Goal: Task Accomplishment & Management: Complete application form

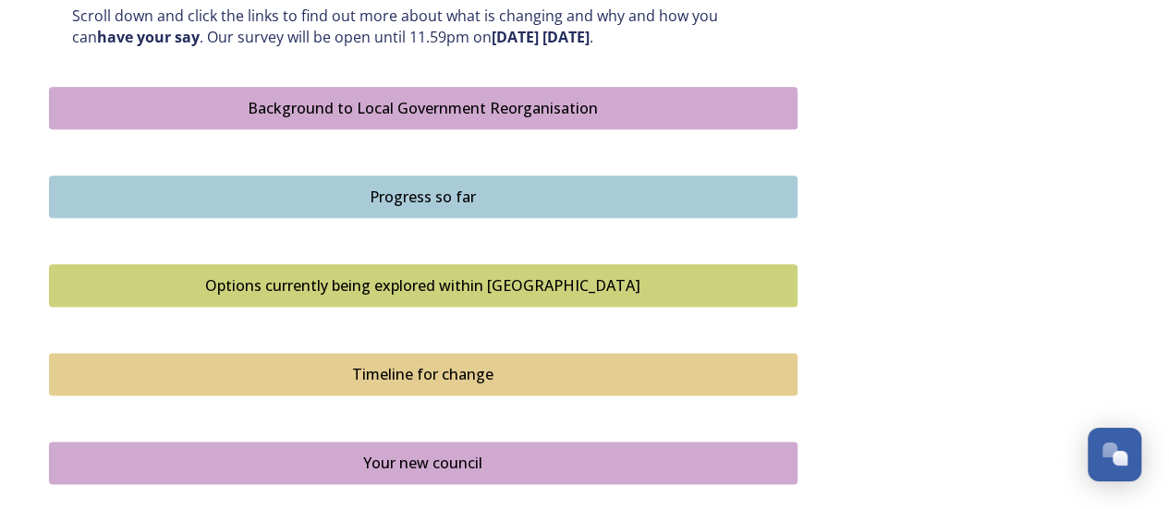
scroll to position [1012, 0]
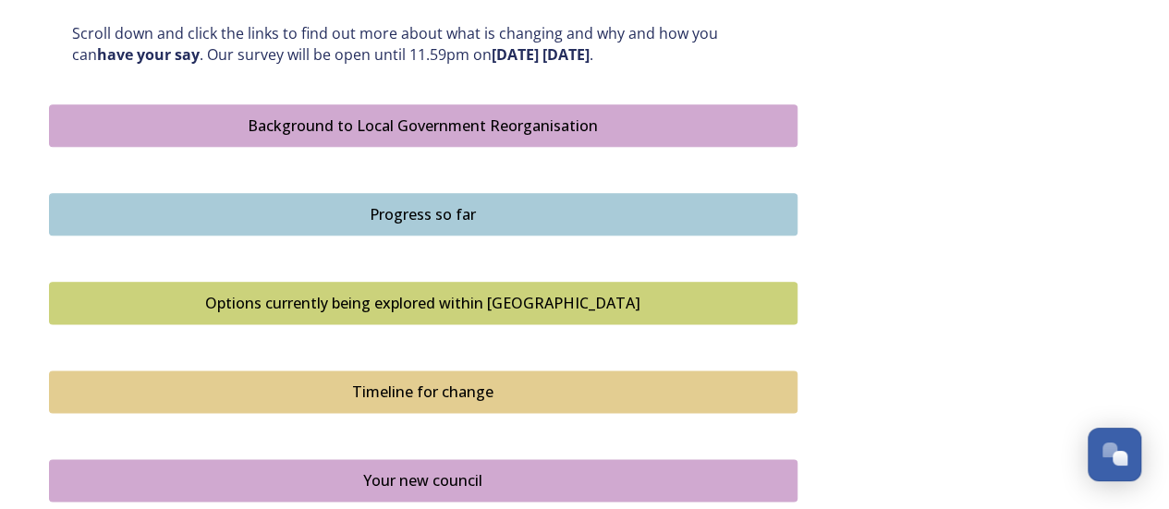
click at [460, 303] on div "Options currently being explored within [GEOGRAPHIC_DATA]" at bounding box center [423, 303] width 728 height 22
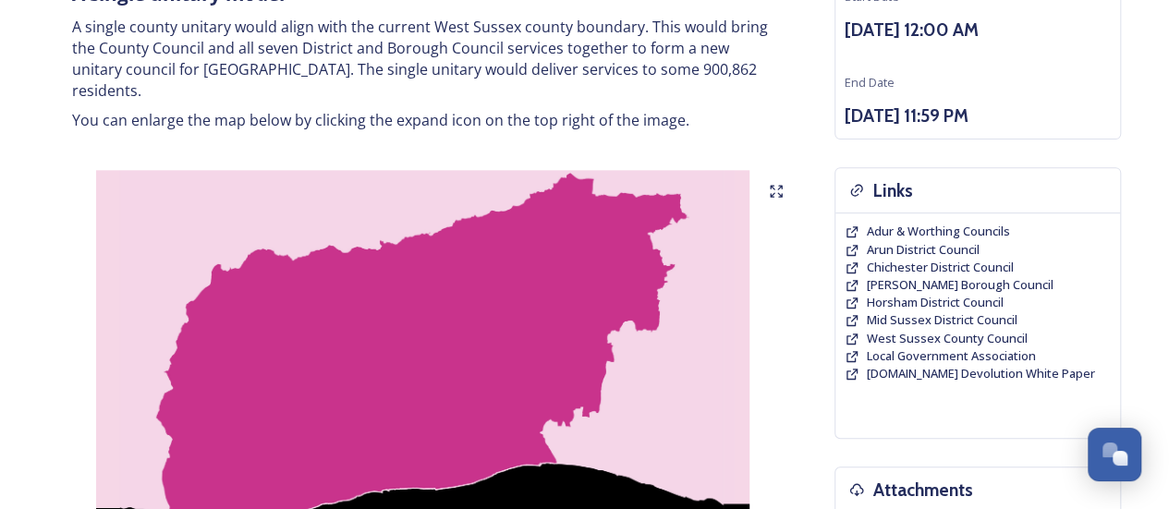
scroll to position [277, 0]
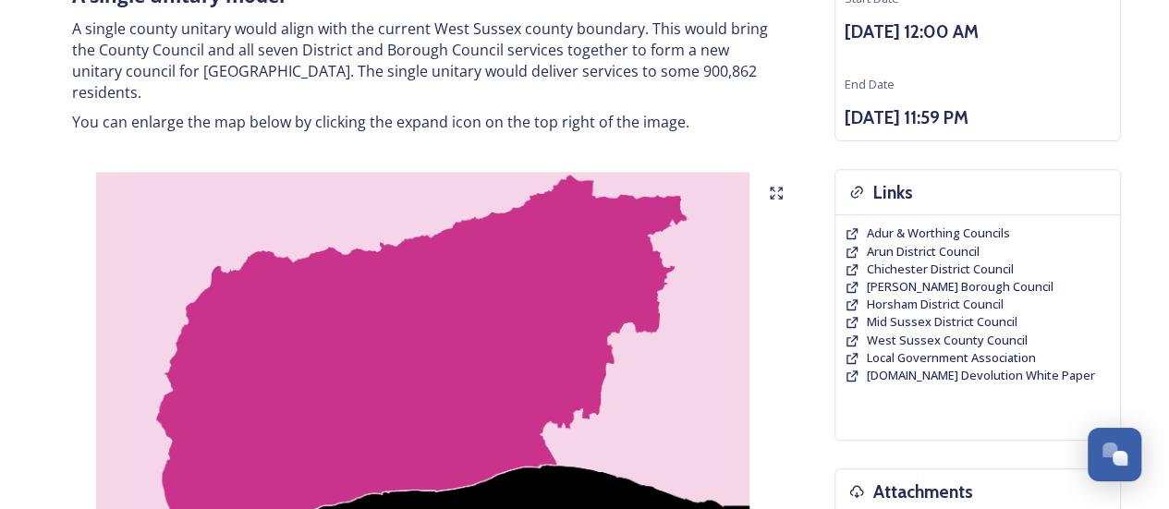
click at [776, 186] on icon at bounding box center [776, 193] width 15 height 15
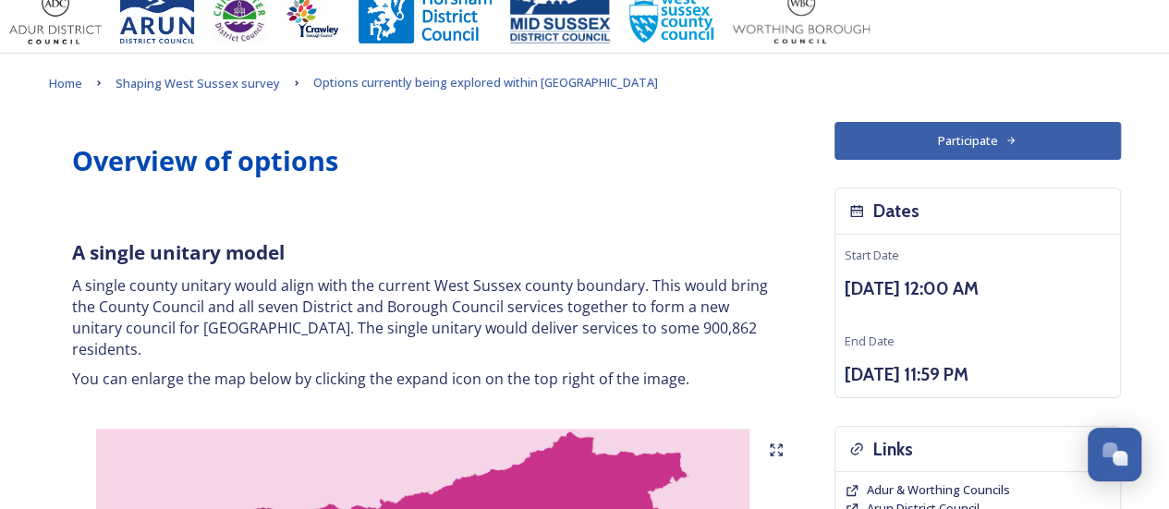
scroll to position [0, 0]
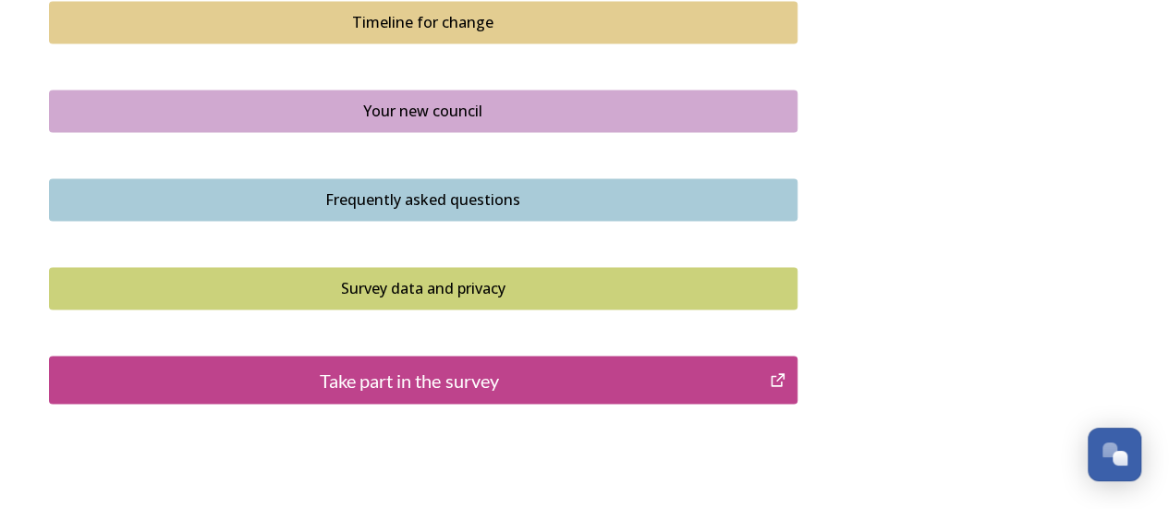
scroll to position [1386, 0]
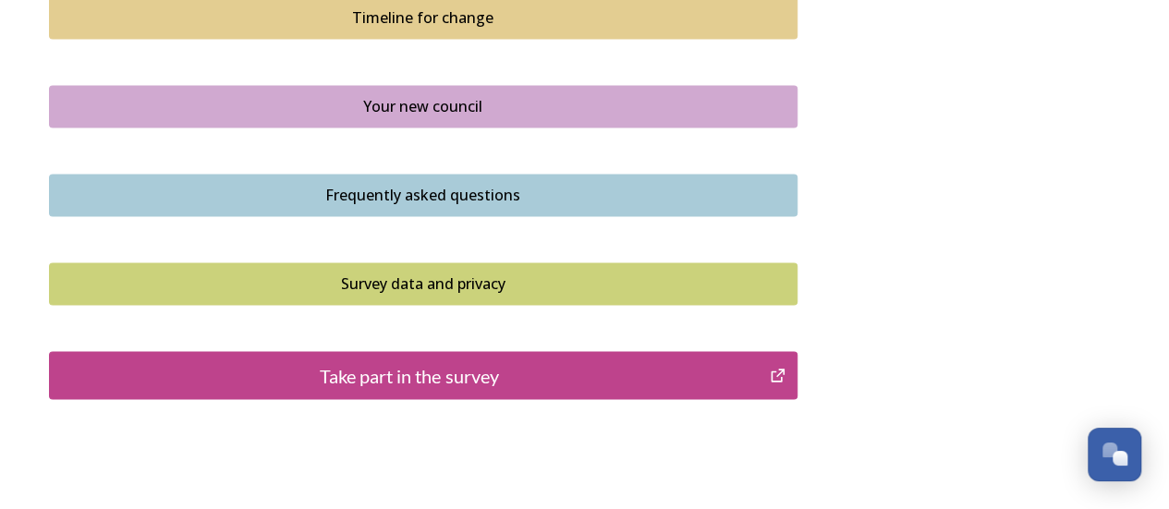
click at [458, 104] on div "Your new council" at bounding box center [423, 106] width 728 height 22
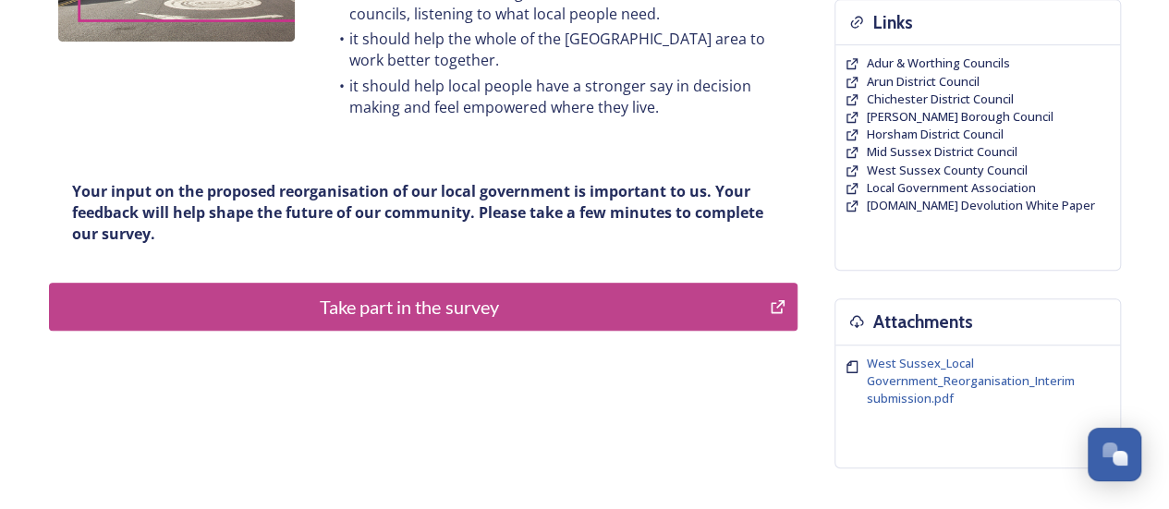
scroll to position [462, 0]
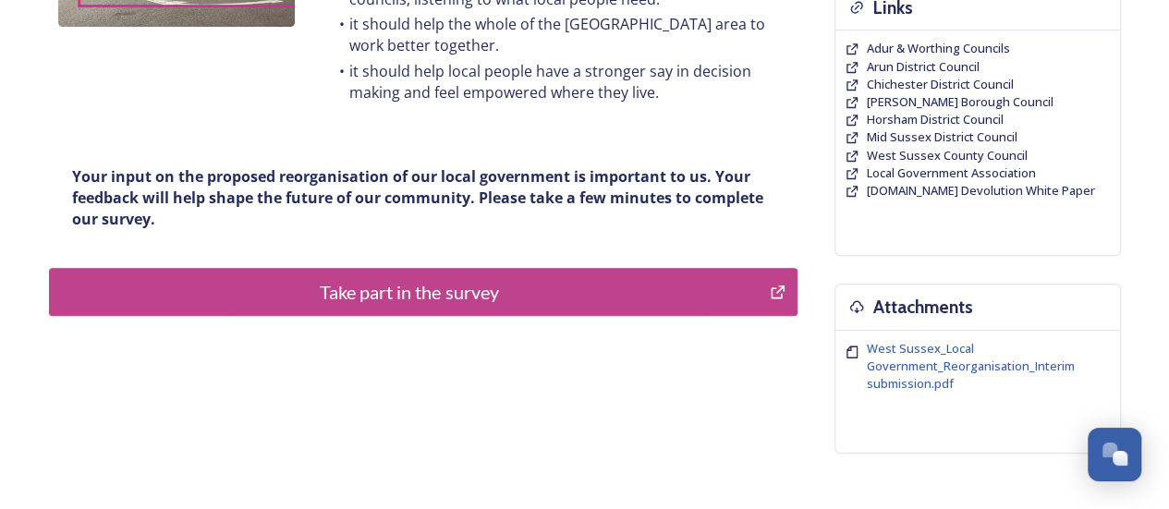
click at [399, 286] on div "Take part in the survey" at bounding box center [409, 292] width 701 height 28
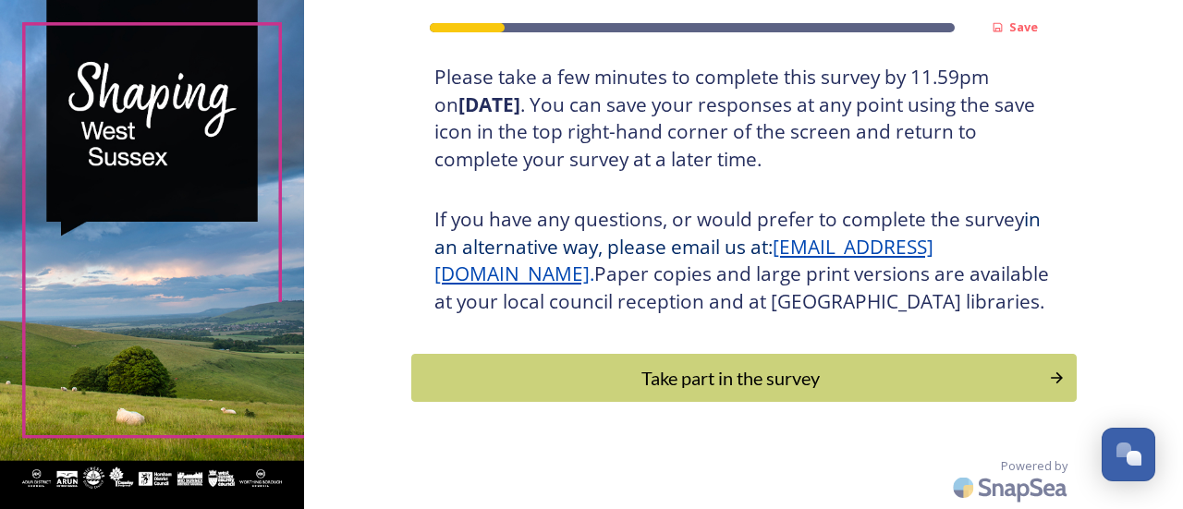
scroll to position [377, 0]
click at [742, 372] on div "Take part in the survey" at bounding box center [730, 378] width 625 height 28
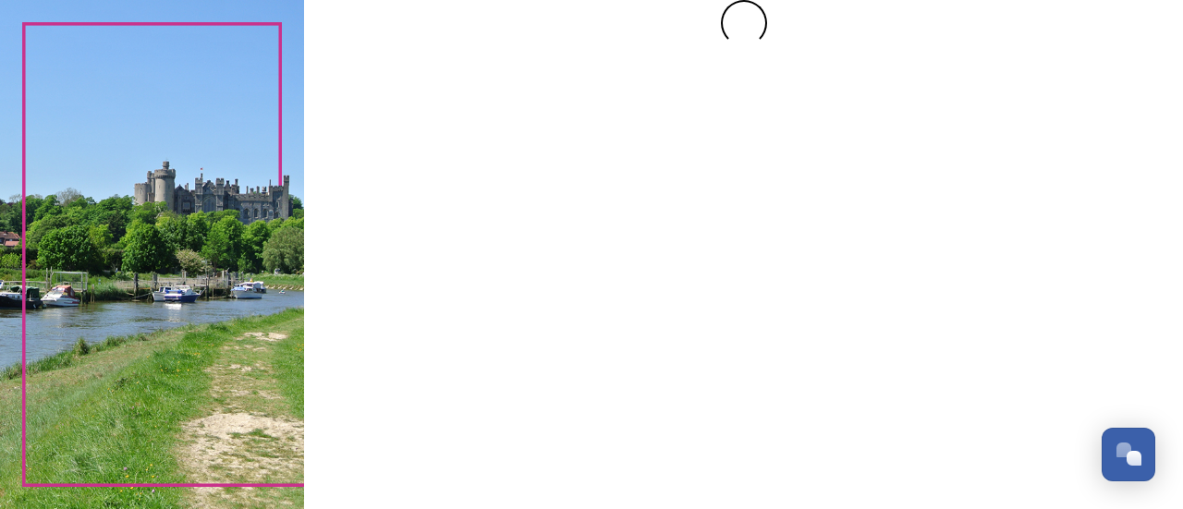
scroll to position [0, 0]
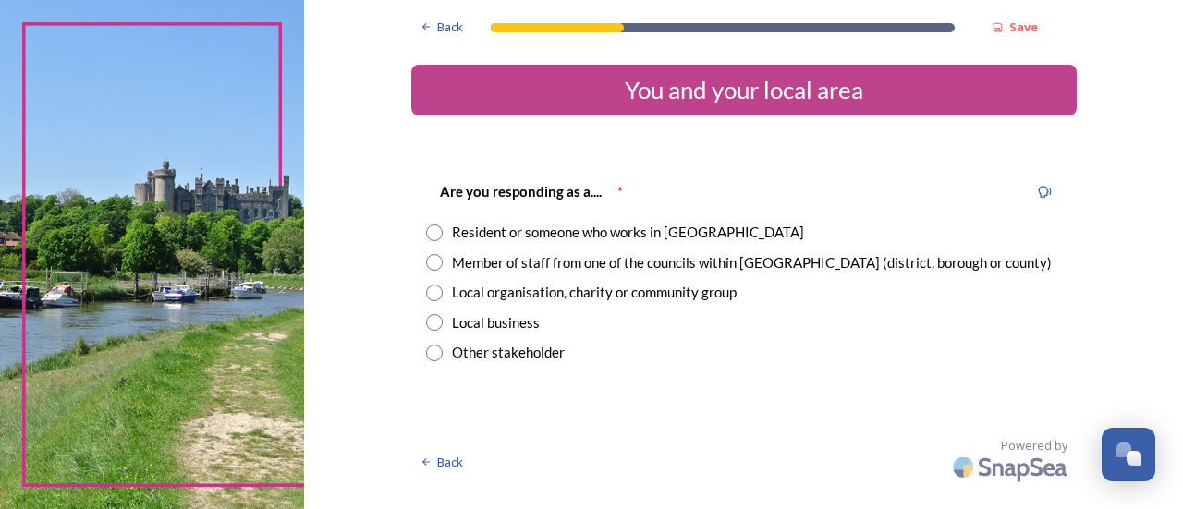
click at [433, 237] on input "radio" at bounding box center [434, 233] width 17 height 17
radio input "true"
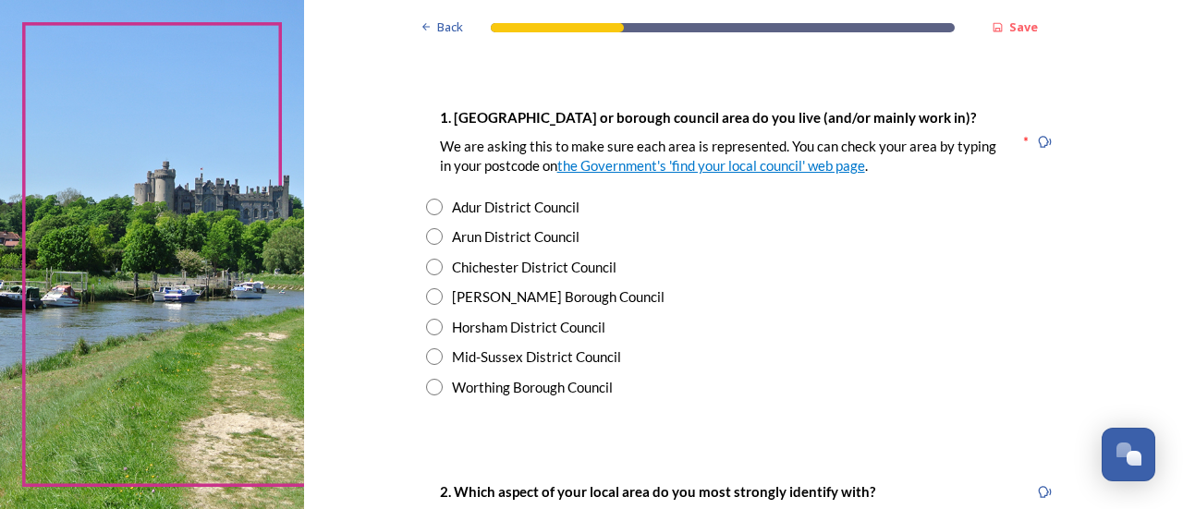
scroll to position [370, 0]
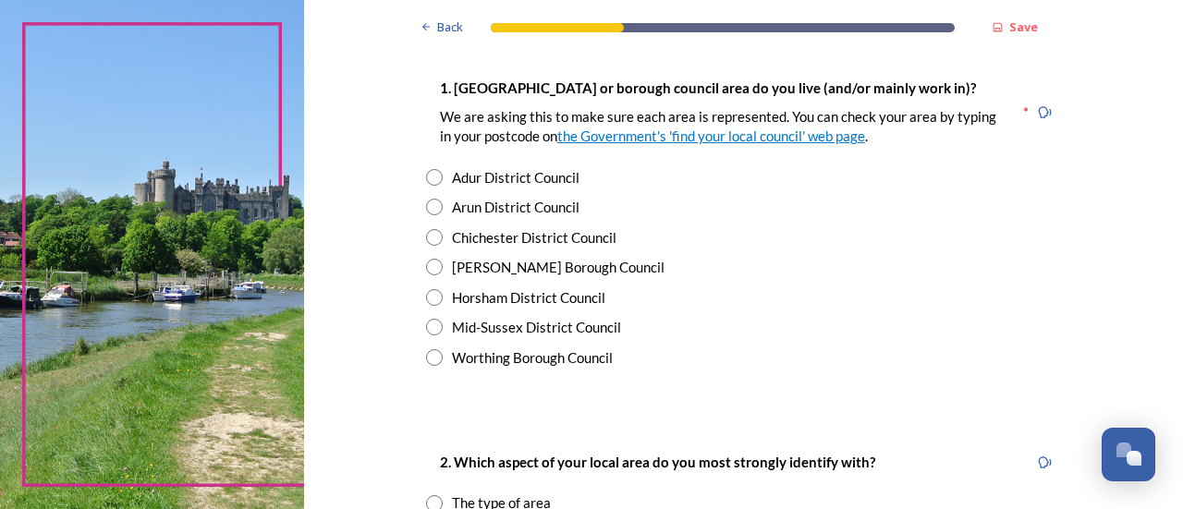
click at [426, 333] on input "radio" at bounding box center [434, 327] width 17 height 17
radio input "true"
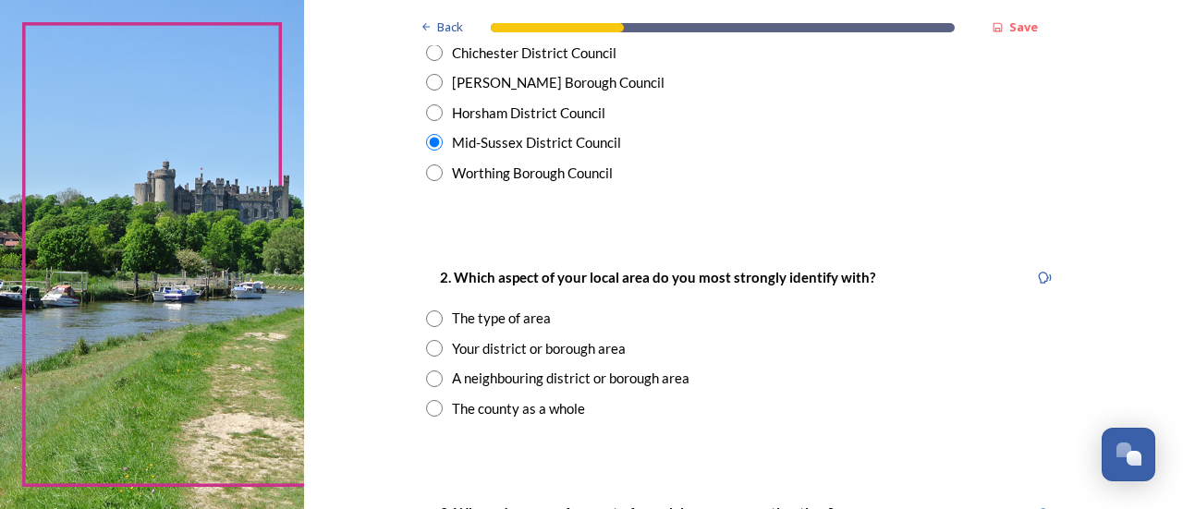
scroll to position [647, 0]
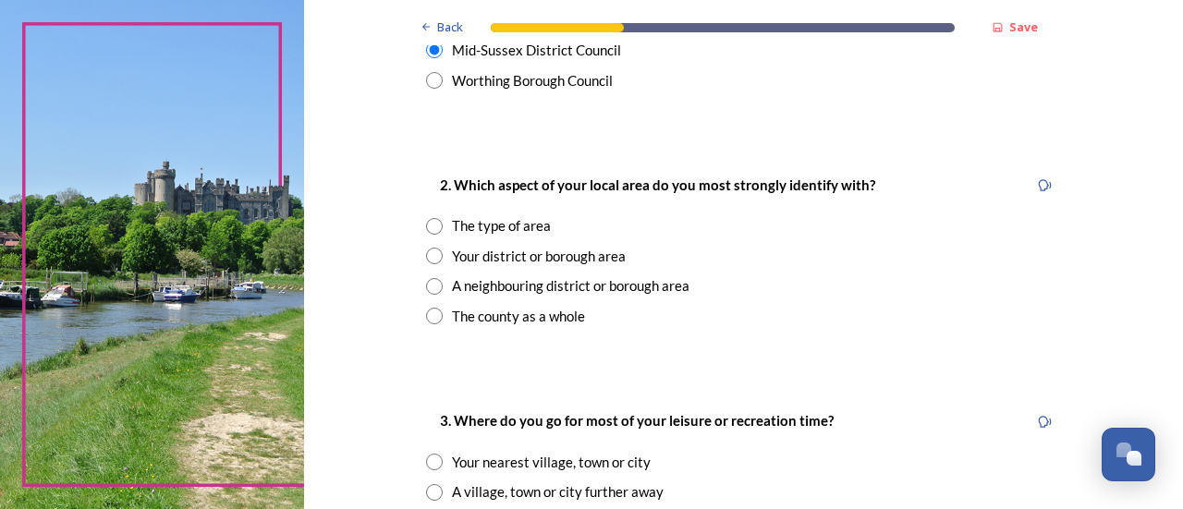
click at [427, 258] on input "radio" at bounding box center [434, 256] width 17 height 17
radio input "true"
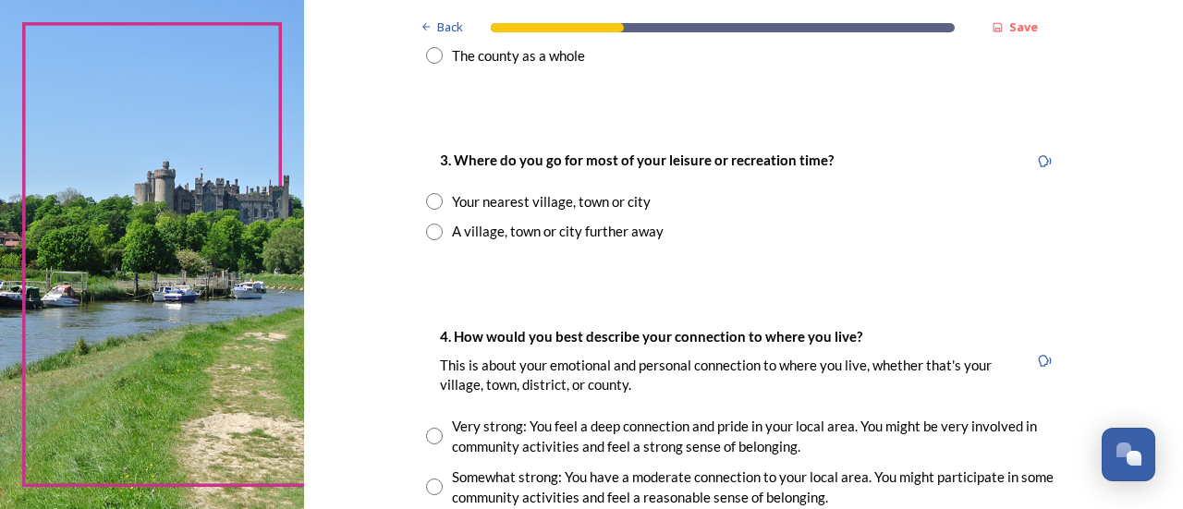
scroll to position [924, 0]
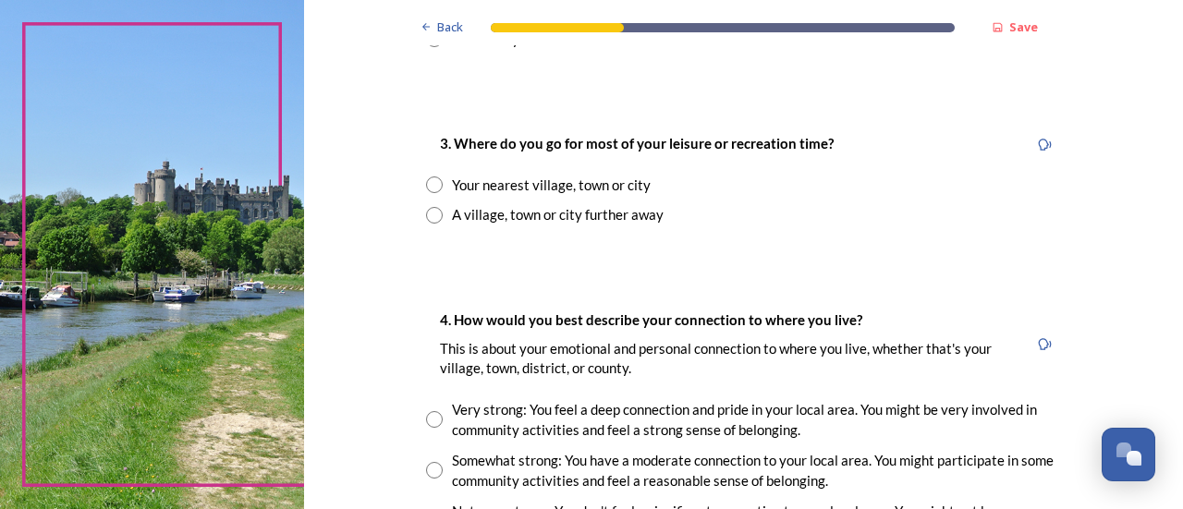
click at [426, 219] on input "radio" at bounding box center [434, 215] width 17 height 17
radio input "true"
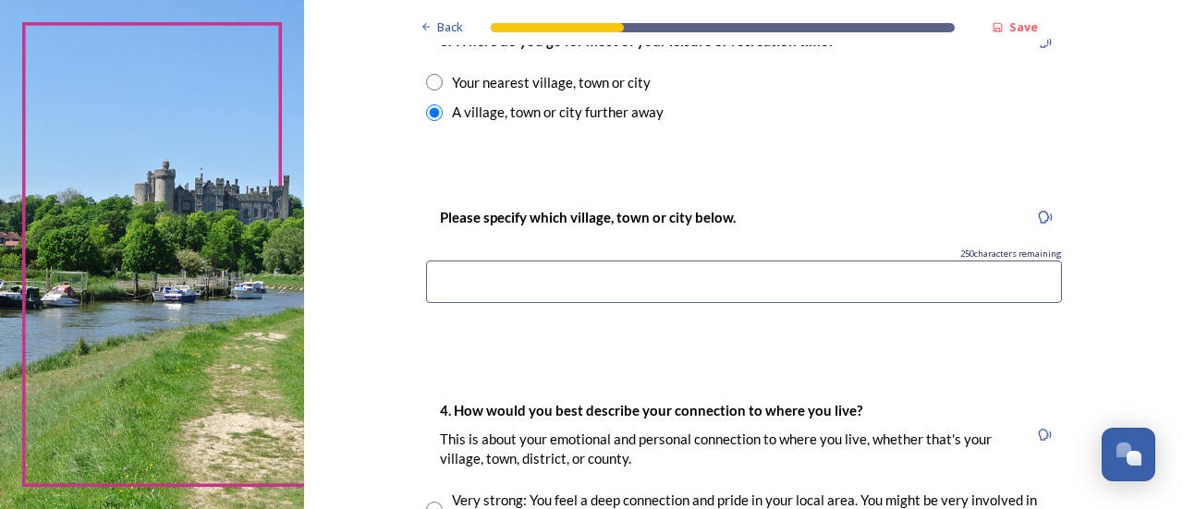
scroll to position [1109, 0]
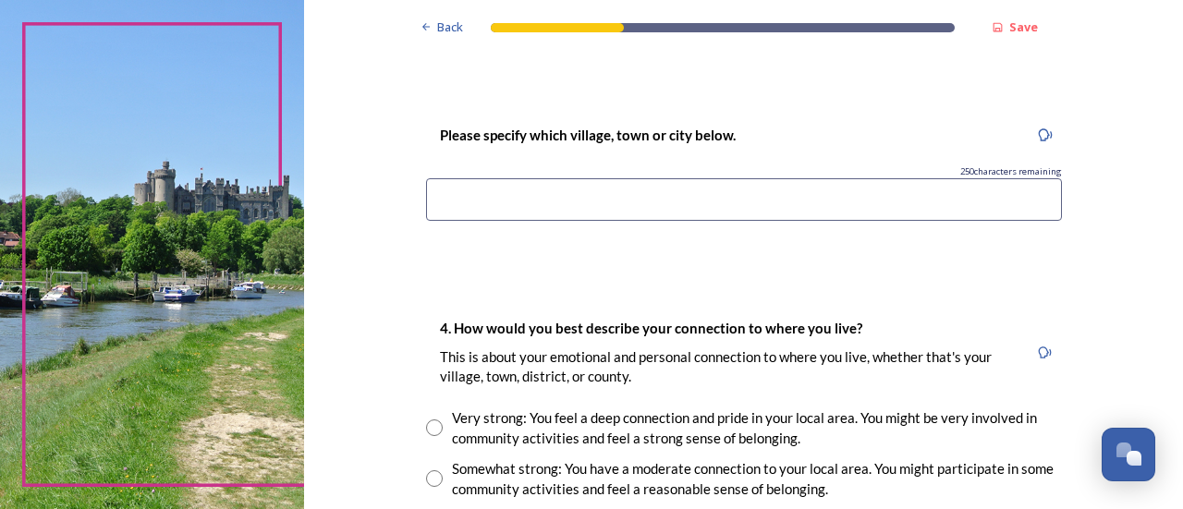
click at [506, 202] on input at bounding box center [744, 199] width 636 height 43
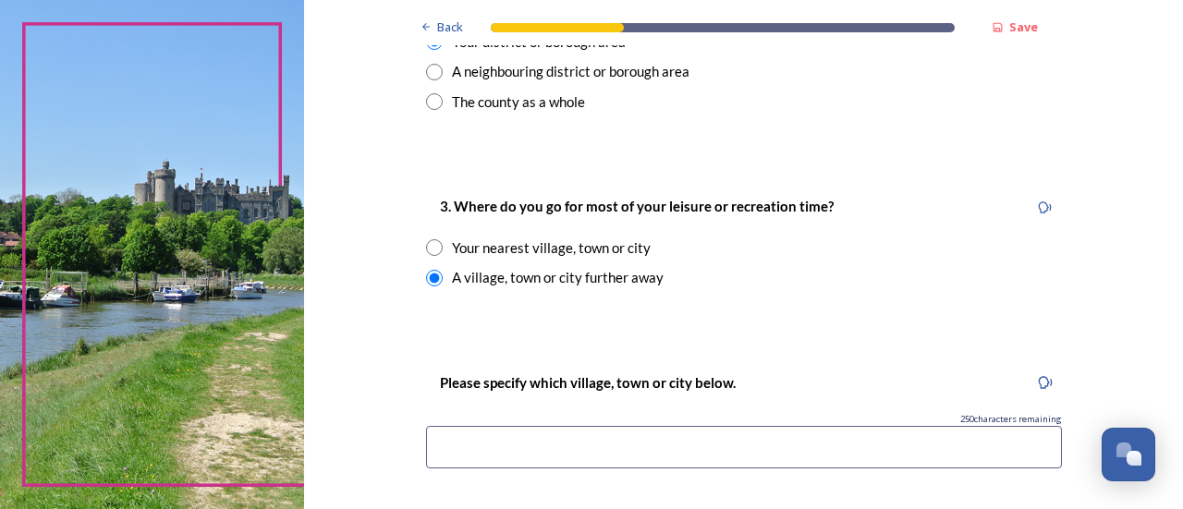
scroll to position [832, 0]
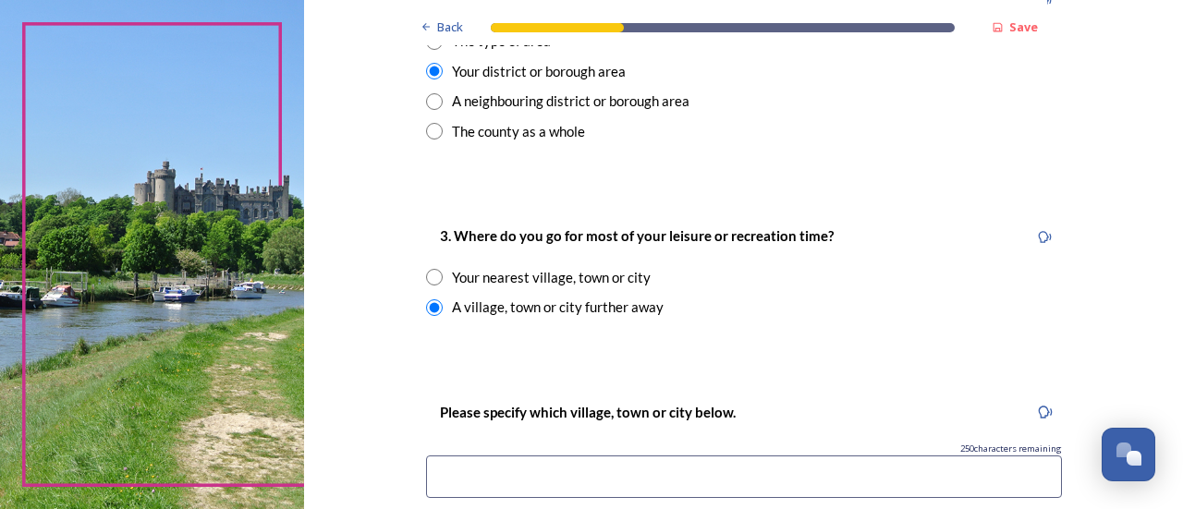
click at [426, 278] on input "radio" at bounding box center [434, 277] width 17 height 17
radio input "true"
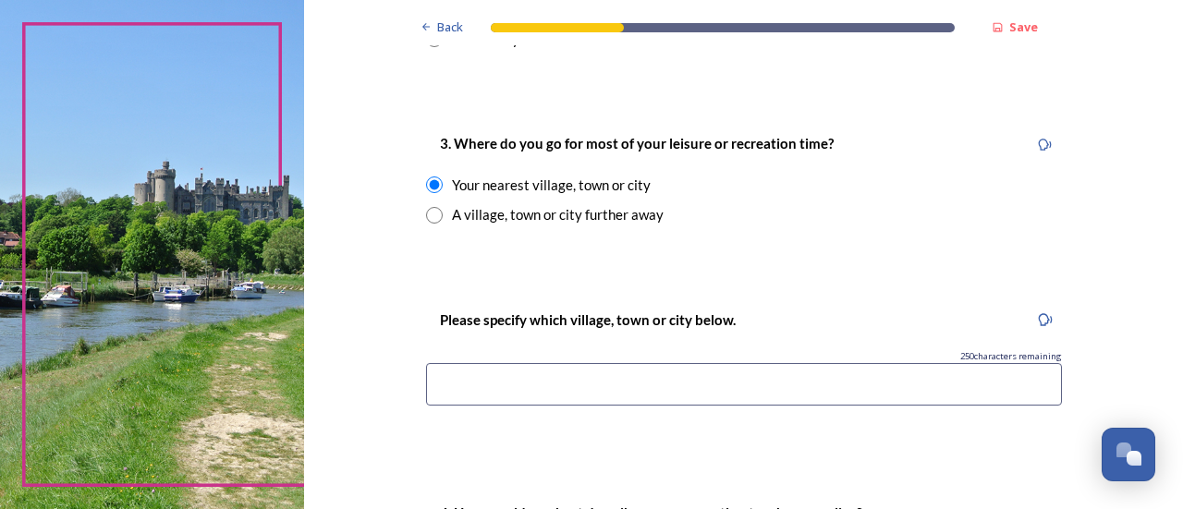
click at [505, 391] on input at bounding box center [744, 384] width 636 height 43
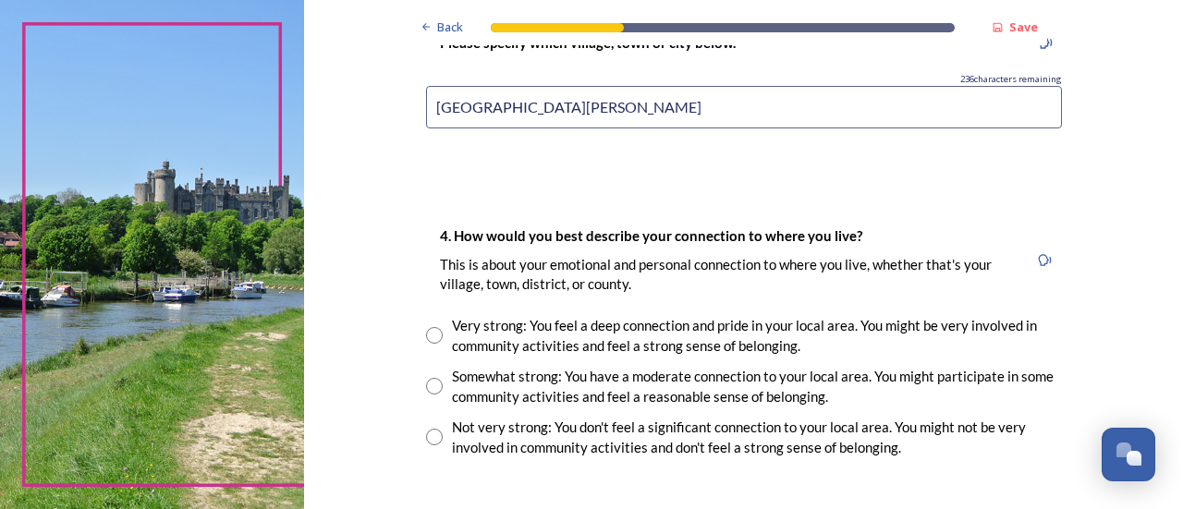
scroll to position [1294, 0]
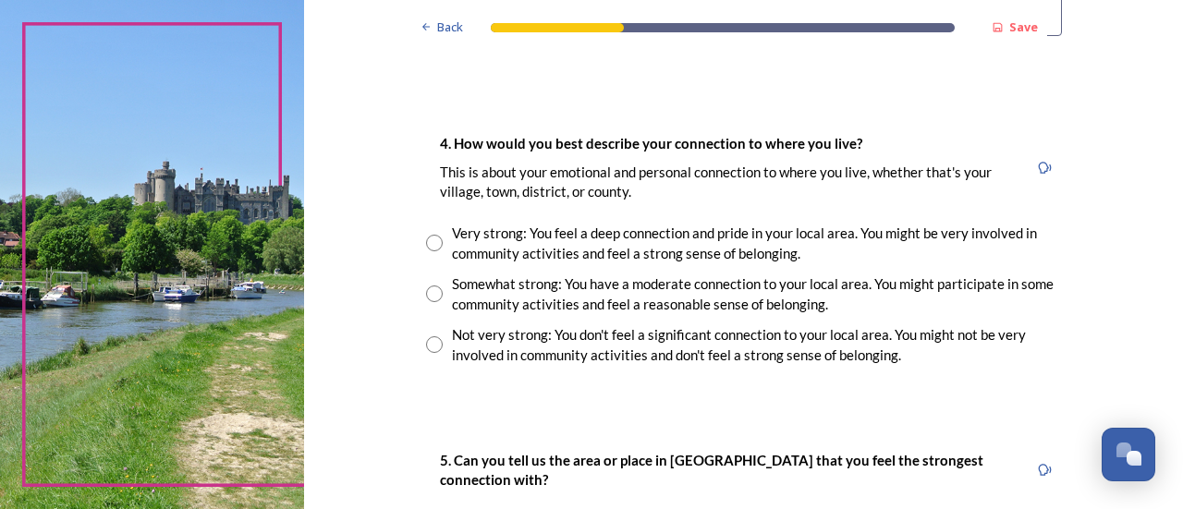
type input "[GEOGRAPHIC_DATA][PERSON_NAME]"
click at [426, 243] on input "radio" at bounding box center [434, 243] width 17 height 17
radio input "true"
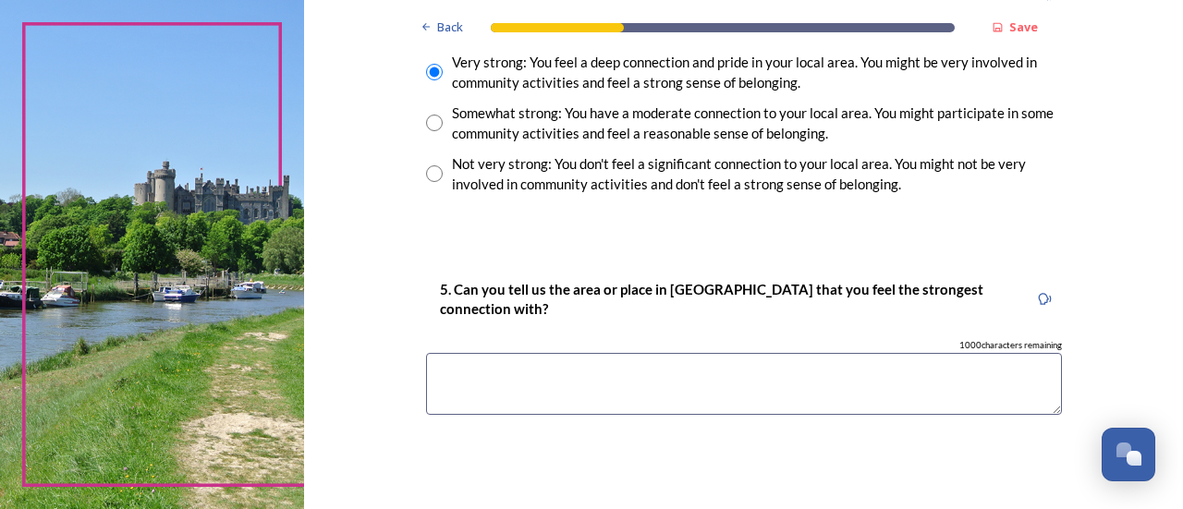
scroll to position [1571, 0]
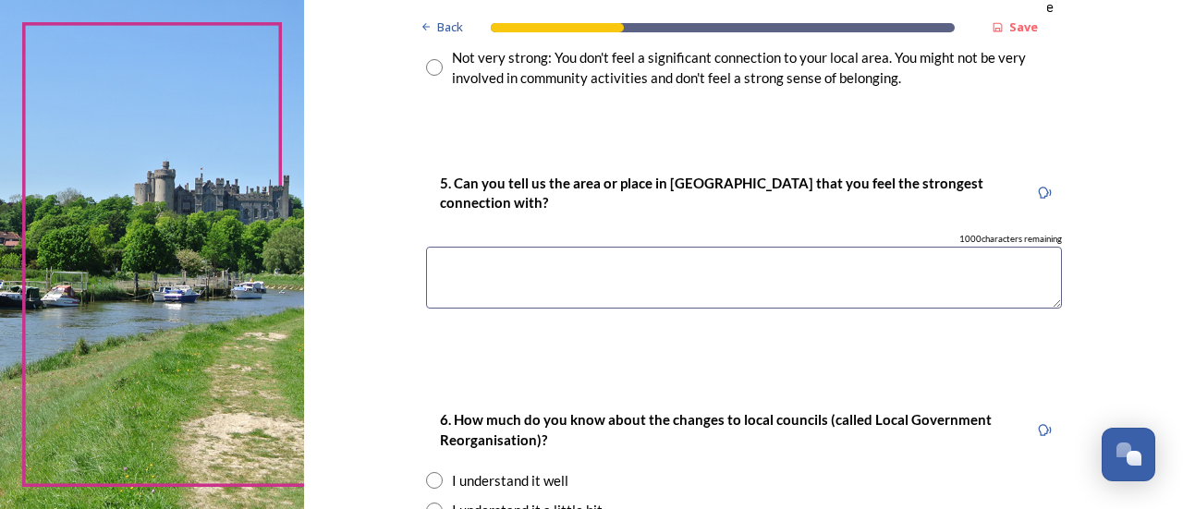
click at [453, 275] on textarea at bounding box center [744, 278] width 636 height 62
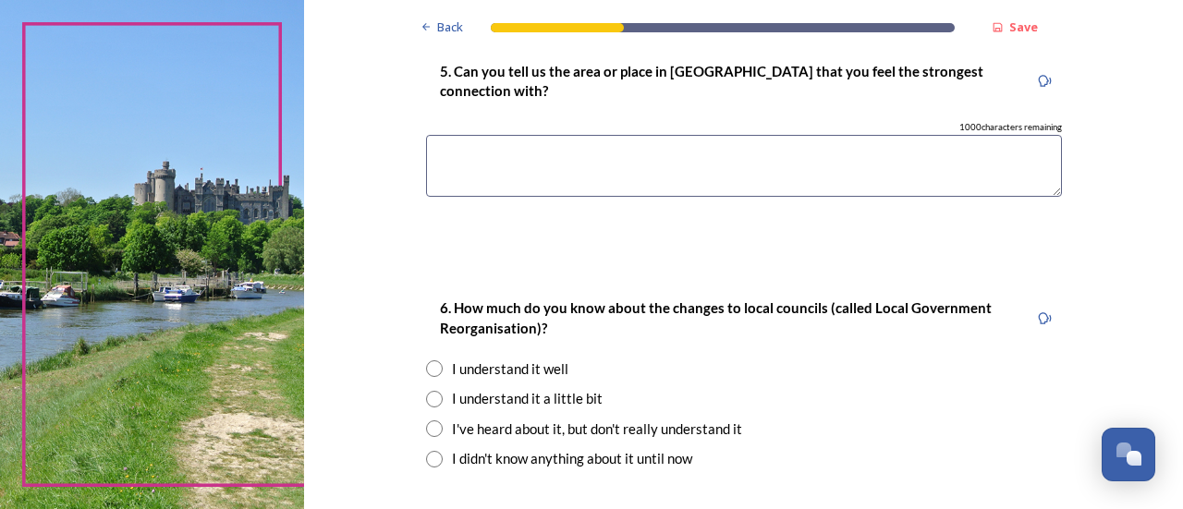
scroll to position [1756, 0]
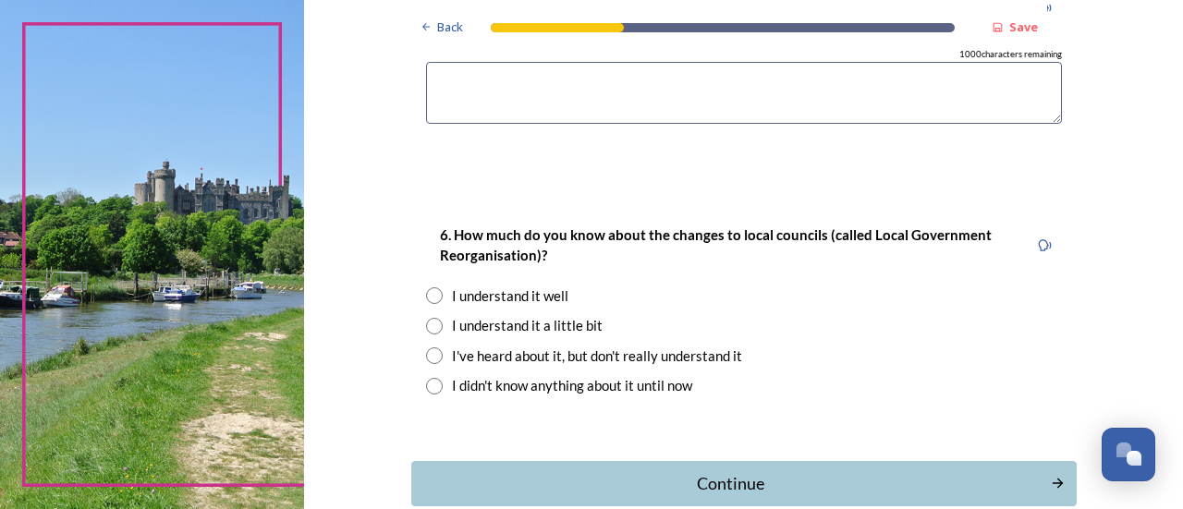
click at [430, 298] on input "radio" at bounding box center [434, 295] width 17 height 17
radio input "true"
click at [521, 100] on textarea at bounding box center [744, 93] width 636 height 62
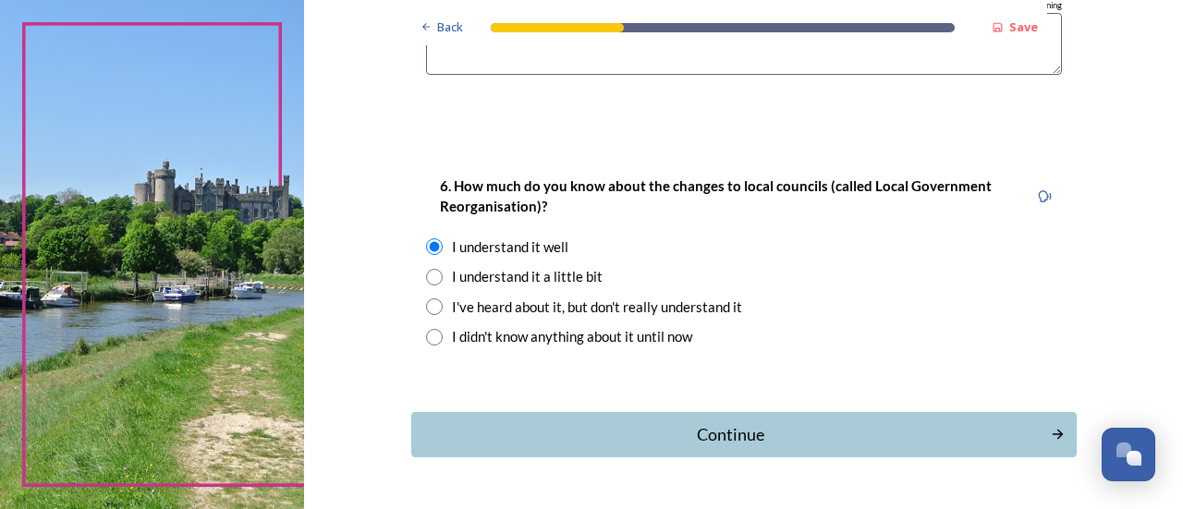
scroll to position [1857, 0]
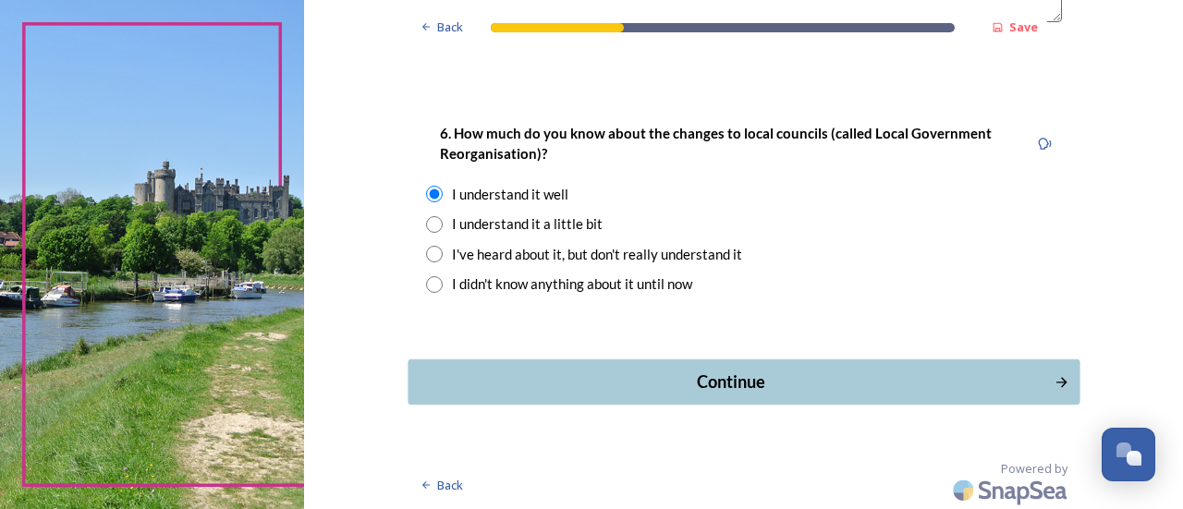
type textarea "[GEOGRAPHIC_DATA][PERSON_NAME]"
click at [747, 386] on div "Continue" at bounding box center [731, 382] width 626 height 25
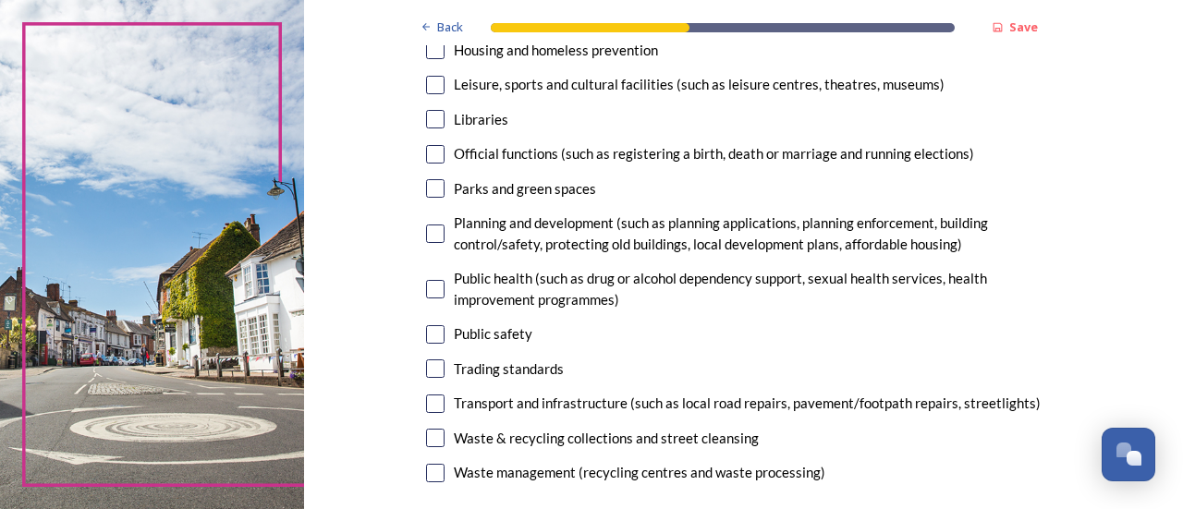
scroll to position [554, 0]
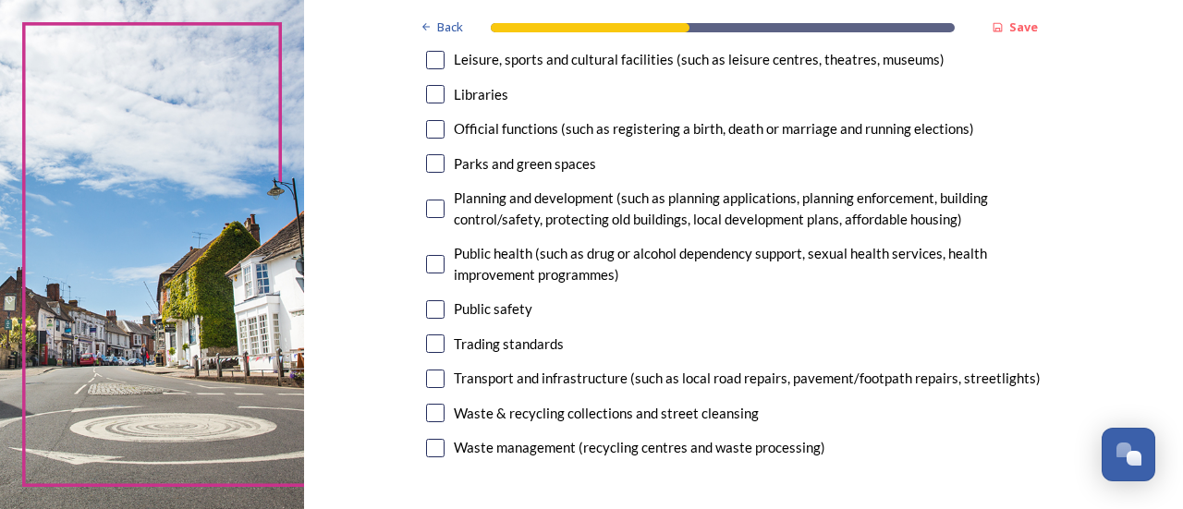
click at [430, 375] on input "checkbox" at bounding box center [435, 379] width 18 height 18
checkbox input "true"
click at [429, 169] on input "checkbox" at bounding box center [435, 163] width 18 height 18
checkbox input "true"
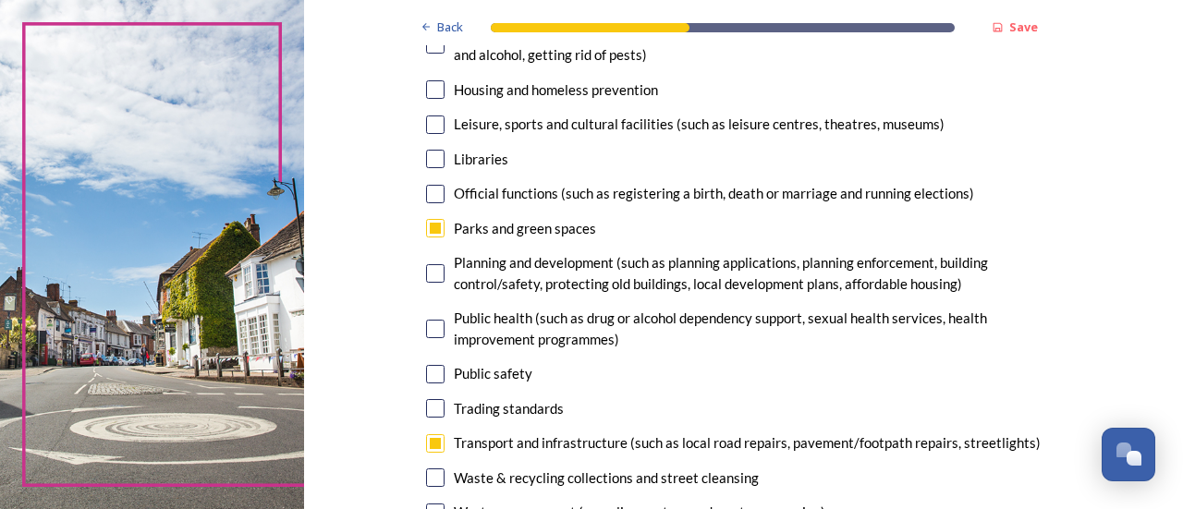
scroll to position [462, 0]
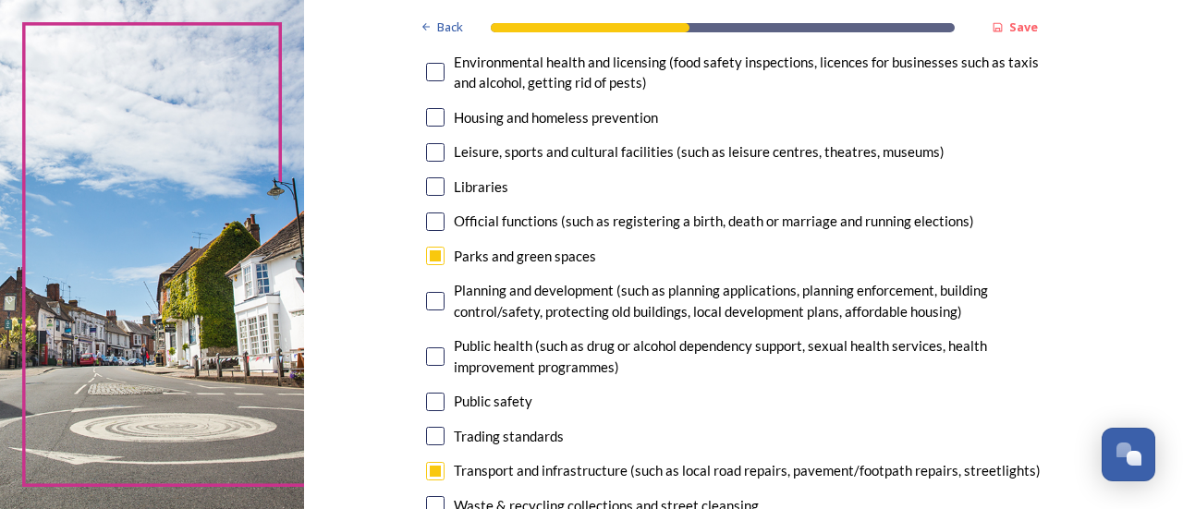
click at [426, 184] on input "checkbox" at bounding box center [435, 186] width 18 height 18
checkbox input "true"
click at [427, 150] on input "checkbox" at bounding box center [435, 152] width 18 height 18
checkbox input "true"
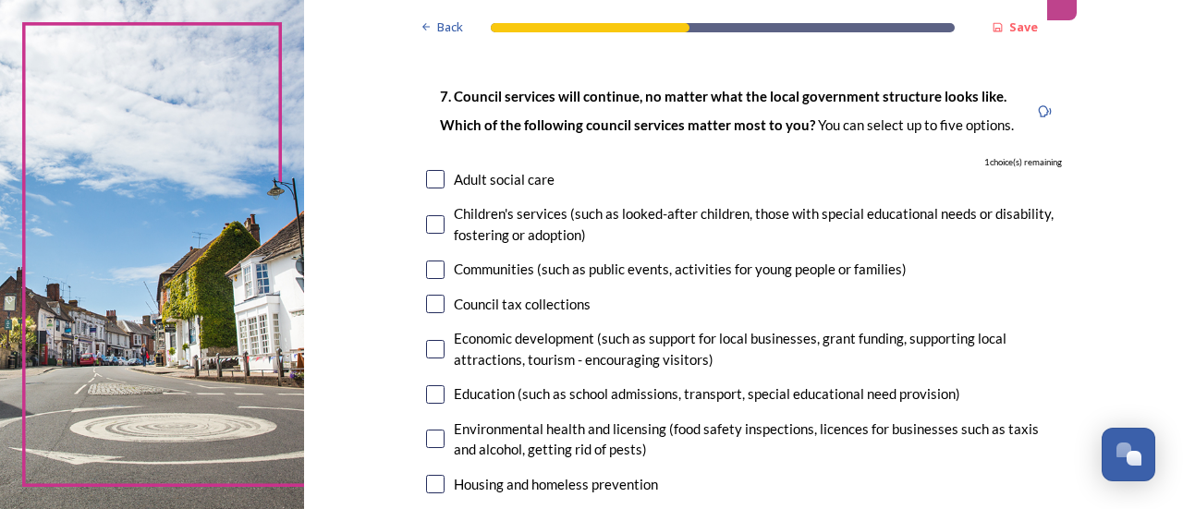
scroll to position [92, 0]
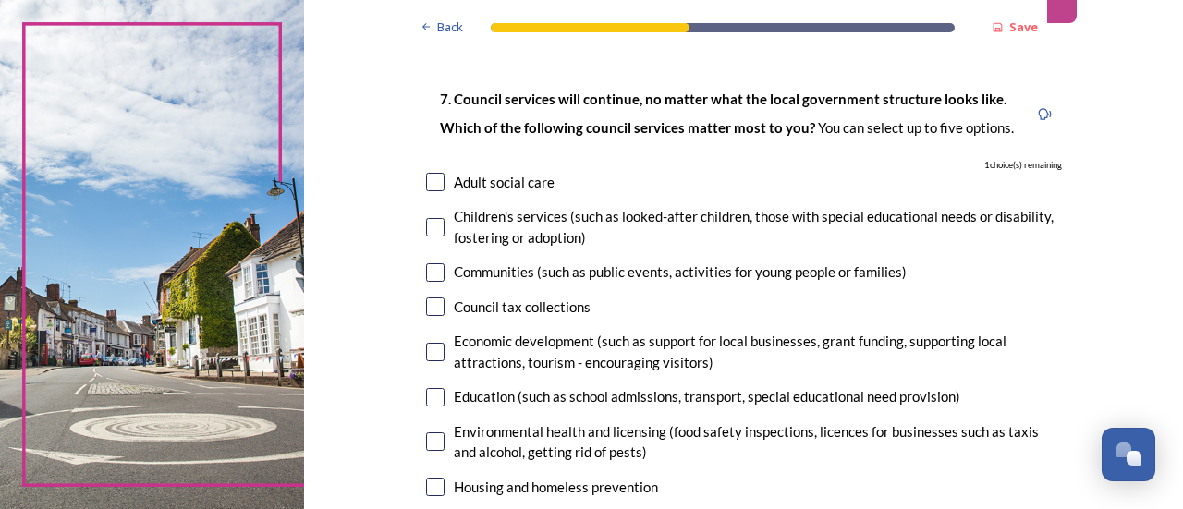
click at [430, 272] on input "checkbox" at bounding box center [435, 272] width 18 height 18
checkbox input "true"
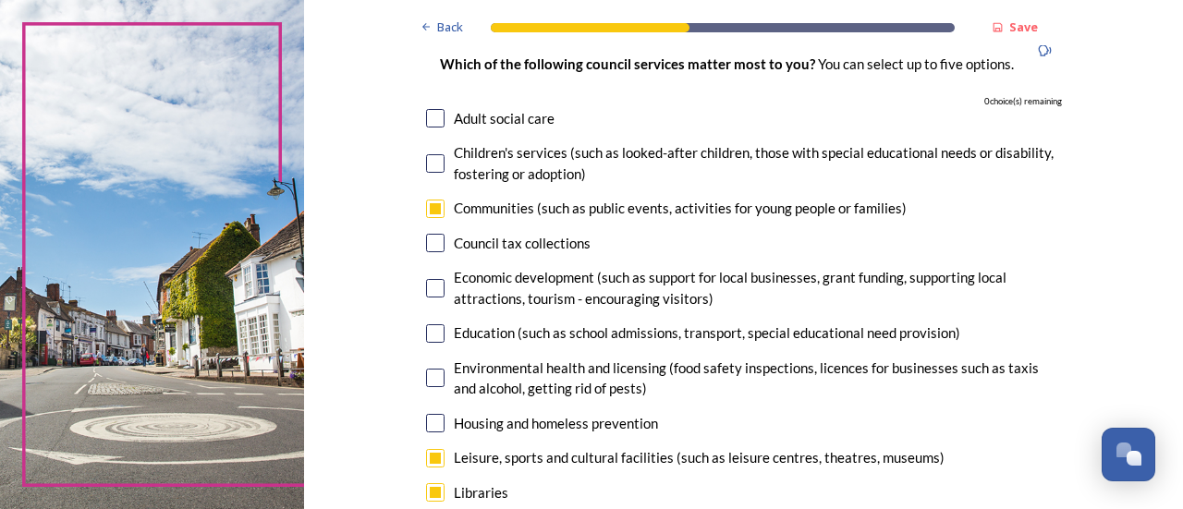
scroll to position [277, 0]
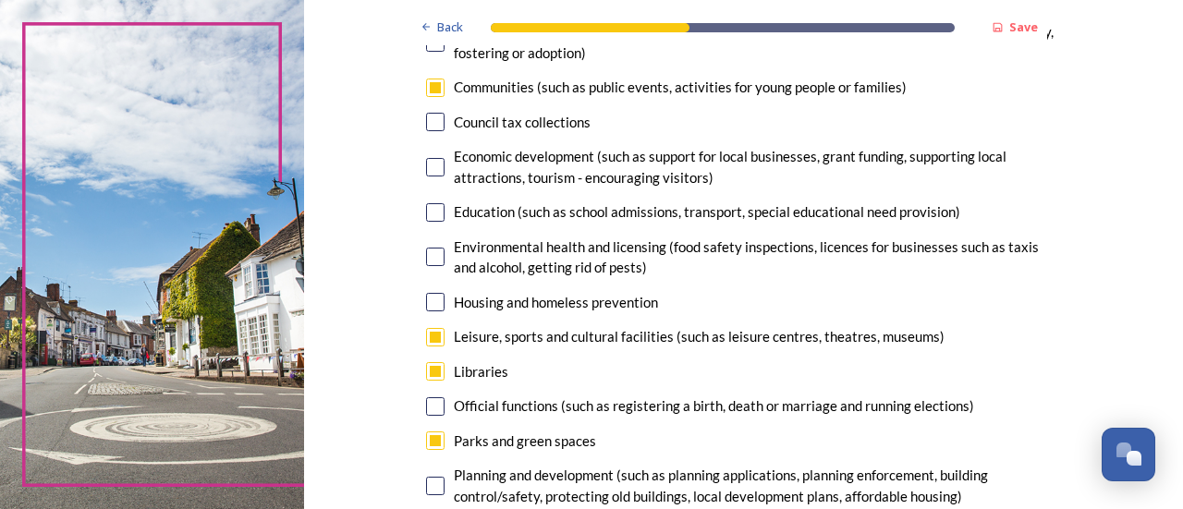
click at [432, 164] on input "checkbox" at bounding box center [435, 167] width 18 height 18
click at [426, 169] on input "checkbox" at bounding box center [435, 167] width 18 height 18
checkbox input "false"
click at [426, 340] on input "checkbox" at bounding box center [435, 337] width 18 height 18
checkbox input "false"
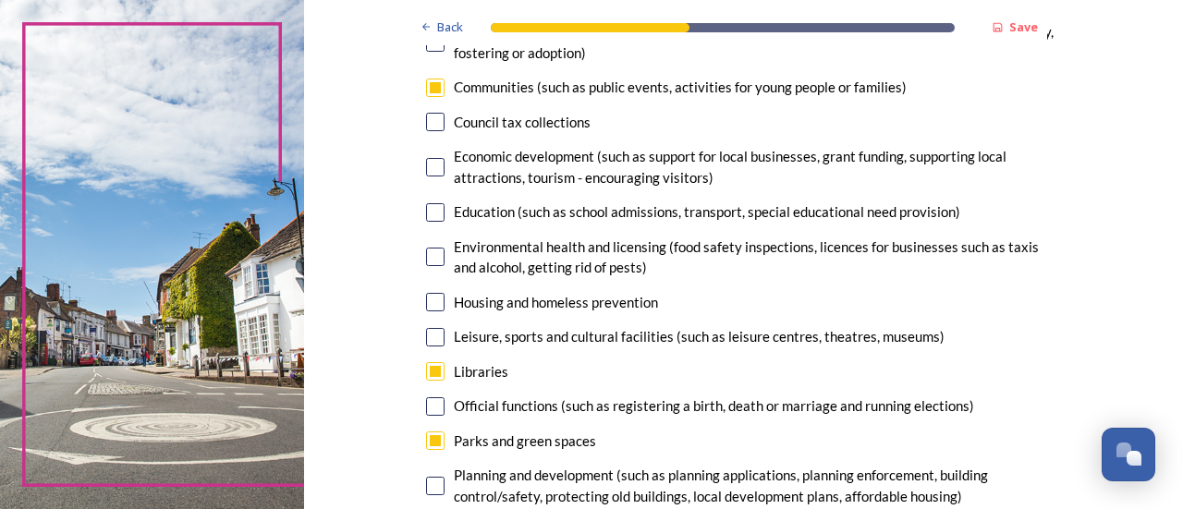
click at [426, 164] on input "checkbox" at bounding box center [435, 167] width 18 height 18
checkbox input "true"
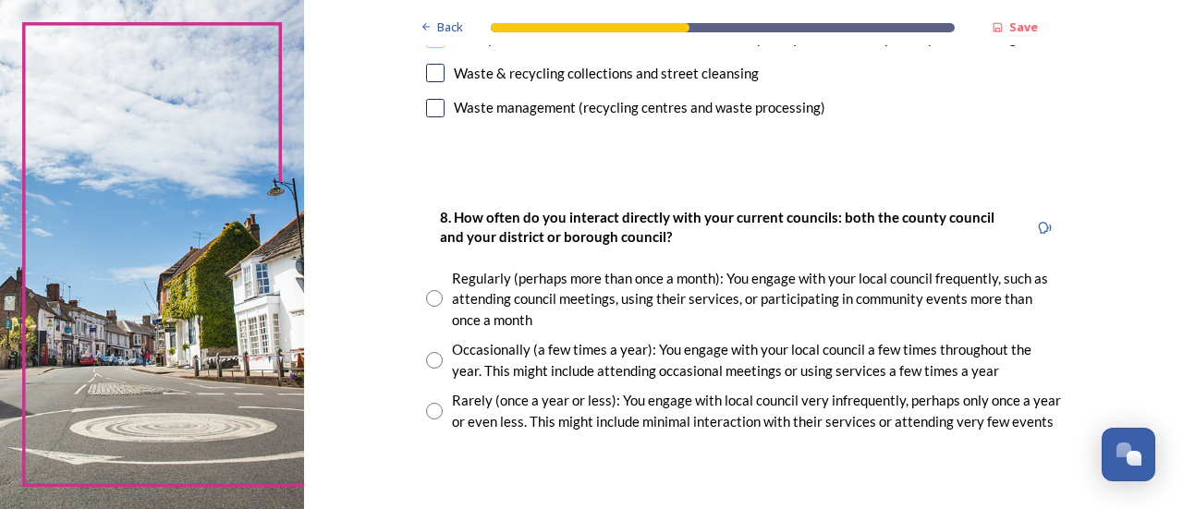
scroll to position [924, 0]
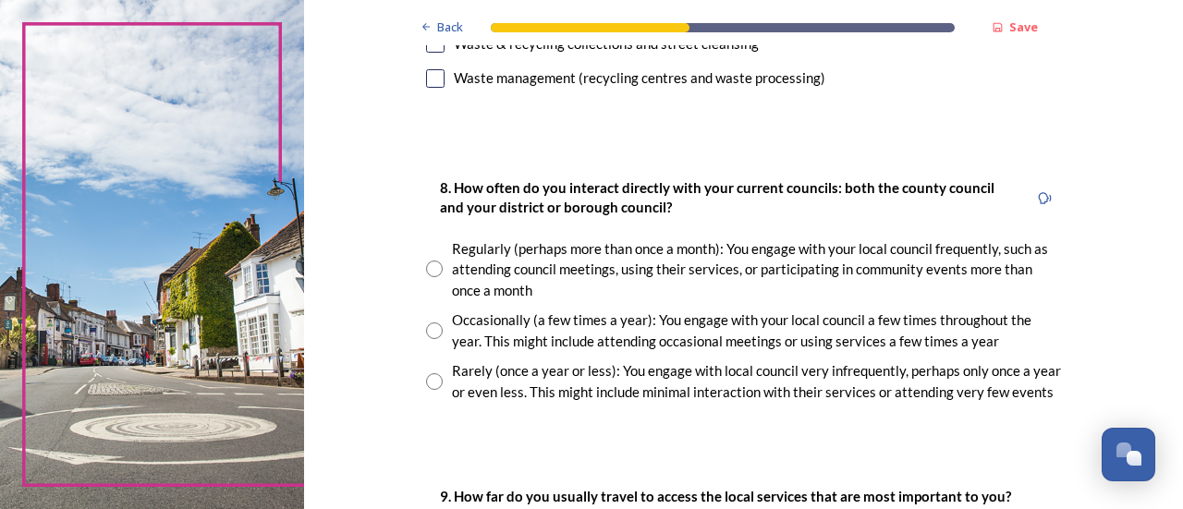
click at [426, 334] on input "radio" at bounding box center [434, 330] width 17 height 17
radio input "true"
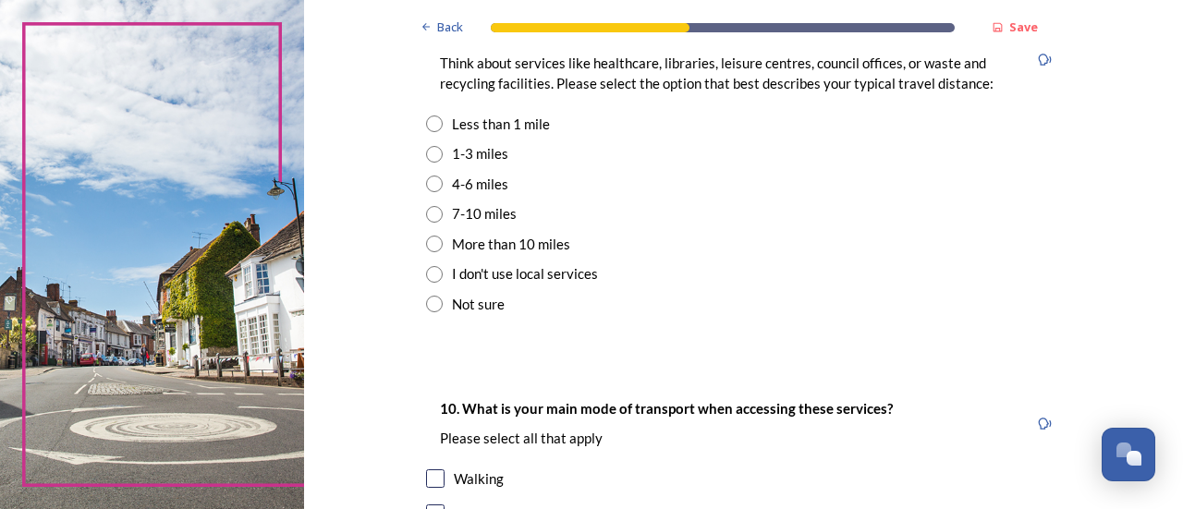
scroll to position [1294, 0]
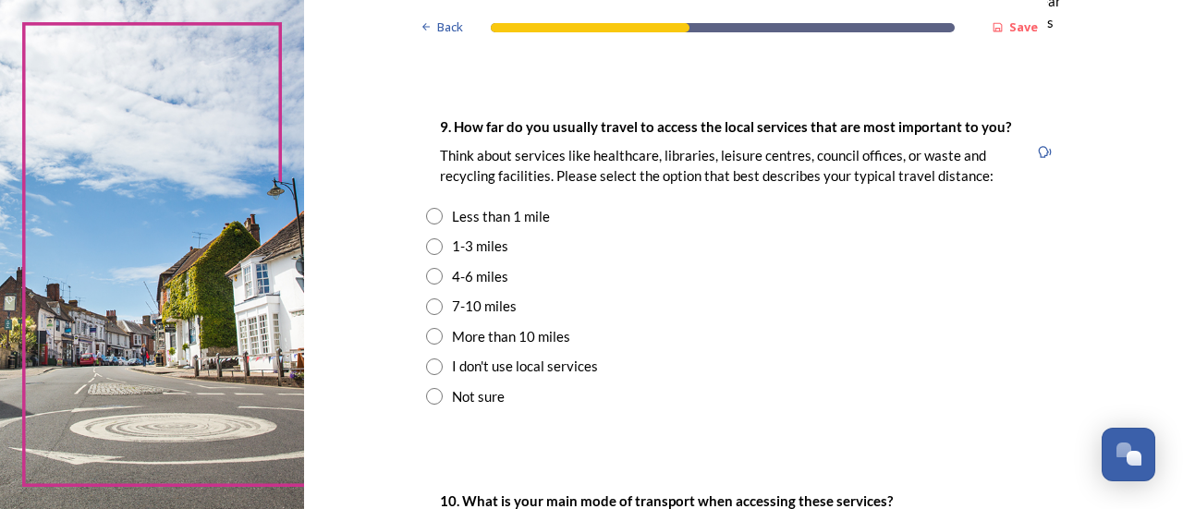
click at [431, 245] on input "radio" at bounding box center [434, 246] width 17 height 17
radio input "true"
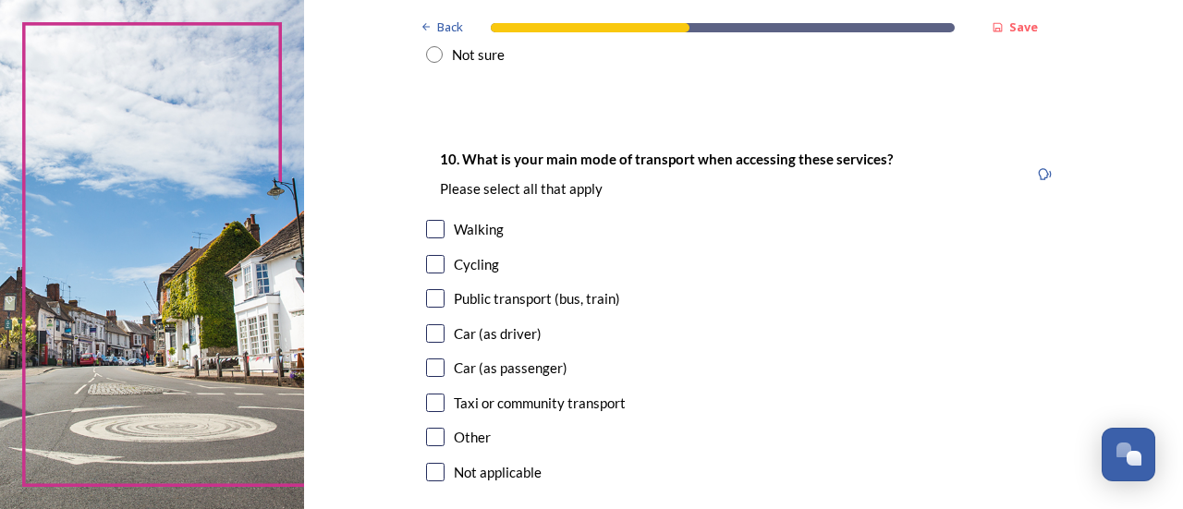
scroll to position [1663, 0]
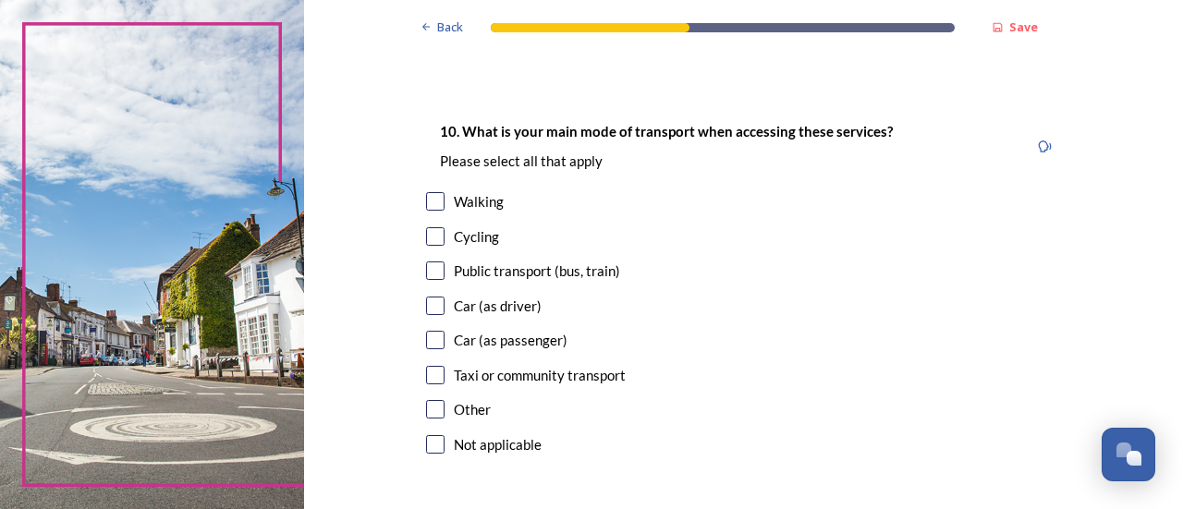
click at [433, 308] on input "checkbox" at bounding box center [435, 306] width 18 height 18
checkbox input "true"
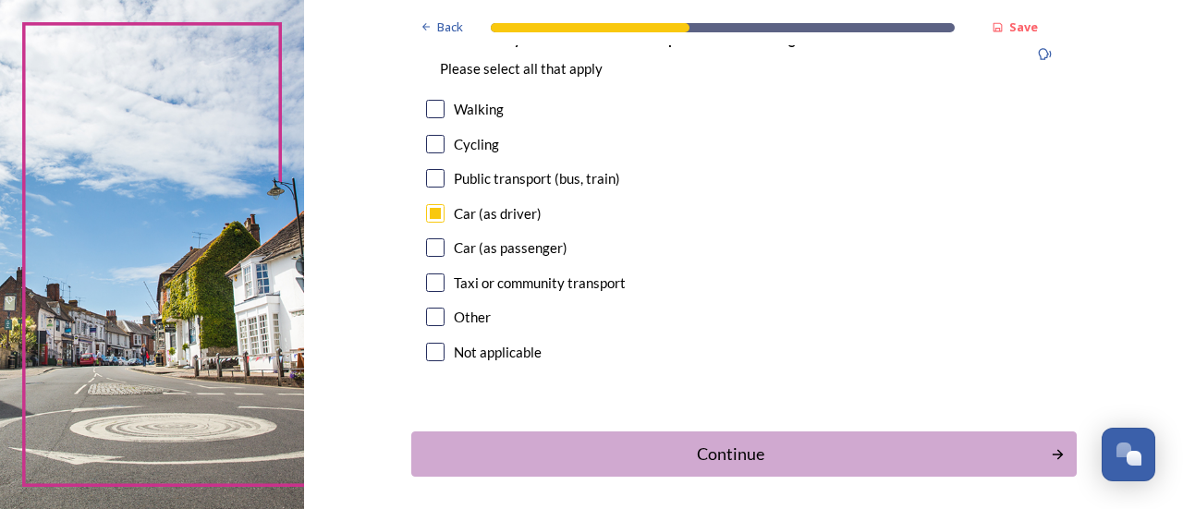
scroll to position [1830, 0]
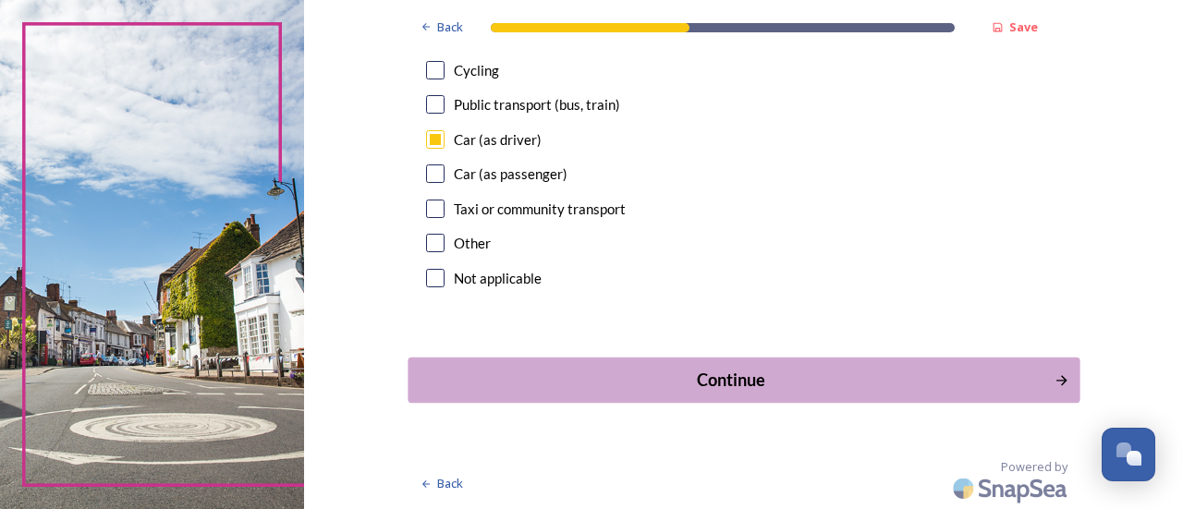
click at [759, 390] on div "Continue" at bounding box center [731, 380] width 626 height 25
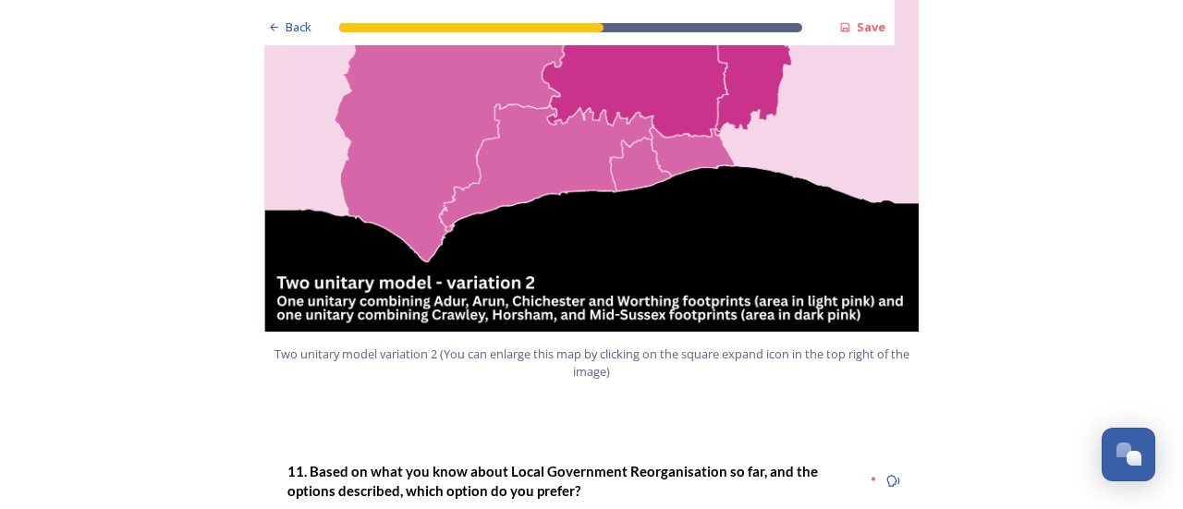
scroll to position [2218, 0]
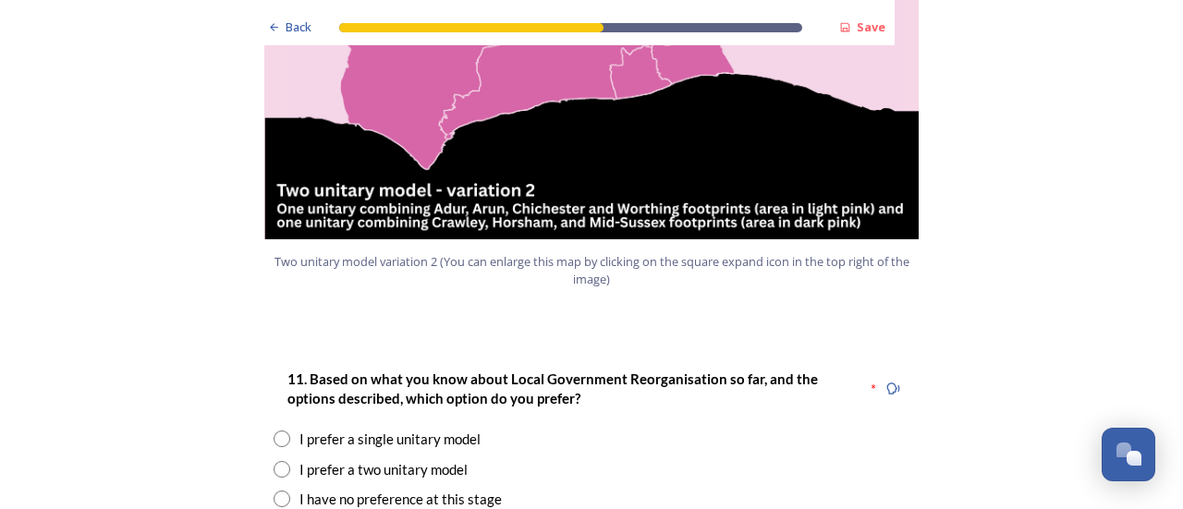
click at [276, 461] on input "radio" at bounding box center [282, 469] width 17 height 17
radio input "true"
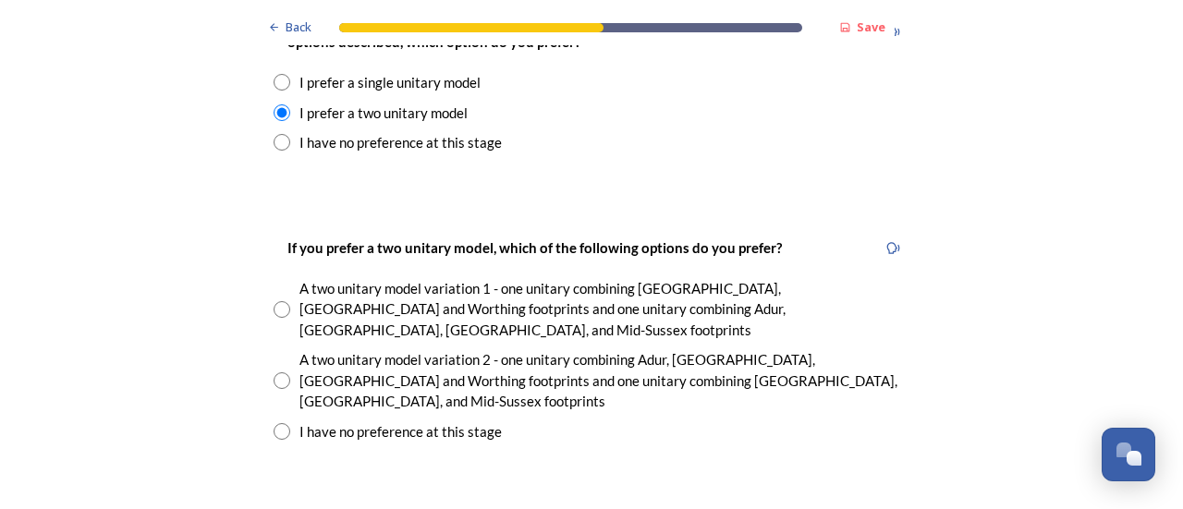
scroll to position [2587, 0]
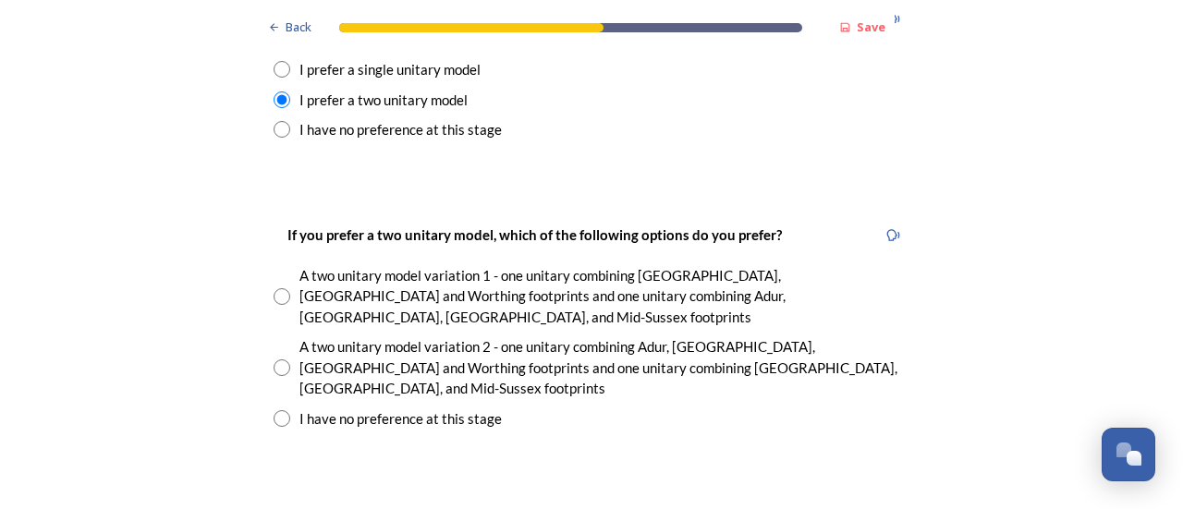
click at [274, 359] on input "radio" at bounding box center [282, 367] width 17 height 17
radio input "true"
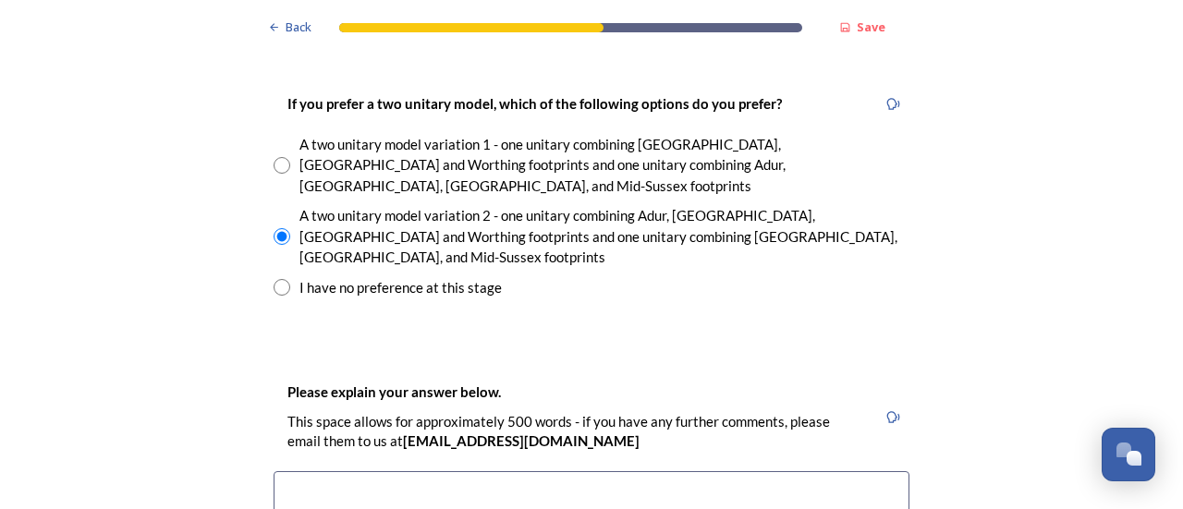
scroll to position [2772, 0]
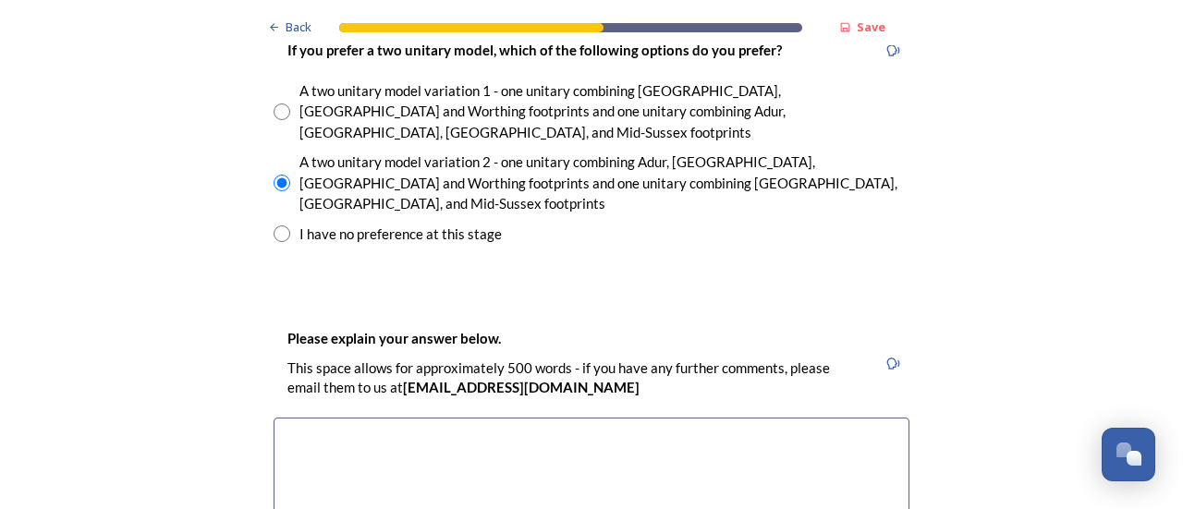
type textarea "W"
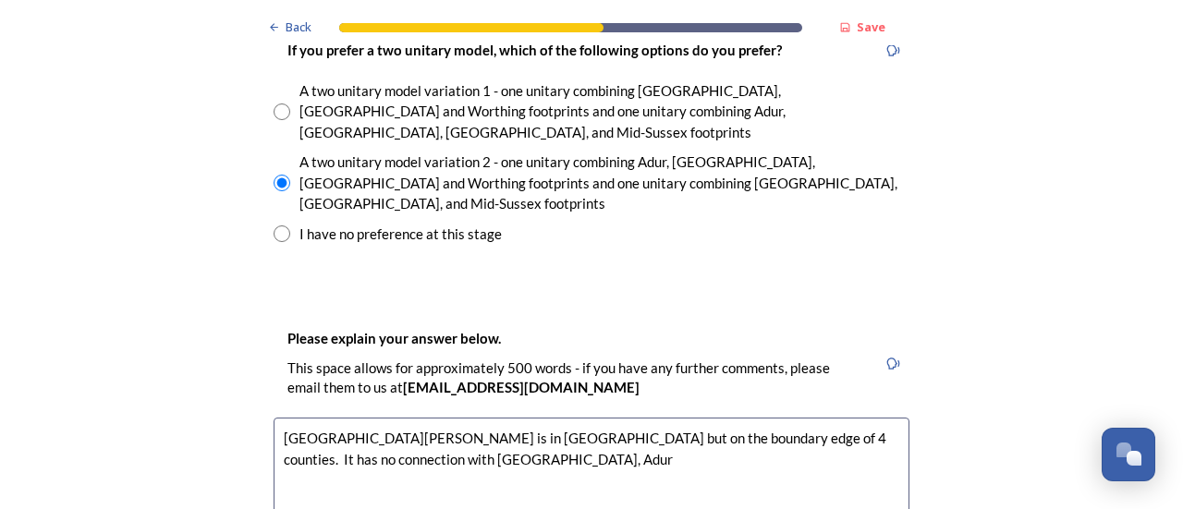
drag, startPoint x: 440, startPoint y: 367, endPoint x: 426, endPoint y: 363, distance: 14.3
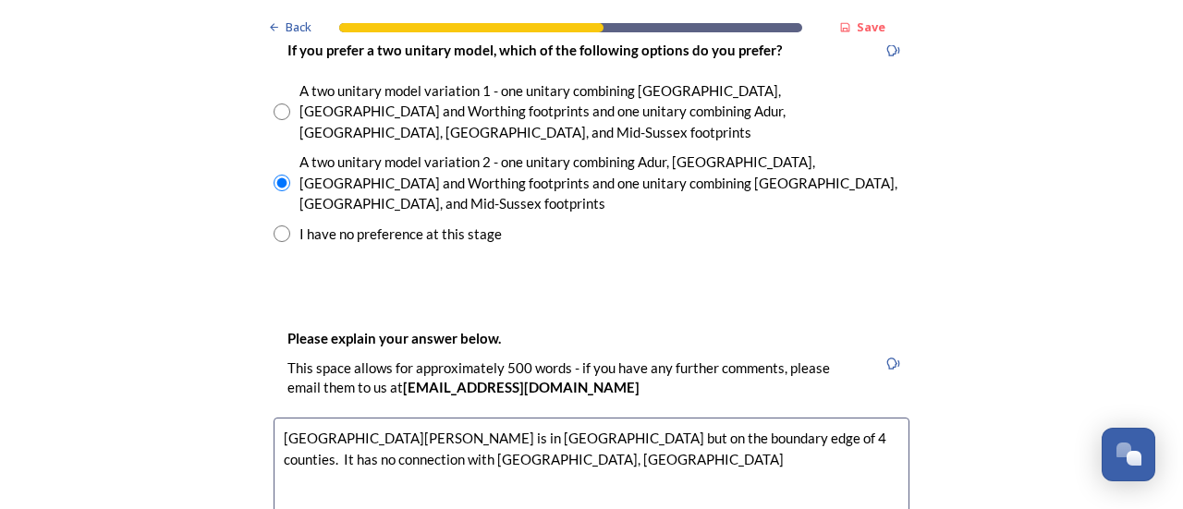
drag, startPoint x: 876, startPoint y: 339, endPoint x: 708, endPoint y: 346, distance: 168.3
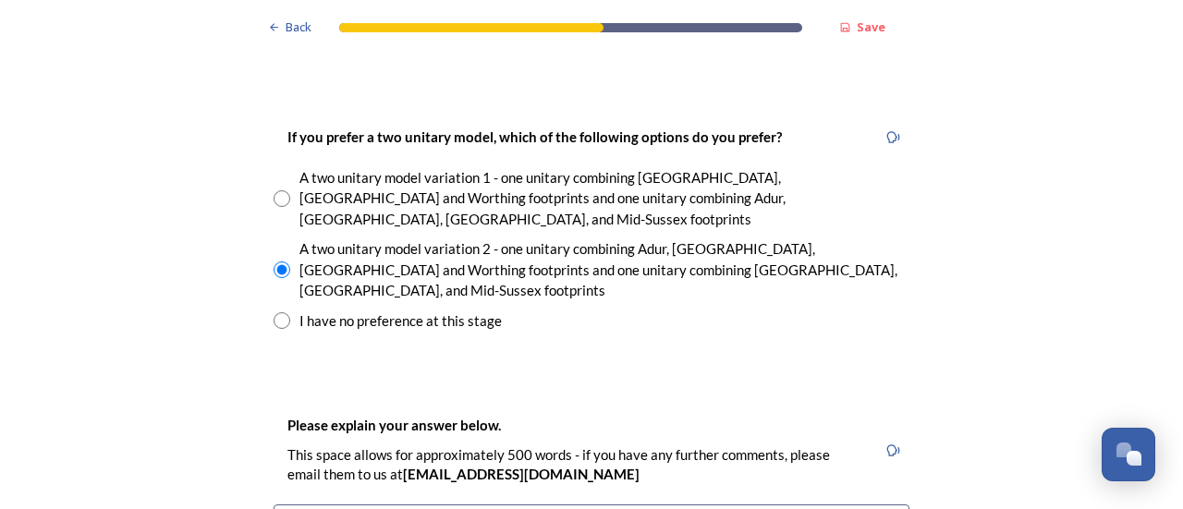
scroll to position [2680, 0]
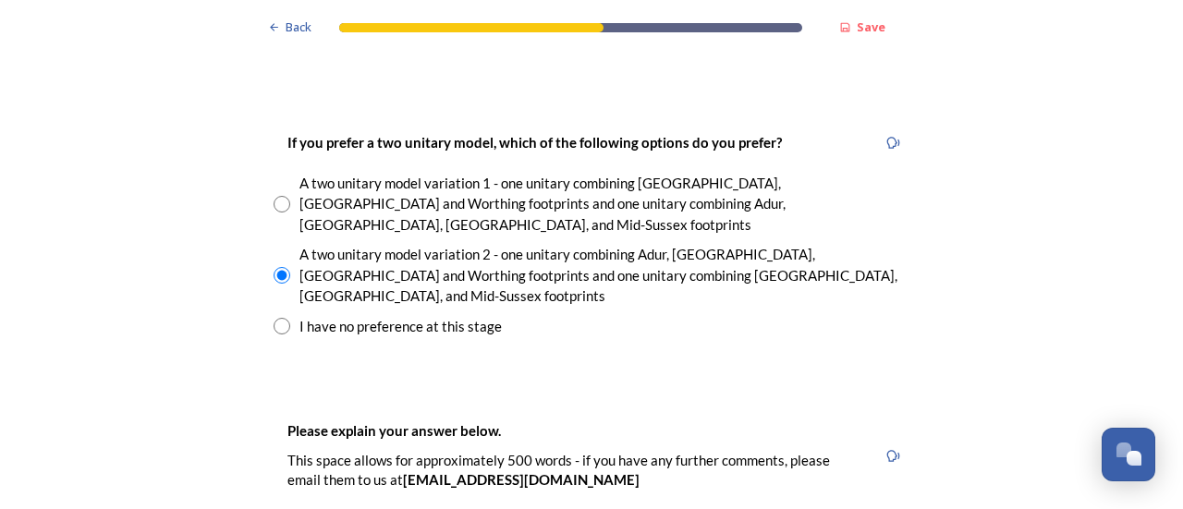
drag, startPoint x: 483, startPoint y: 435, endPoint x: 462, endPoint y: 438, distance: 21.4
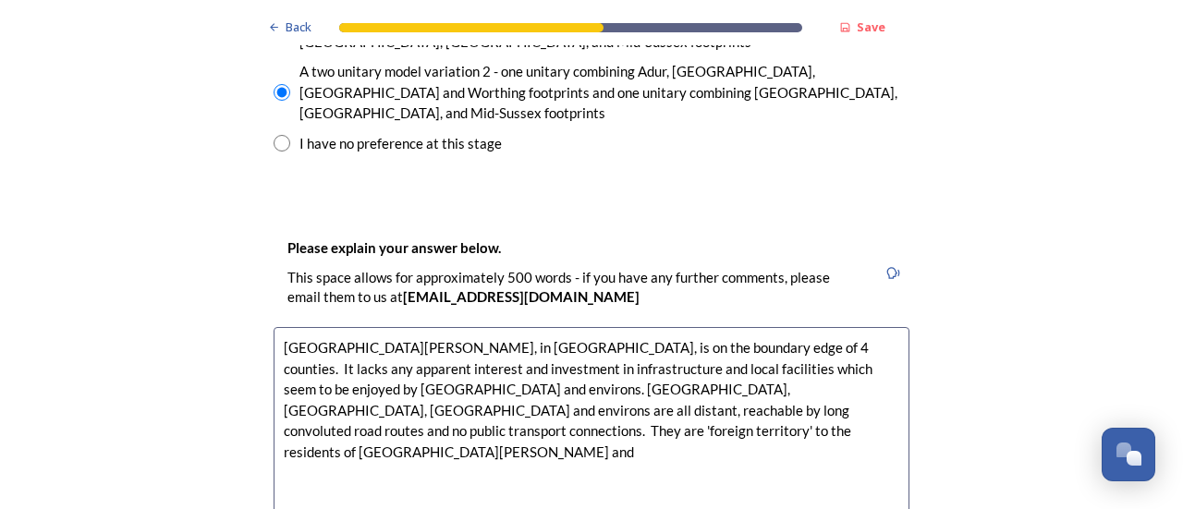
scroll to position [2864, 0]
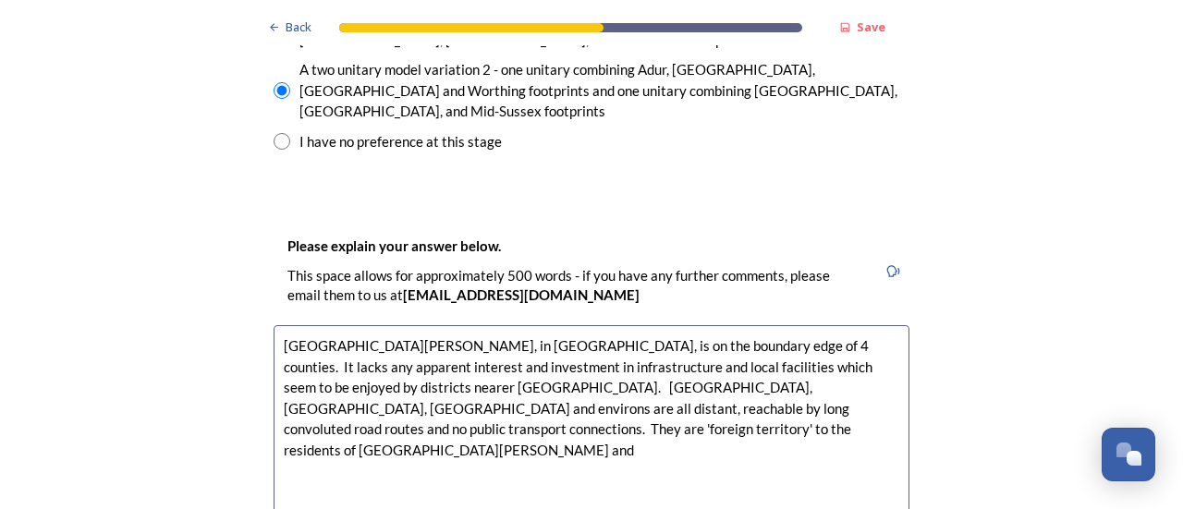
drag, startPoint x: 687, startPoint y: 297, endPoint x: 617, endPoint y: 295, distance: 69.3
click at [617, 325] on textarea "[GEOGRAPHIC_DATA][PERSON_NAME], in [GEOGRAPHIC_DATA], is on the boundary edge o…" at bounding box center [592, 429] width 636 height 208
click at [623, 325] on textarea "[GEOGRAPHIC_DATA][PERSON_NAME], in [GEOGRAPHIC_DATA], is on the boundary edge o…" at bounding box center [592, 429] width 636 height 208
drag, startPoint x: 645, startPoint y: 313, endPoint x: 649, endPoint y: 331, distance: 17.9
click at [649, 331] on textarea "[GEOGRAPHIC_DATA][PERSON_NAME], in [GEOGRAPHIC_DATA], is on the boundary edge o…" at bounding box center [592, 429] width 636 height 208
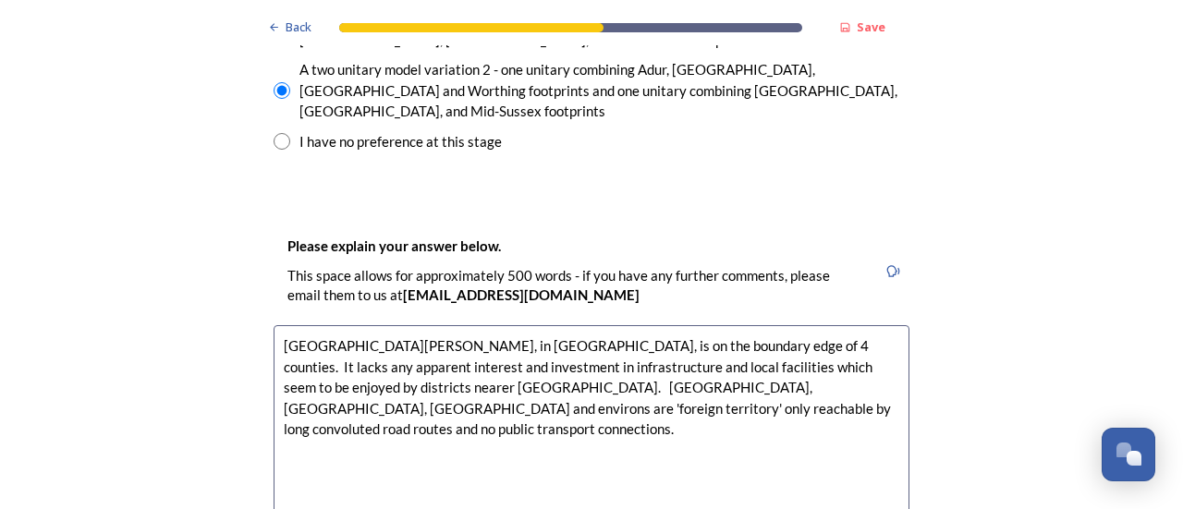
click at [747, 325] on textarea "[GEOGRAPHIC_DATA][PERSON_NAME], in [GEOGRAPHIC_DATA], is on the boundary edge o…" at bounding box center [592, 429] width 636 height 208
click at [790, 325] on textarea "[GEOGRAPHIC_DATA][PERSON_NAME], in [GEOGRAPHIC_DATA], is on the boundary edge o…" at bounding box center [592, 429] width 636 height 208
click at [440, 325] on textarea "[GEOGRAPHIC_DATA][PERSON_NAME], in [GEOGRAPHIC_DATA], is on the boundary edge o…" at bounding box center [592, 429] width 636 height 208
click at [710, 325] on textarea "[GEOGRAPHIC_DATA][PERSON_NAME], in [GEOGRAPHIC_DATA], is on the boundary edge o…" at bounding box center [592, 429] width 636 height 208
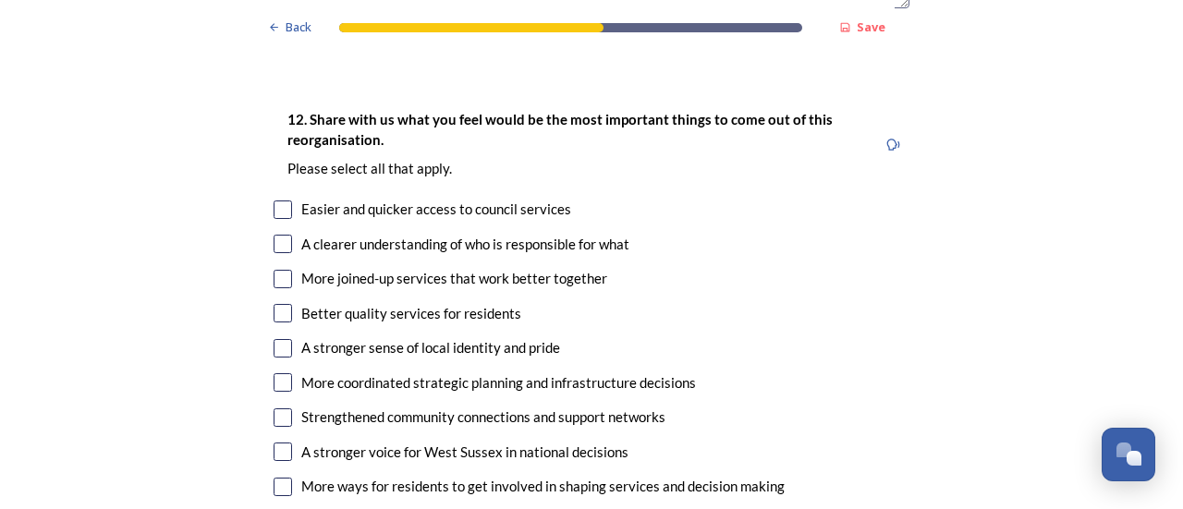
scroll to position [3419, 0]
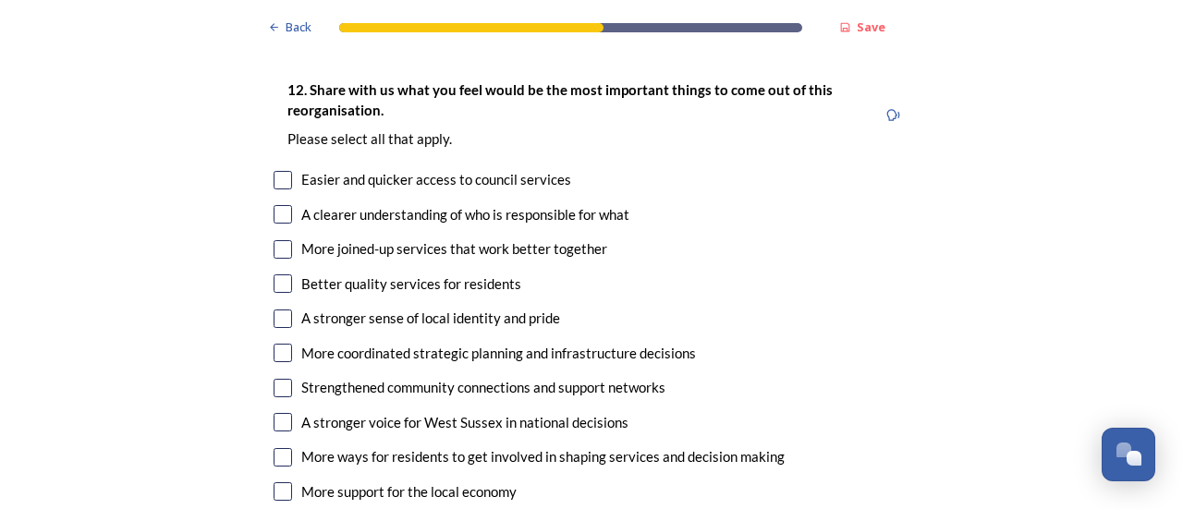
type textarea "[GEOGRAPHIC_DATA][PERSON_NAME], in [GEOGRAPHIC_DATA], is on the boundary edge o…"
click at [277, 240] on input "checkbox" at bounding box center [283, 249] width 18 height 18
checkbox input "true"
click at [278, 274] on input "checkbox" at bounding box center [283, 283] width 18 height 18
checkbox input "true"
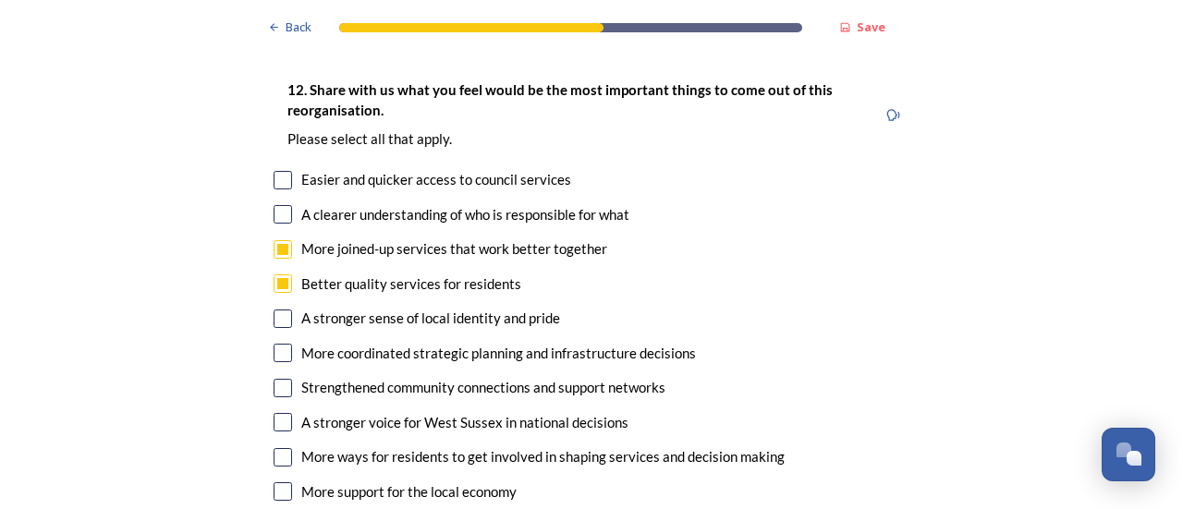
click at [274, 310] on input "checkbox" at bounding box center [283, 319] width 18 height 18
checkbox input "true"
click at [279, 344] on input "checkbox" at bounding box center [283, 353] width 18 height 18
checkbox input "true"
click at [280, 379] on input "checkbox" at bounding box center [283, 388] width 18 height 18
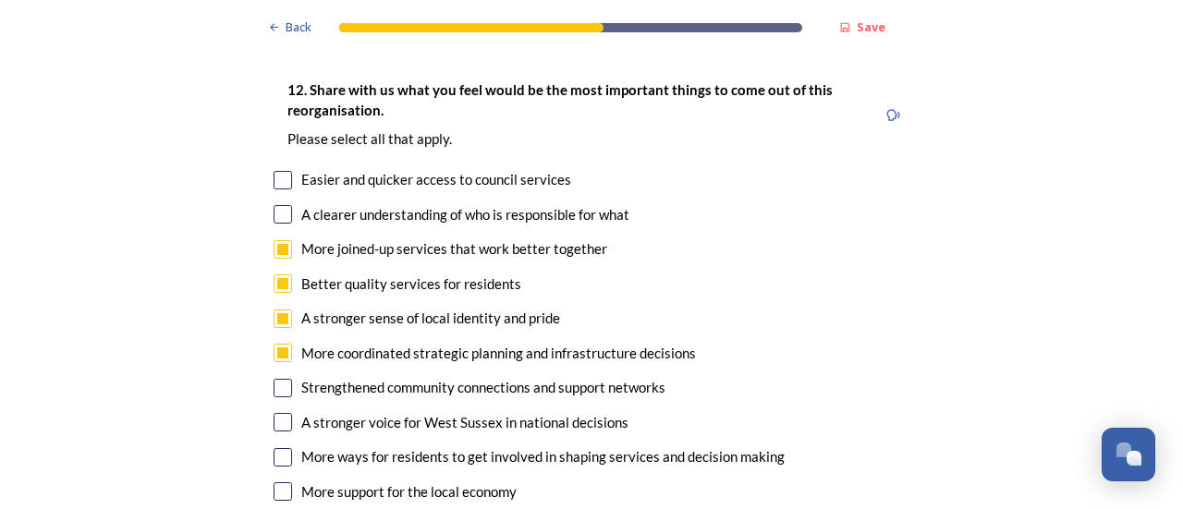
checkbox input "true"
click at [283, 413] on input "checkbox" at bounding box center [283, 422] width 18 height 18
checkbox input "true"
click at [283, 448] on input "checkbox" at bounding box center [283, 457] width 18 height 18
checkbox input "true"
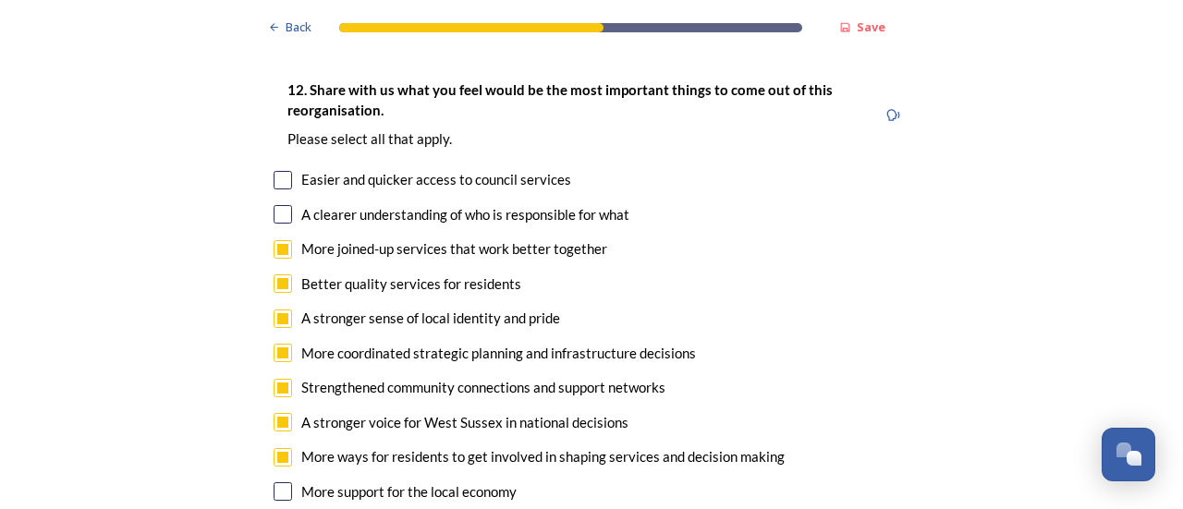
click at [279, 482] on input "checkbox" at bounding box center [283, 491] width 18 height 18
checkbox input "true"
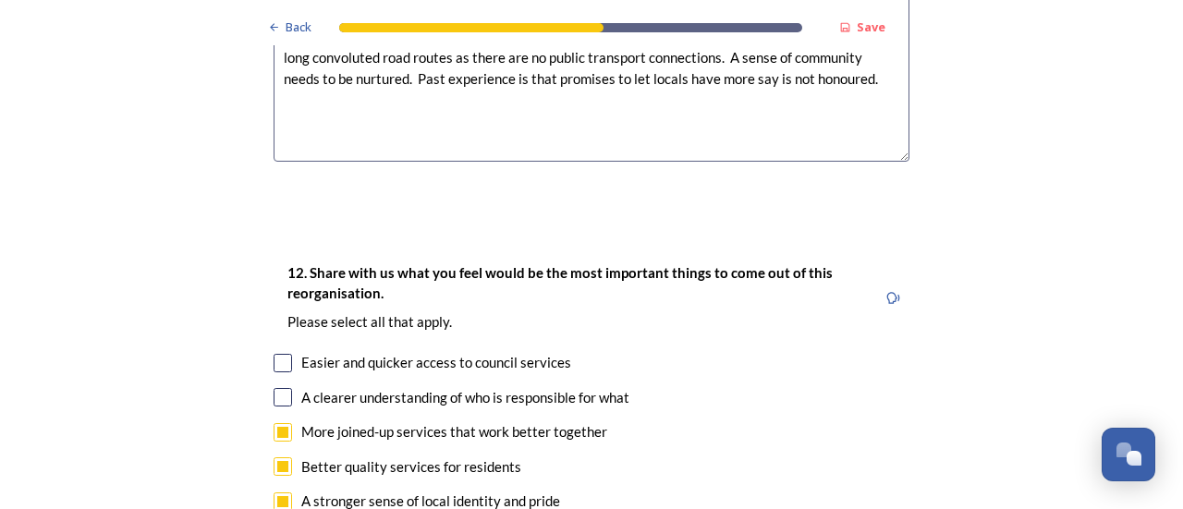
scroll to position [3234, 0]
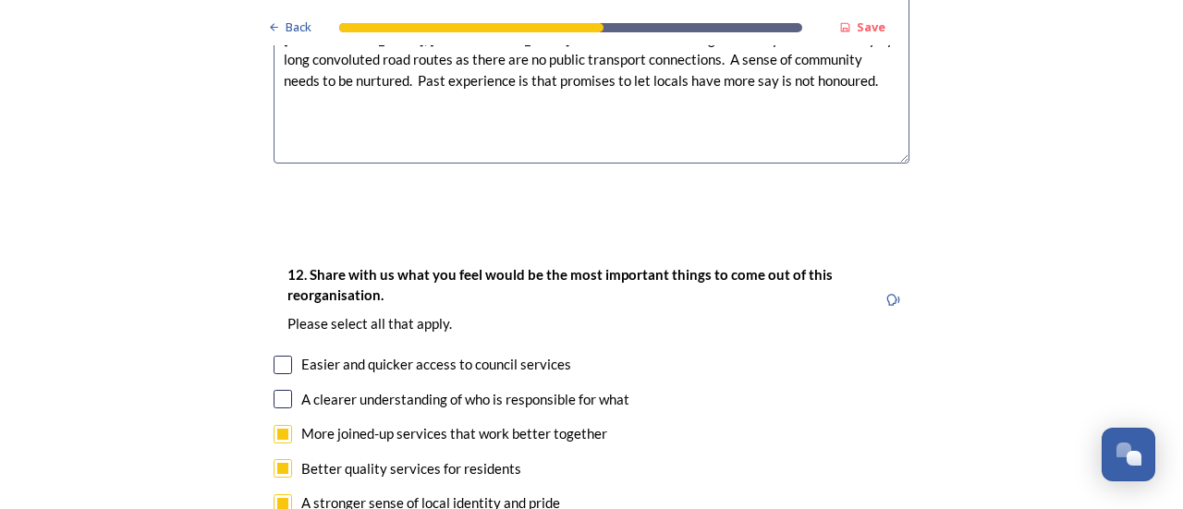
click at [274, 356] on input "checkbox" at bounding box center [283, 365] width 18 height 18
checkbox input "true"
click at [264, 298] on div "12. Share with us what you feel would be the most important things to come out …" at bounding box center [591, 494] width 665 height 499
click at [277, 390] on input "checkbox" at bounding box center [283, 399] width 18 height 18
checkbox input "true"
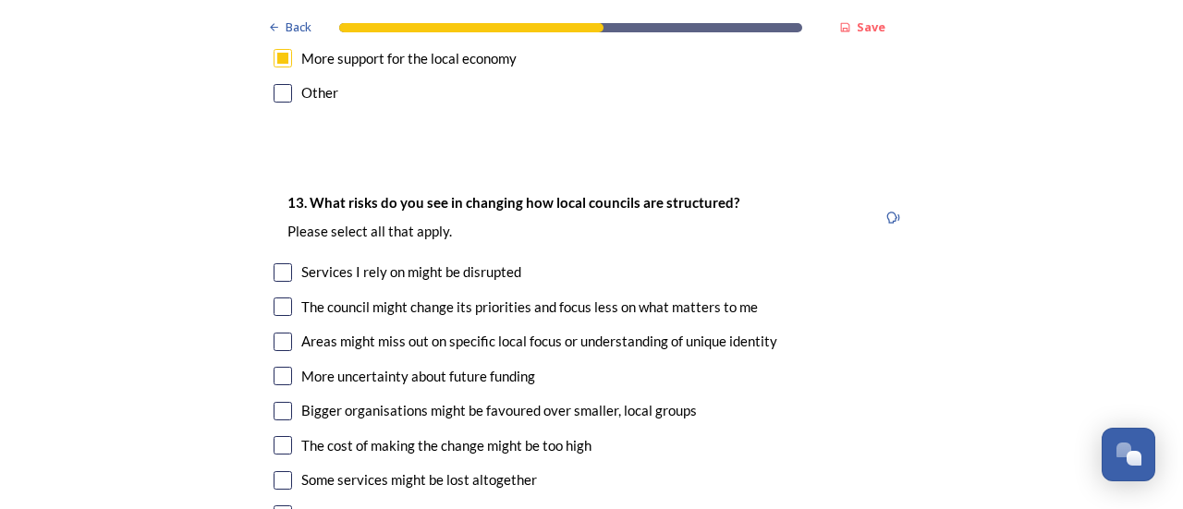
scroll to position [3881, 0]
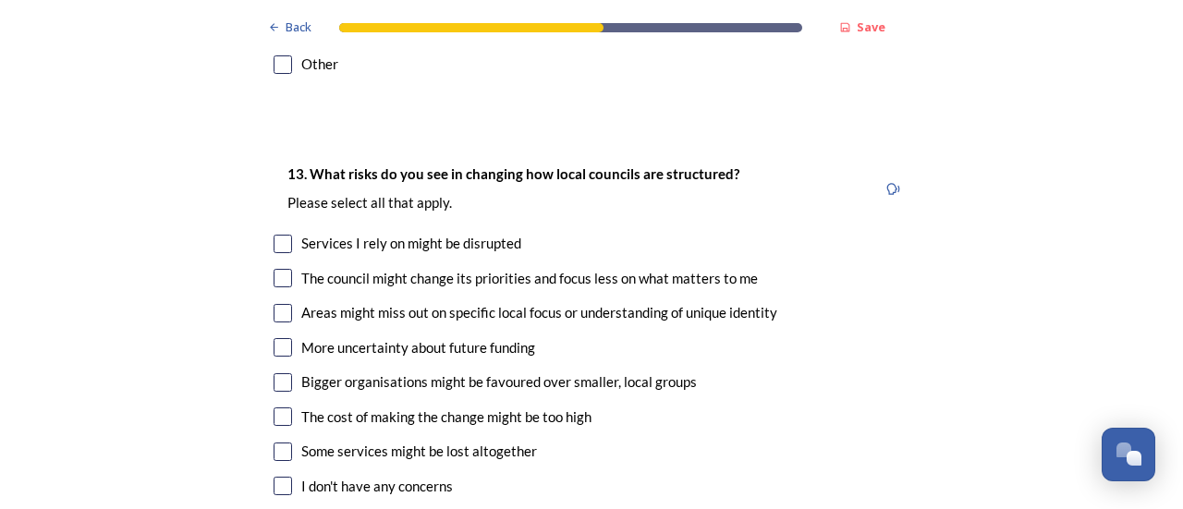
click at [276, 269] on input "checkbox" at bounding box center [283, 278] width 18 height 18
checkbox input "true"
click at [278, 304] on input "checkbox" at bounding box center [283, 313] width 18 height 18
checkbox input "true"
click at [274, 338] on input "checkbox" at bounding box center [283, 347] width 18 height 18
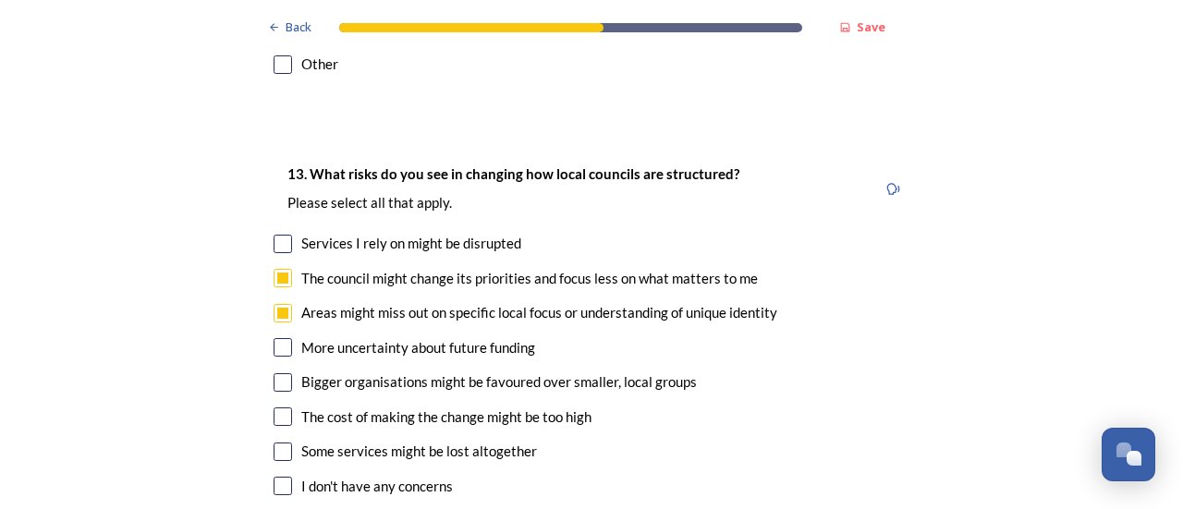
checkbox input "true"
click at [283, 373] on input "checkbox" at bounding box center [283, 382] width 18 height 18
checkbox input "true"
click at [285, 443] on input "checkbox" at bounding box center [283, 452] width 18 height 18
checkbox input "true"
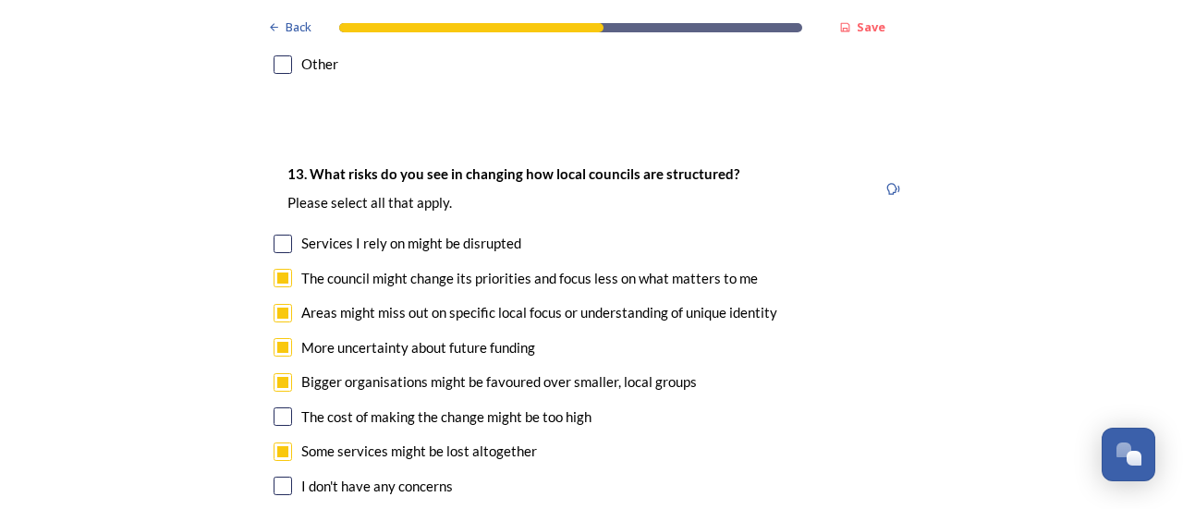
click at [283, 407] on input "checkbox" at bounding box center [283, 416] width 18 height 18
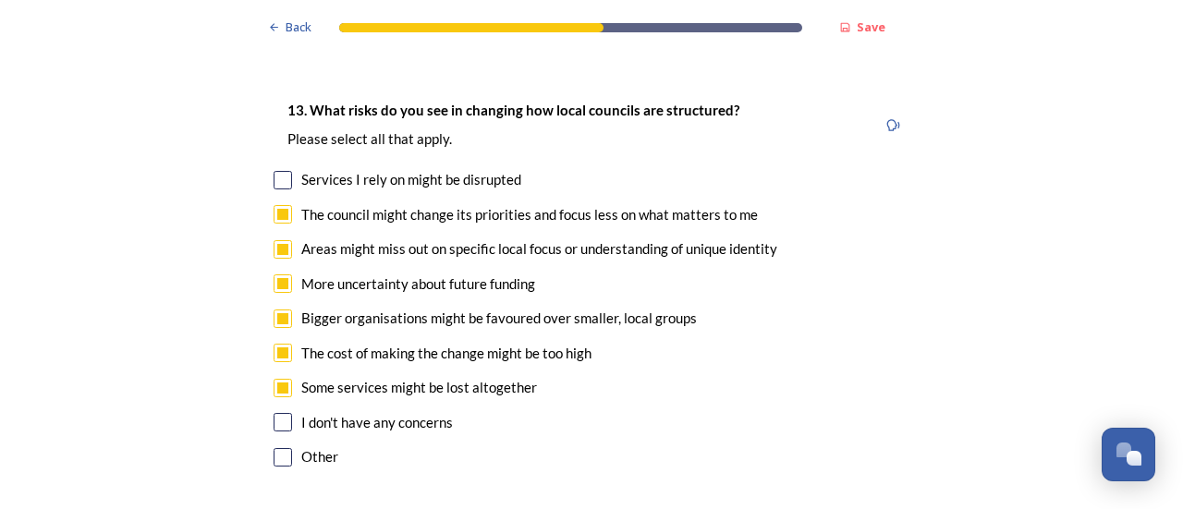
scroll to position [4066, 0]
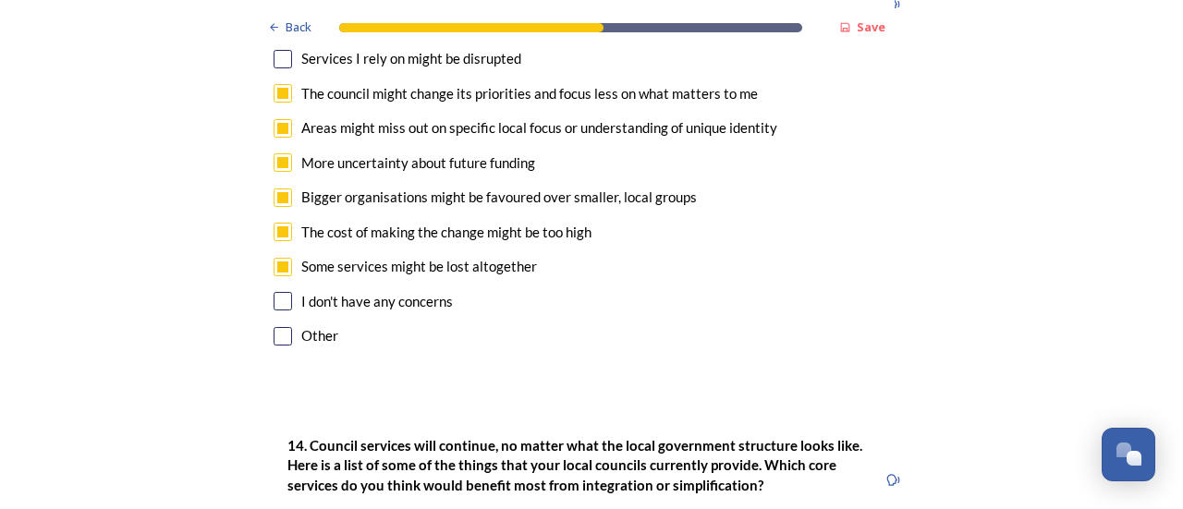
click at [276, 223] on input "checkbox" at bounding box center [283, 232] width 18 height 18
checkbox input "false"
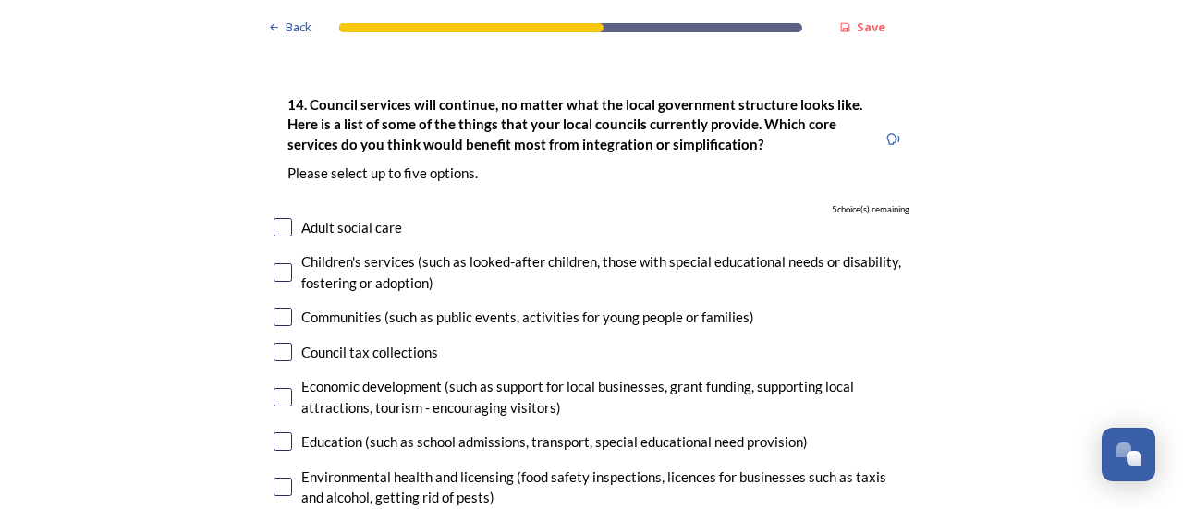
scroll to position [4435, 0]
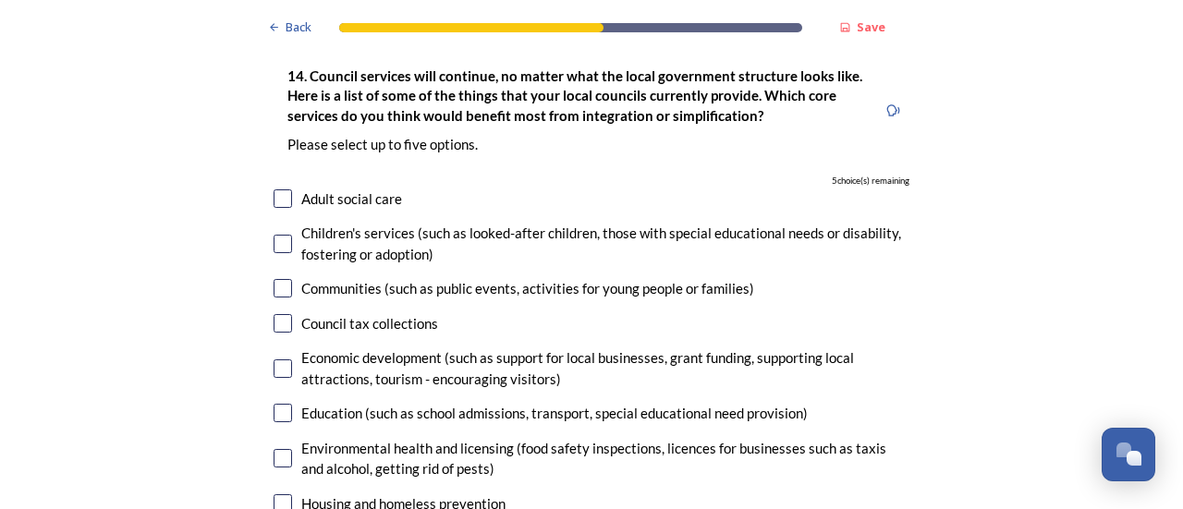
click at [277, 279] on input "checkbox" at bounding box center [283, 288] width 18 height 18
checkbox input "true"
click at [274, 359] on input "checkbox" at bounding box center [283, 368] width 18 height 18
checkbox input "true"
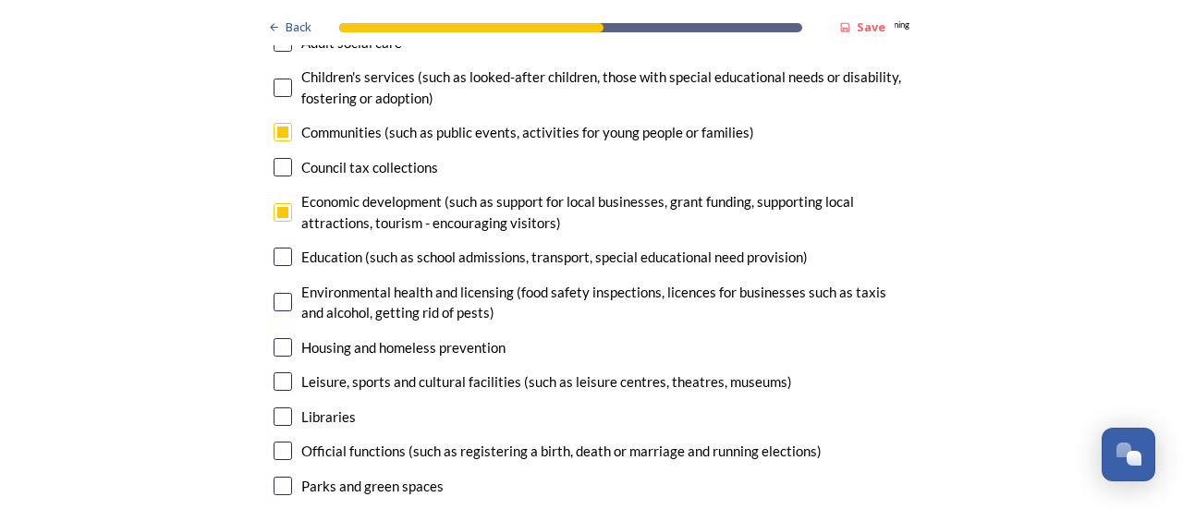
scroll to position [4620, 0]
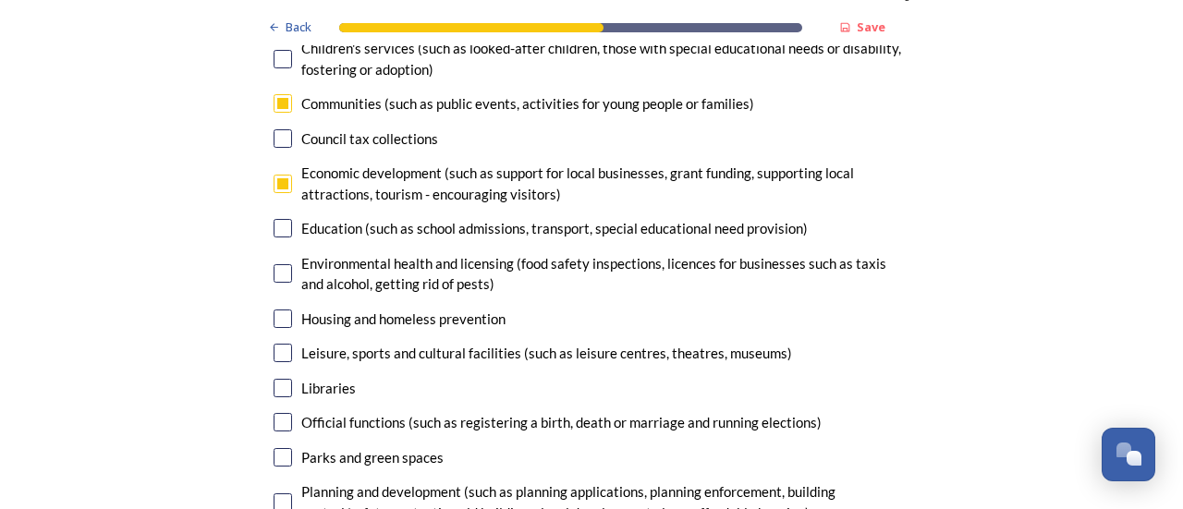
drag, startPoint x: 280, startPoint y: 257, endPoint x: 278, endPoint y: 283, distance: 25.9
click at [279, 344] on input "checkbox" at bounding box center [283, 353] width 18 height 18
checkbox input "true"
click at [277, 379] on input "checkbox" at bounding box center [283, 388] width 18 height 18
checkbox input "true"
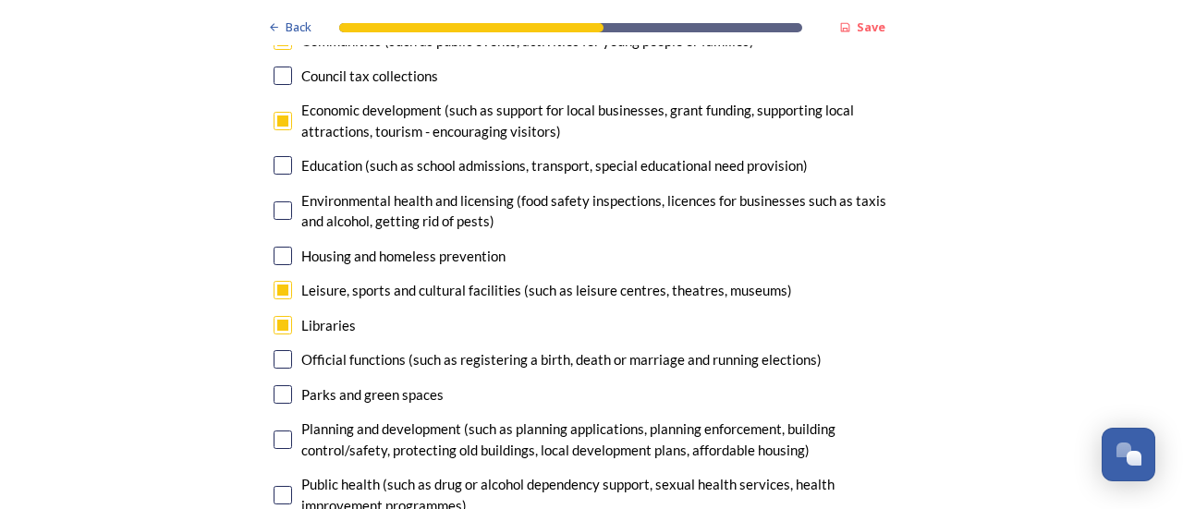
scroll to position [4713, 0]
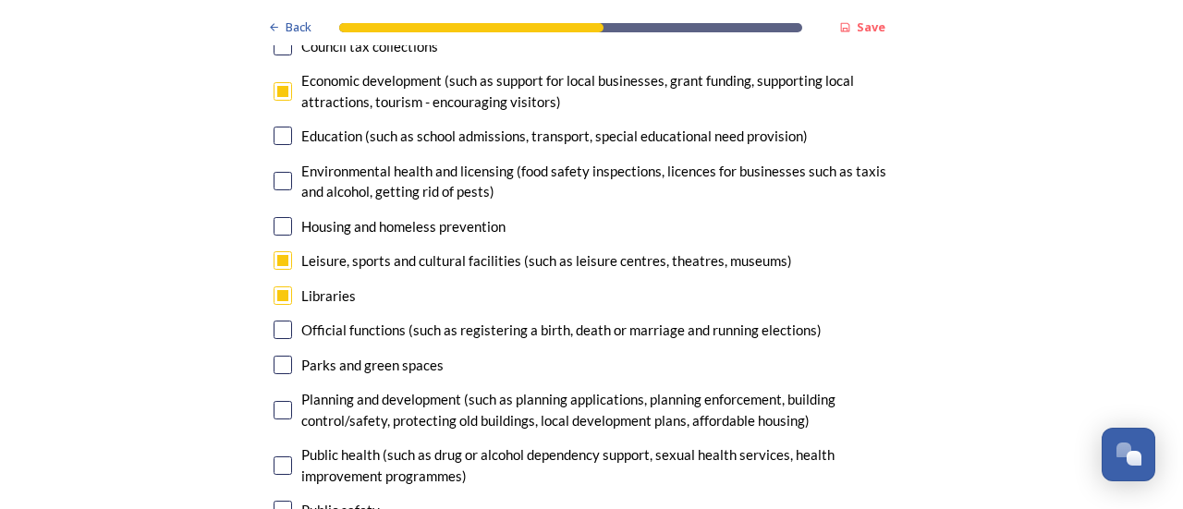
drag, startPoint x: 280, startPoint y: 274, endPoint x: 275, endPoint y: 261, distance: 12.9
click at [278, 356] on input "checkbox" at bounding box center [283, 365] width 18 height 18
checkbox input "true"
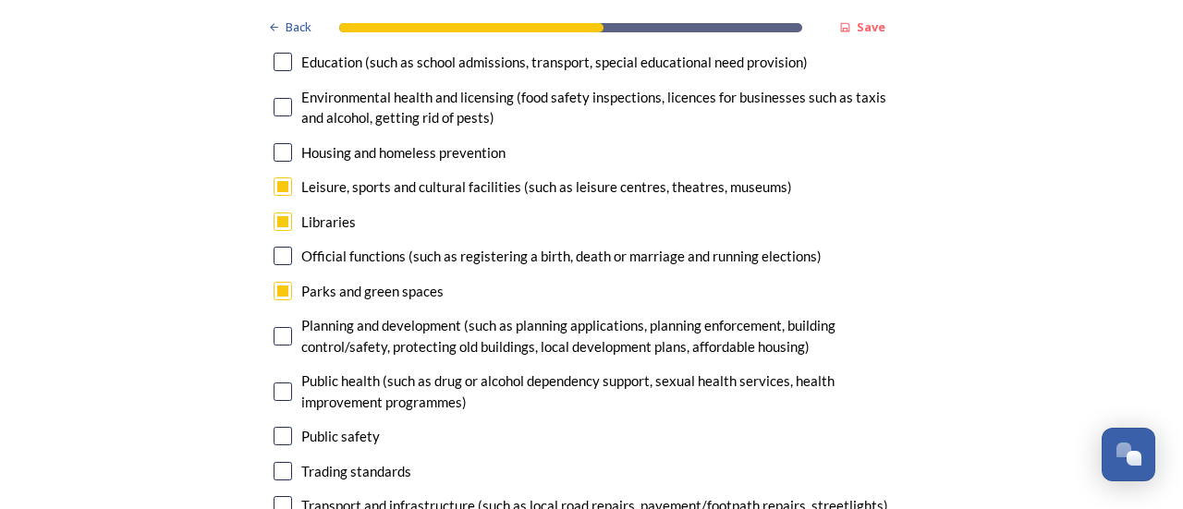
scroll to position [4897, 0]
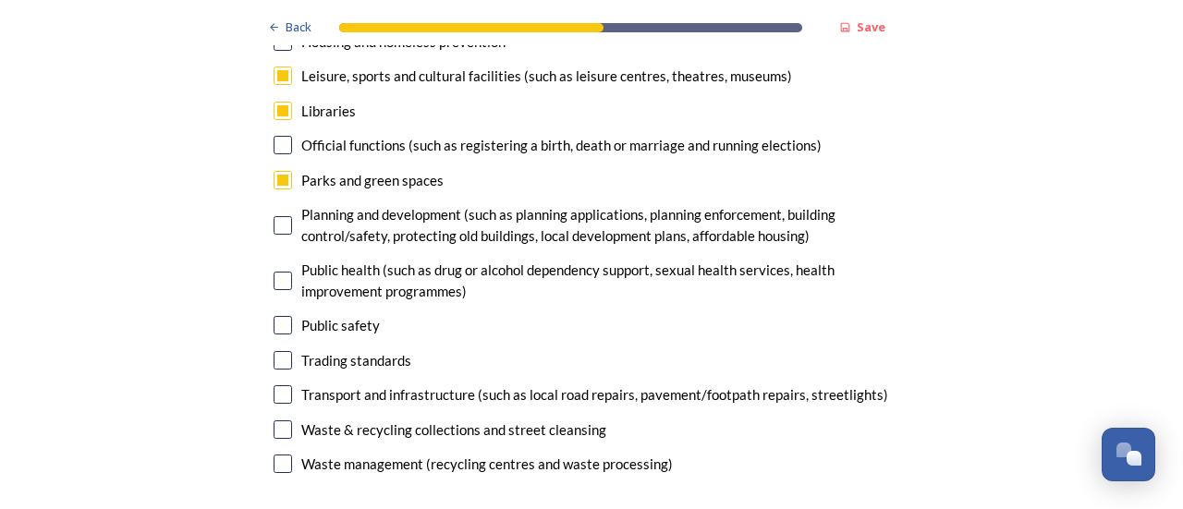
click at [275, 351] on input "checkbox" at bounding box center [283, 360] width 18 height 18
checkbox input "false"
click at [279, 385] on input "checkbox" at bounding box center [283, 394] width 18 height 18
click at [282, 385] on input "checkbox" at bounding box center [283, 394] width 18 height 18
click at [275, 385] on input "checkbox" at bounding box center [283, 394] width 18 height 18
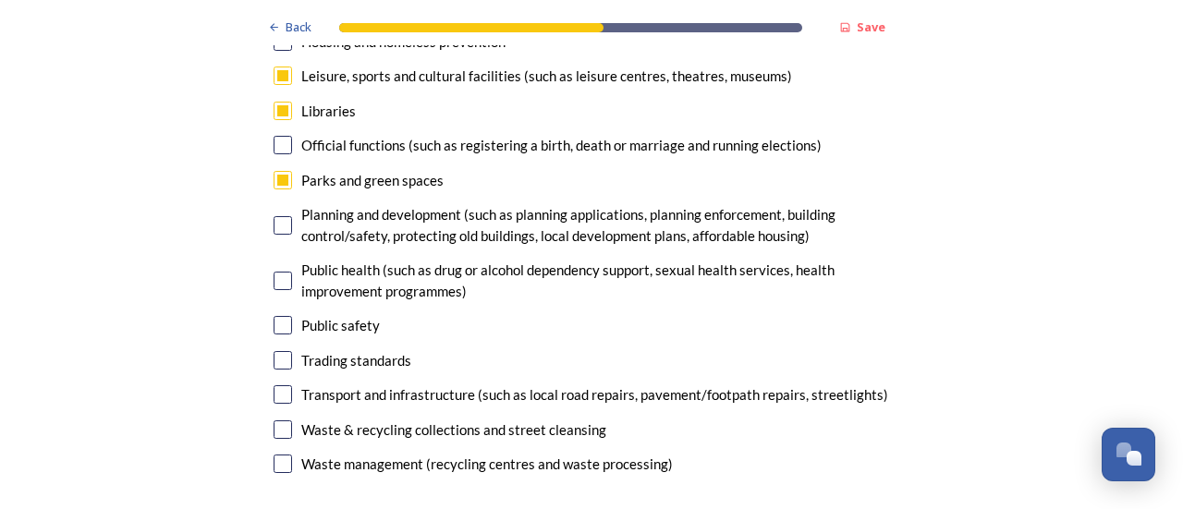
checkbox input "false"
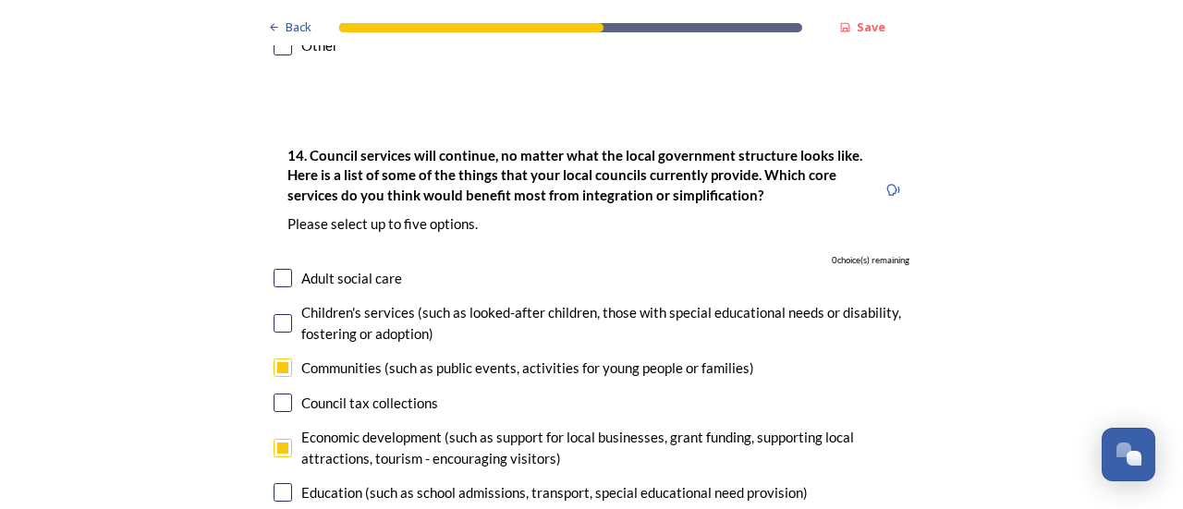
scroll to position [4343, 0]
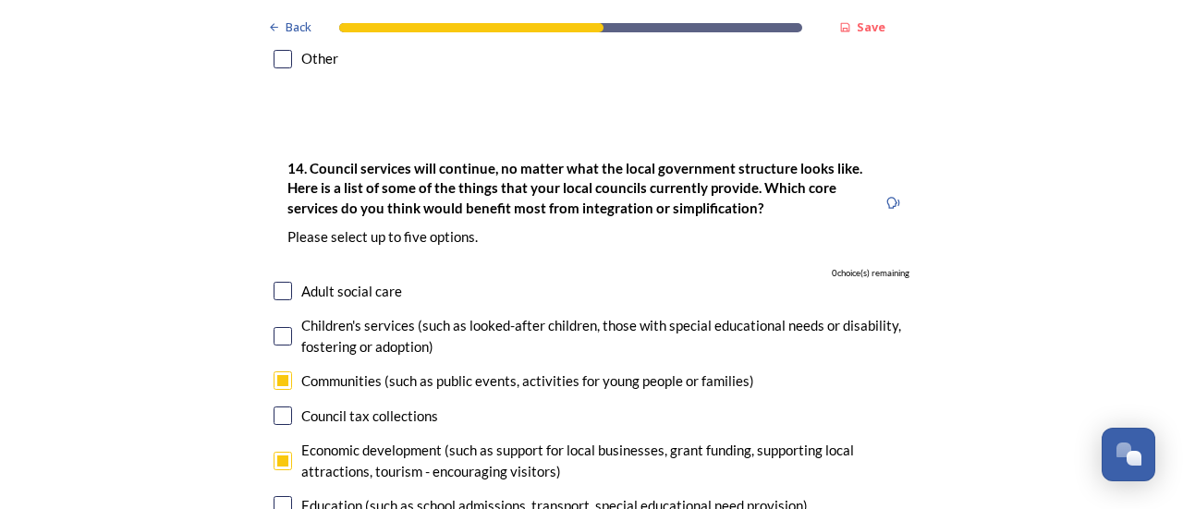
click at [277, 371] on input "checkbox" at bounding box center [283, 380] width 18 height 18
checkbox input "false"
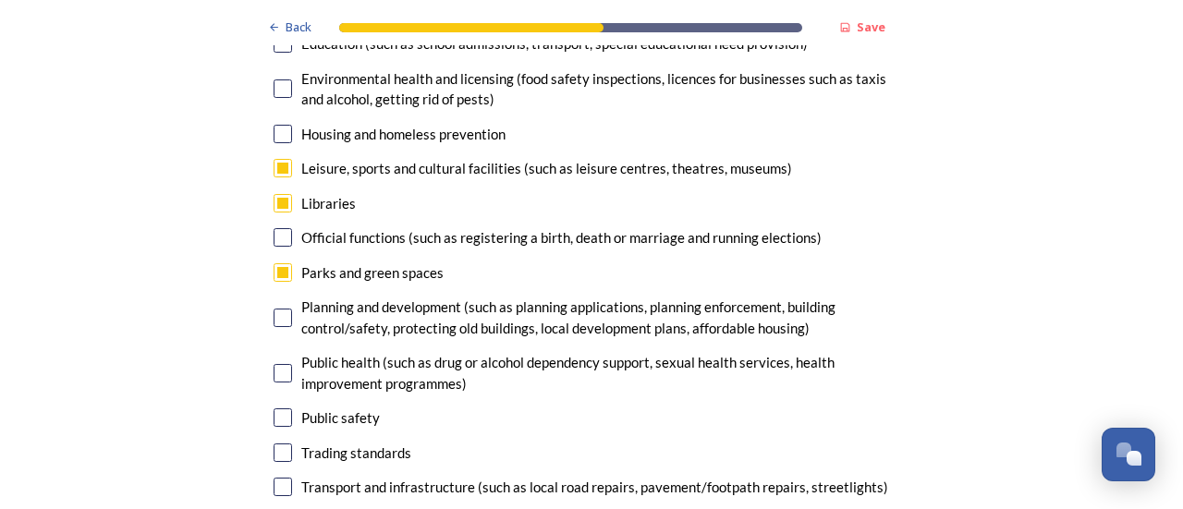
scroll to position [4897, 0]
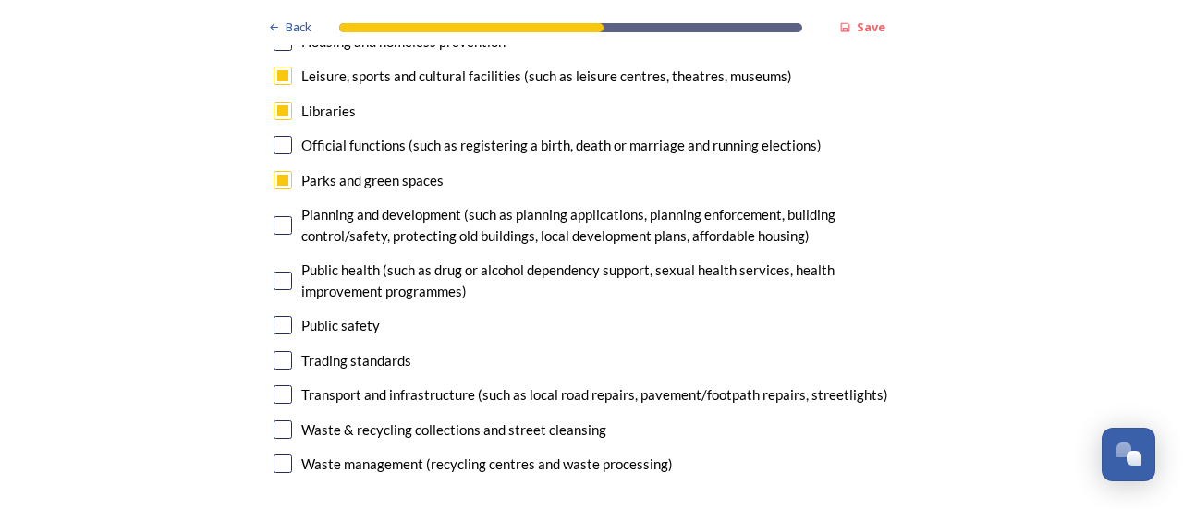
click at [274, 385] on input "checkbox" at bounding box center [283, 394] width 18 height 18
checkbox input "true"
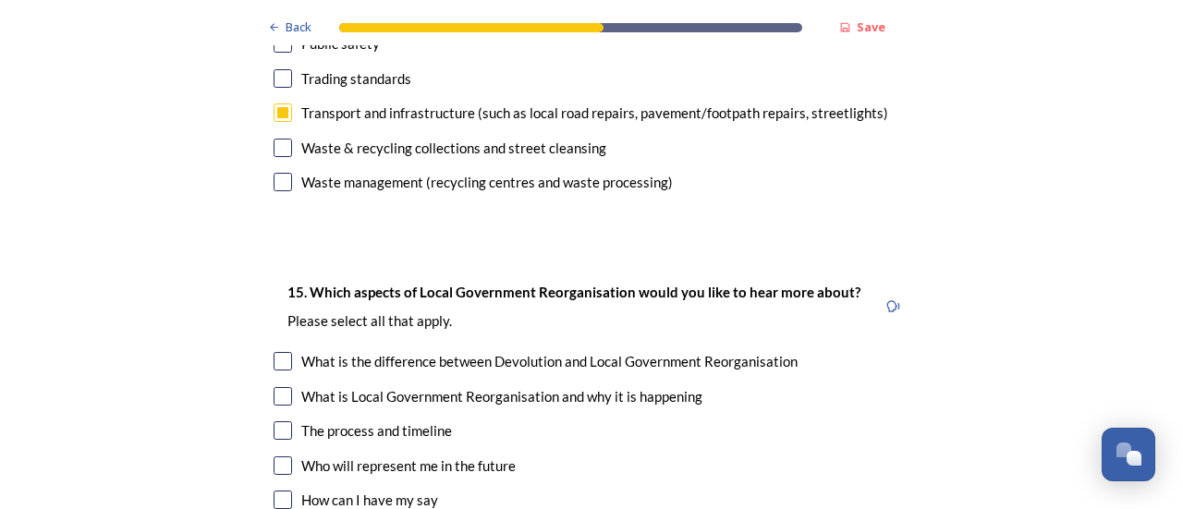
scroll to position [5267, 0]
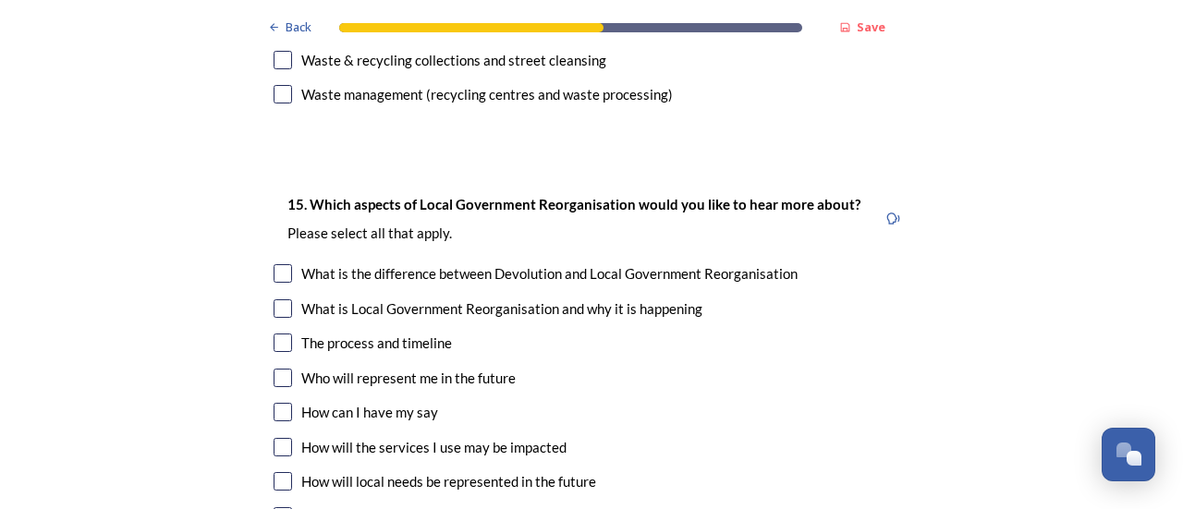
click at [277, 264] on input "checkbox" at bounding box center [283, 273] width 18 height 18
checkbox input "true"
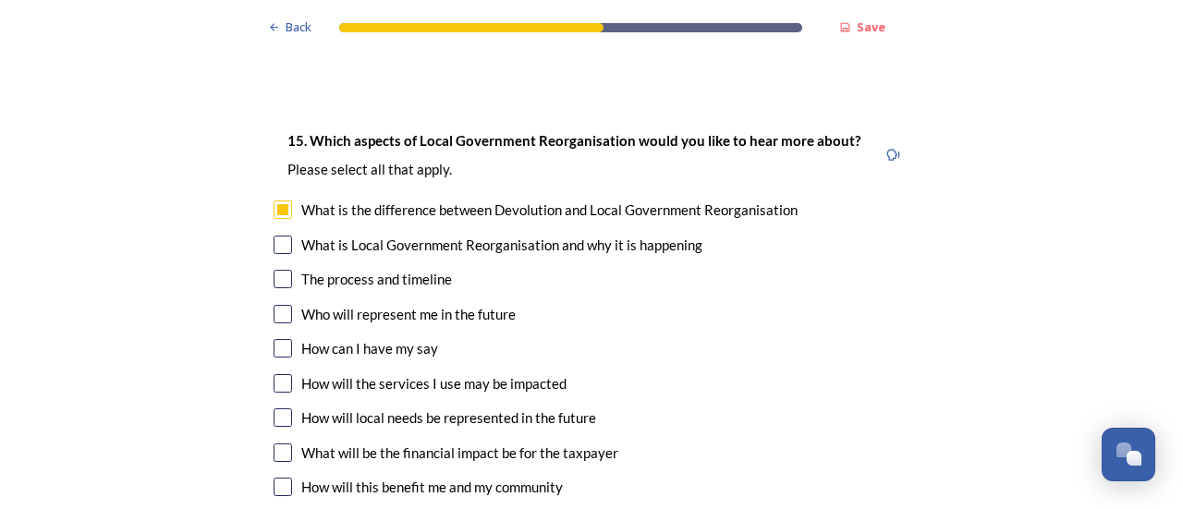
scroll to position [5359, 0]
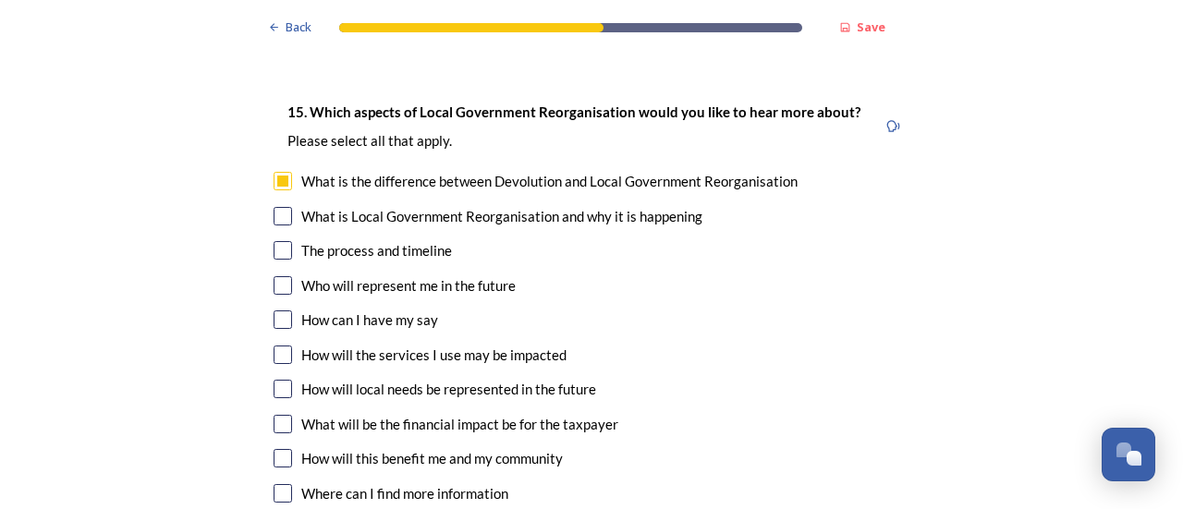
click at [275, 276] on input "checkbox" at bounding box center [283, 285] width 18 height 18
checkbox input "true"
click at [274, 380] on input "checkbox" at bounding box center [283, 389] width 18 height 18
checkbox input "true"
drag, startPoint x: 281, startPoint y: 365, endPoint x: 283, endPoint y: 353, distance: 12.2
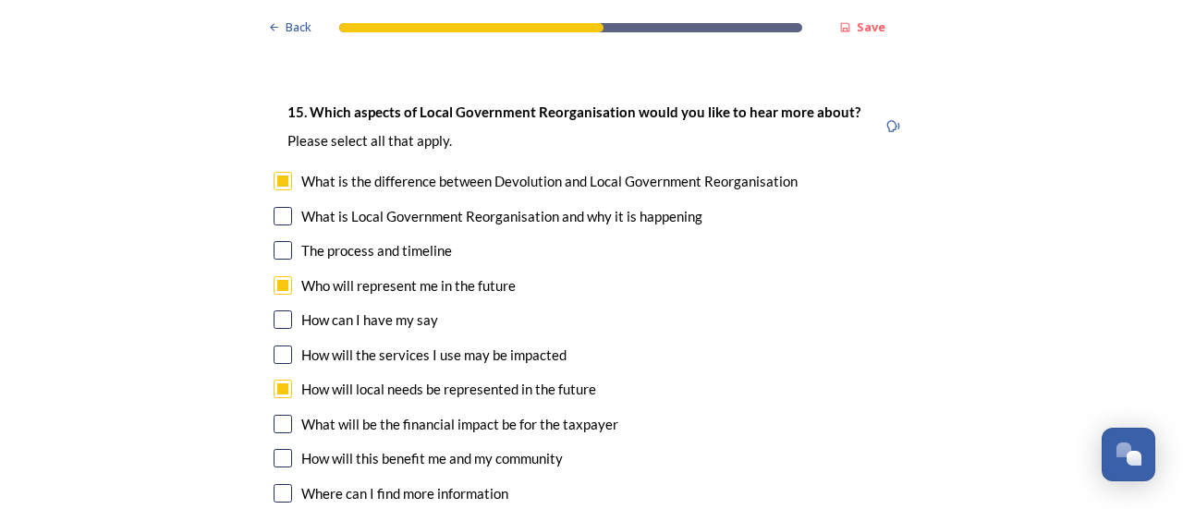
click at [283, 449] on input "checkbox" at bounding box center [283, 458] width 18 height 18
checkbox input "true"
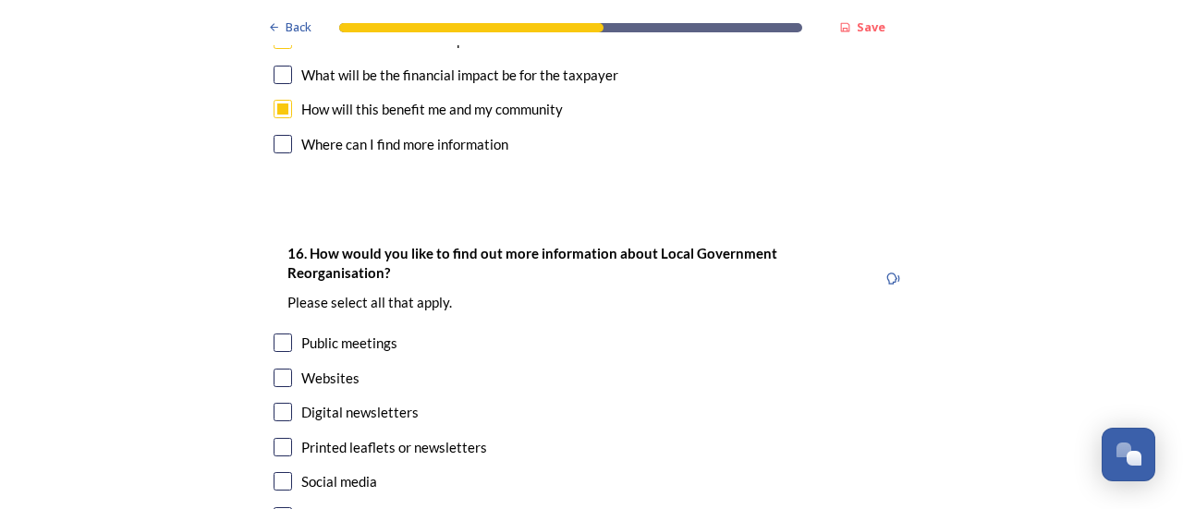
scroll to position [5729, 0]
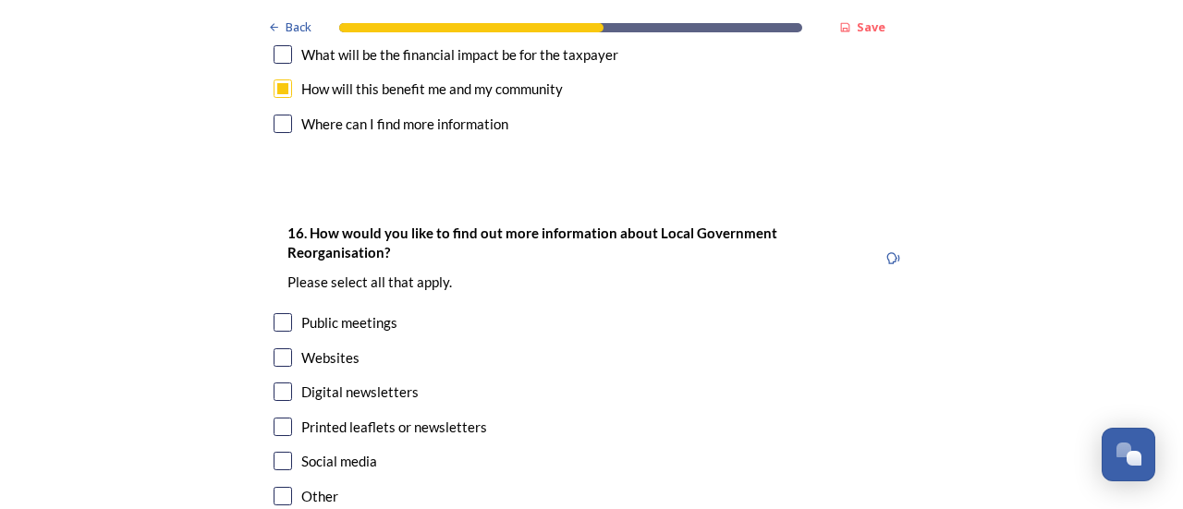
click at [275, 383] on input "checkbox" at bounding box center [283, 392] width 18 height 18
checkbox input "true"
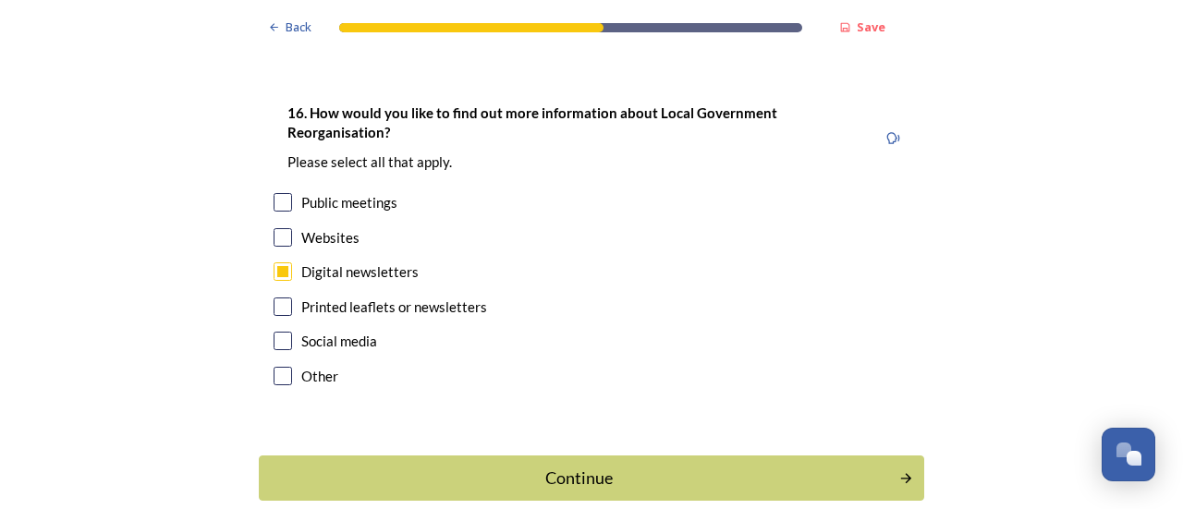
scroll to position [5851, 0]
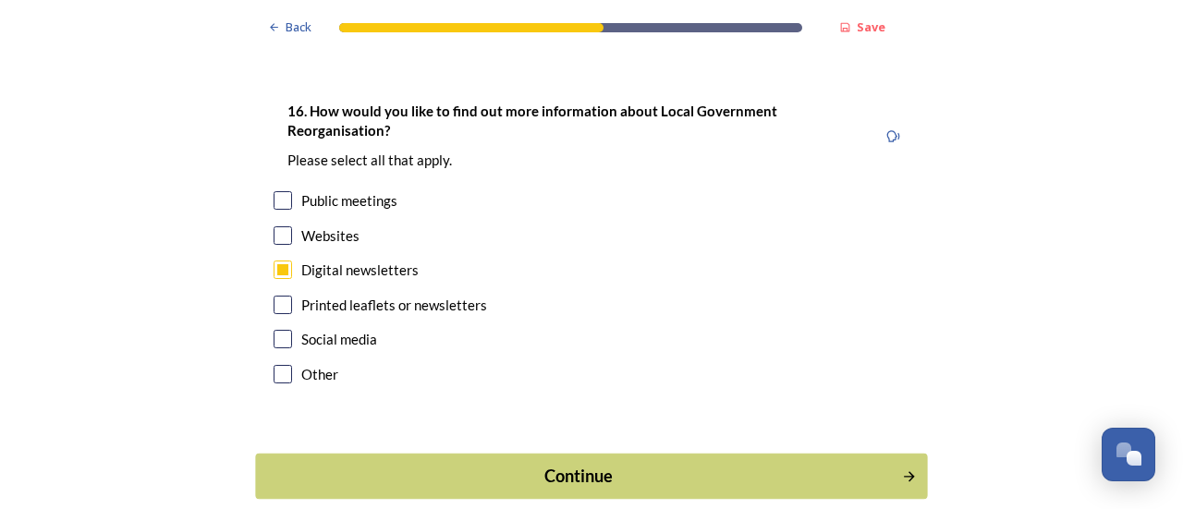
click at [566, 464] on div "Continue" at bounding box center [579, 476] width 626 height 25
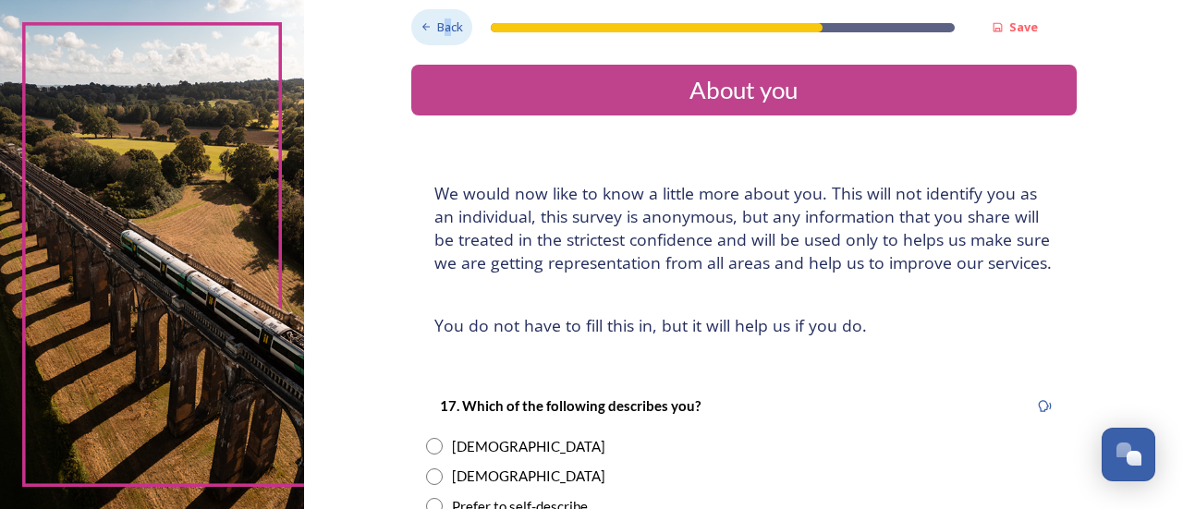
click at [442, 29] on span "Back" at bounding box center [450, 27] width 26 height 18
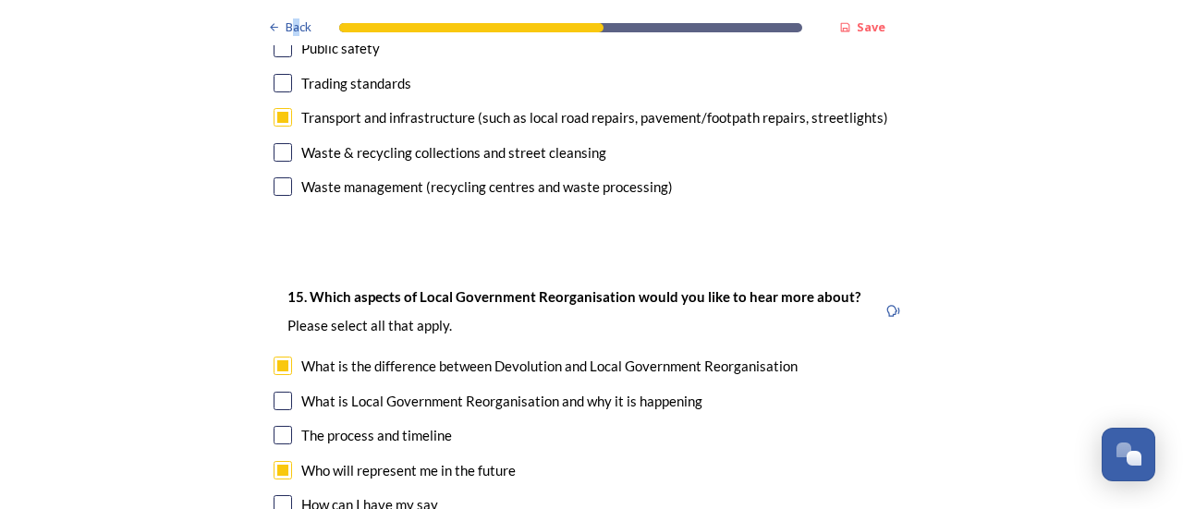
scroll to position [5544, 0]
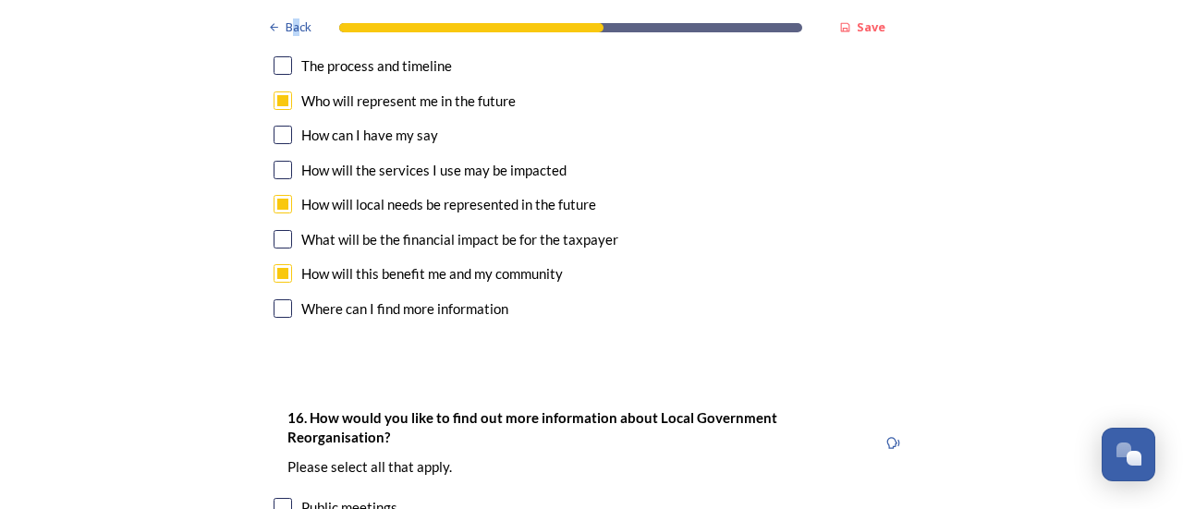
click at [279, 498] on input "checkbox" at bounding box center [283, 507] width 18 height 18
checkbox input "true"
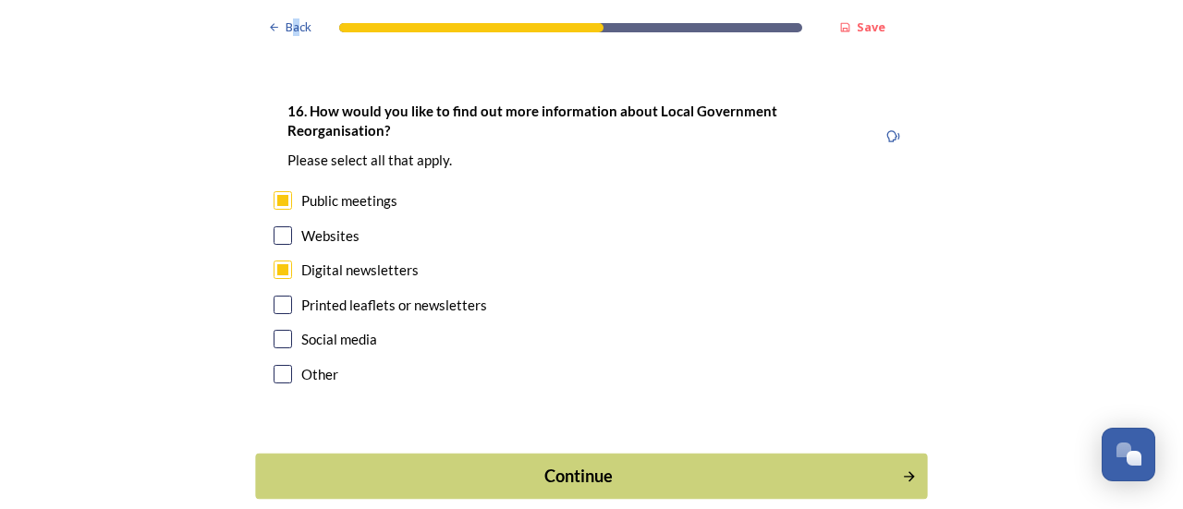
click at [583, 464] on div "Continue" at bounding box center [579, 476] width 626 height 25
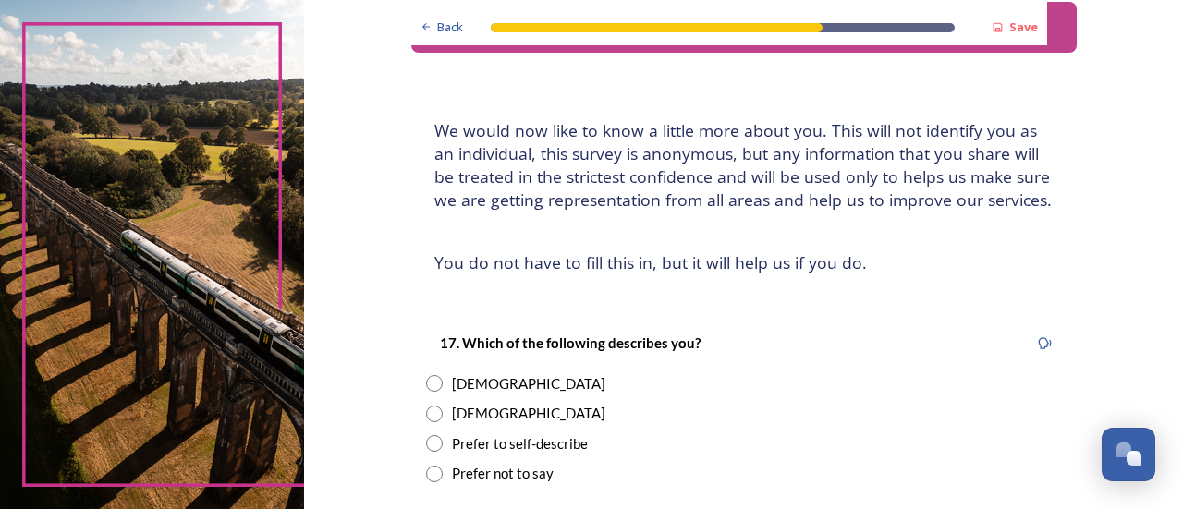
scroll to position [185, 0]
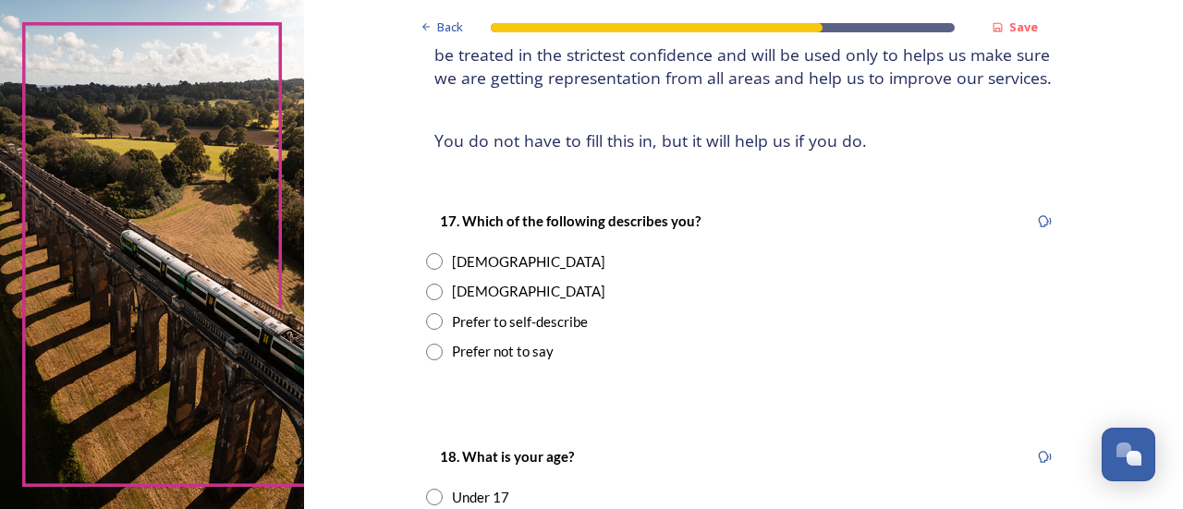
click at [426, 258] on input "radio" at bounding box center [434, 261] width 17 height 17
radio input "true"
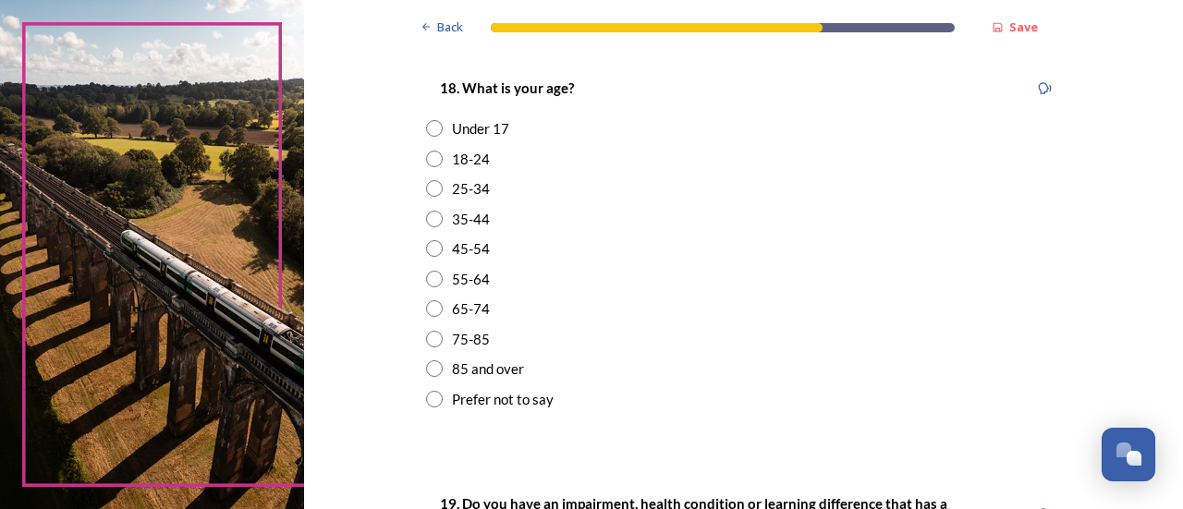
scroll to position [554, 0]
click at [426, 311] on input "radio" at bounding box center [434, 307] width 17 height 17
radio input "true"
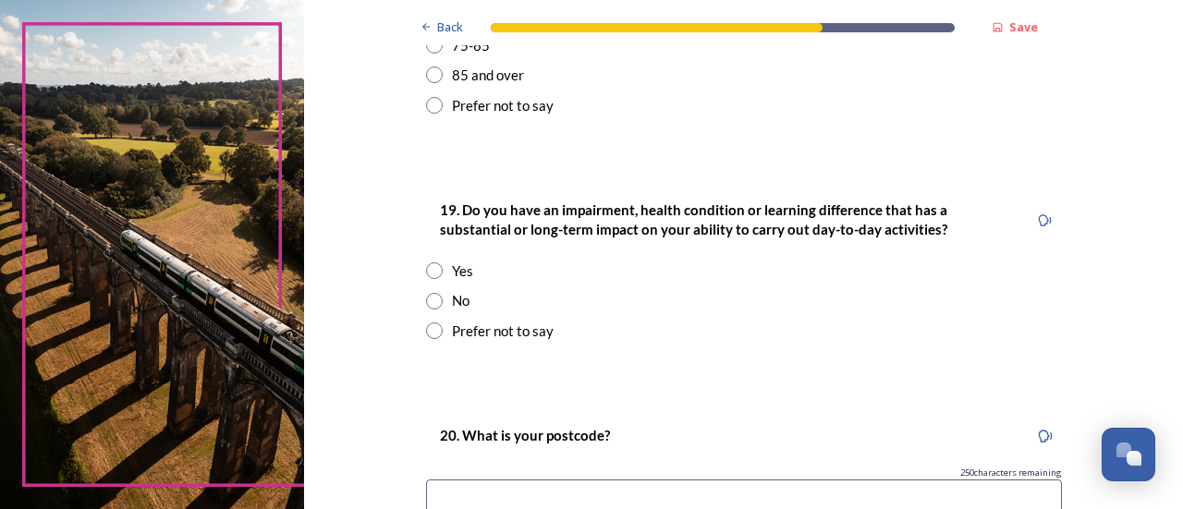
scroll to position [924, 0]
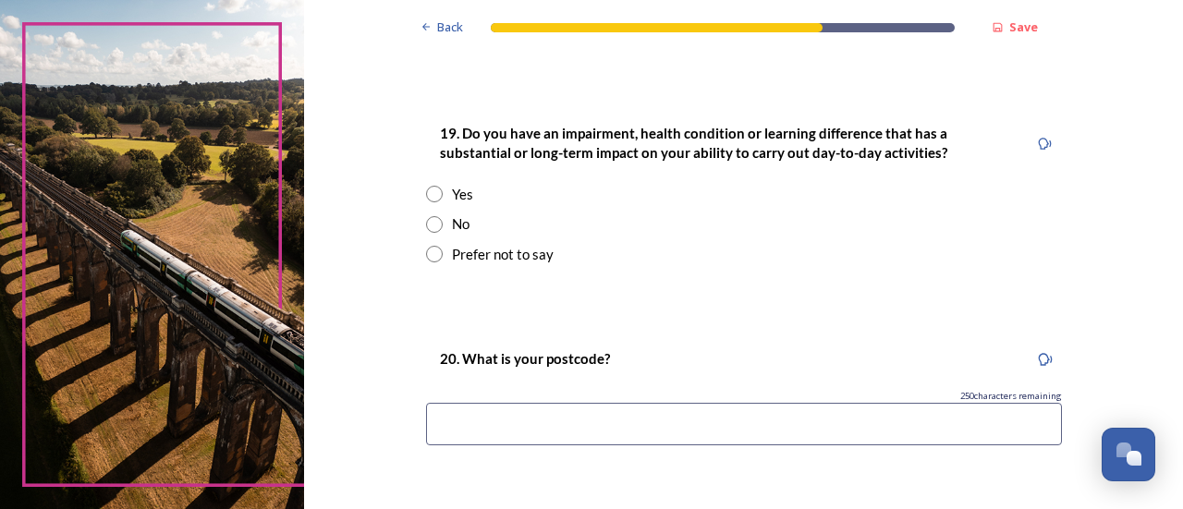
click at [426, 225] on input "radio" at bounding box center [434, 224] width 17 height 17
radio input "true"
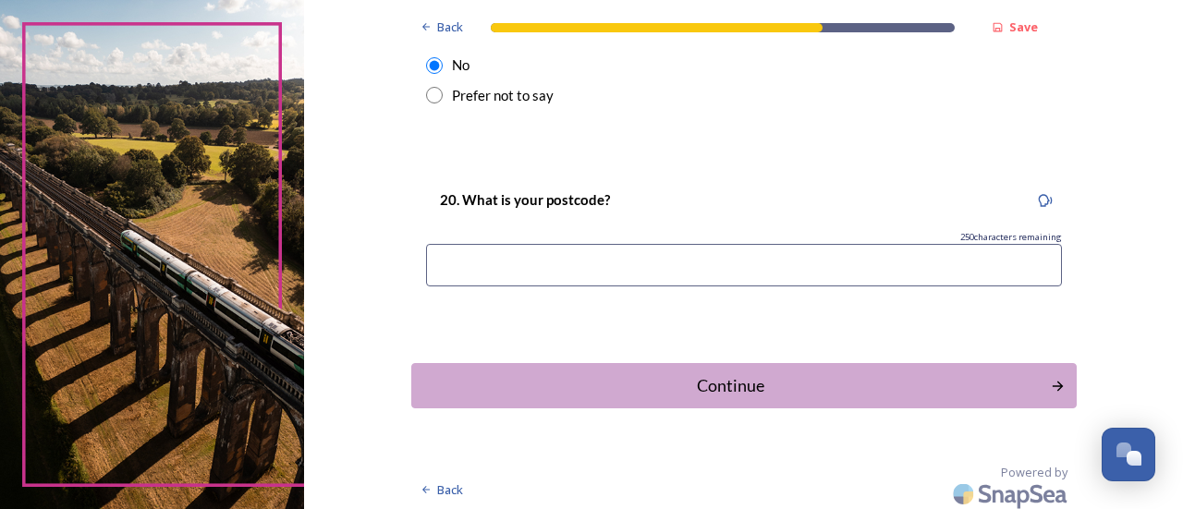
scroll to position [1088, 0]
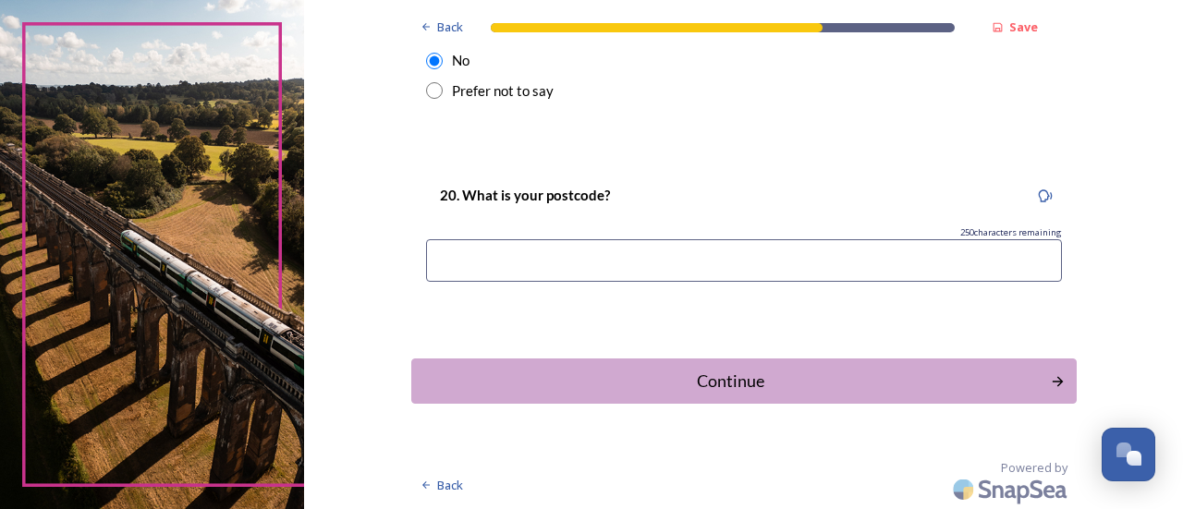
click at [508, 258] on input at bounding box center [744, 260] width 636 height 43
type input "RH19 4BY"
click at [724, 389] on div "Continue" at bounding box center [731, 381] width 626 height 25
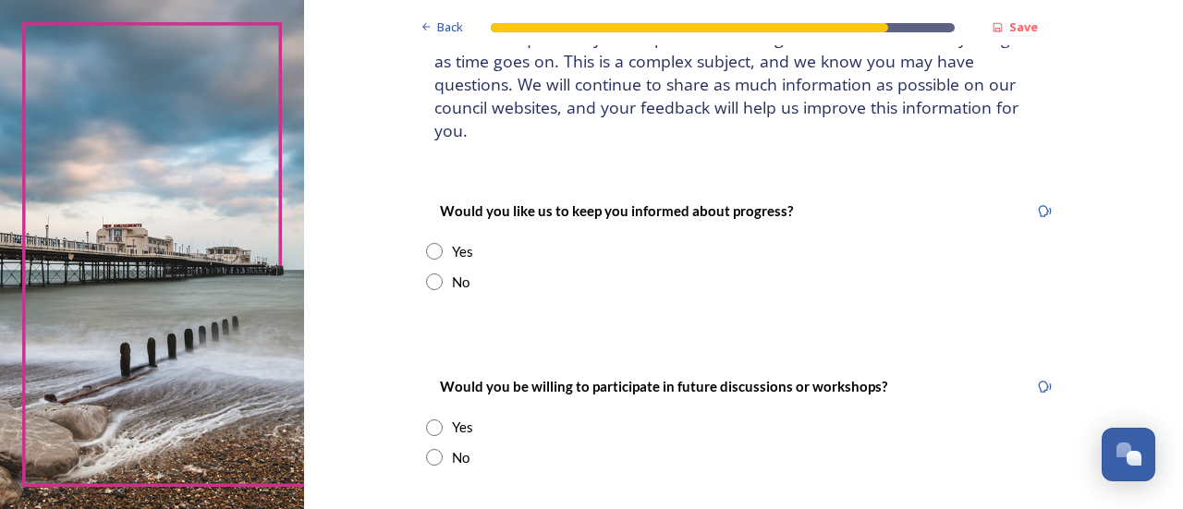
scroll to position [185, 0]
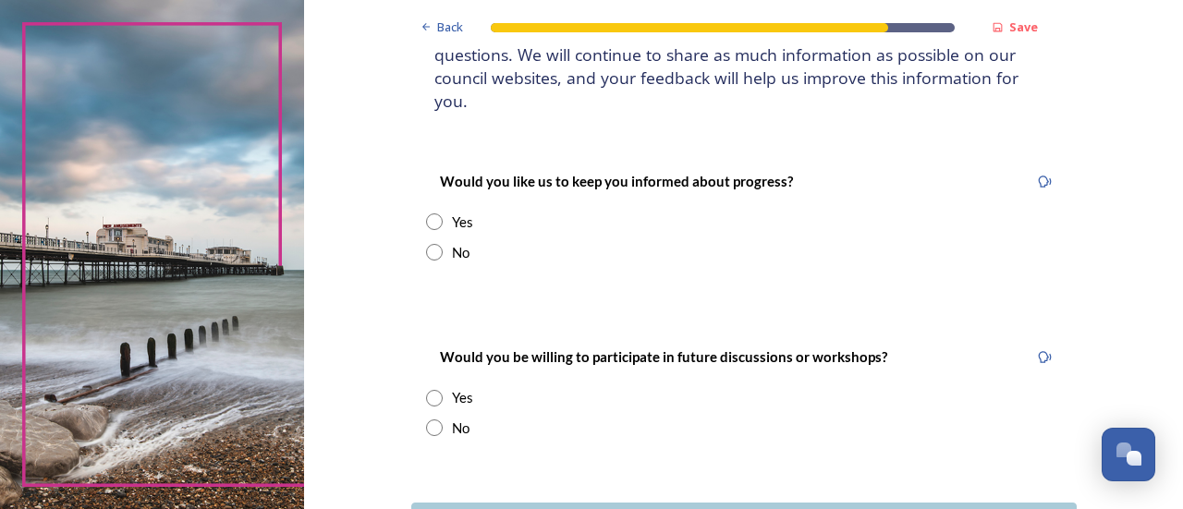
click at [443, 212] on div "Yes" at bounding box center [744, 222] width 636 height 21
radio input "true"
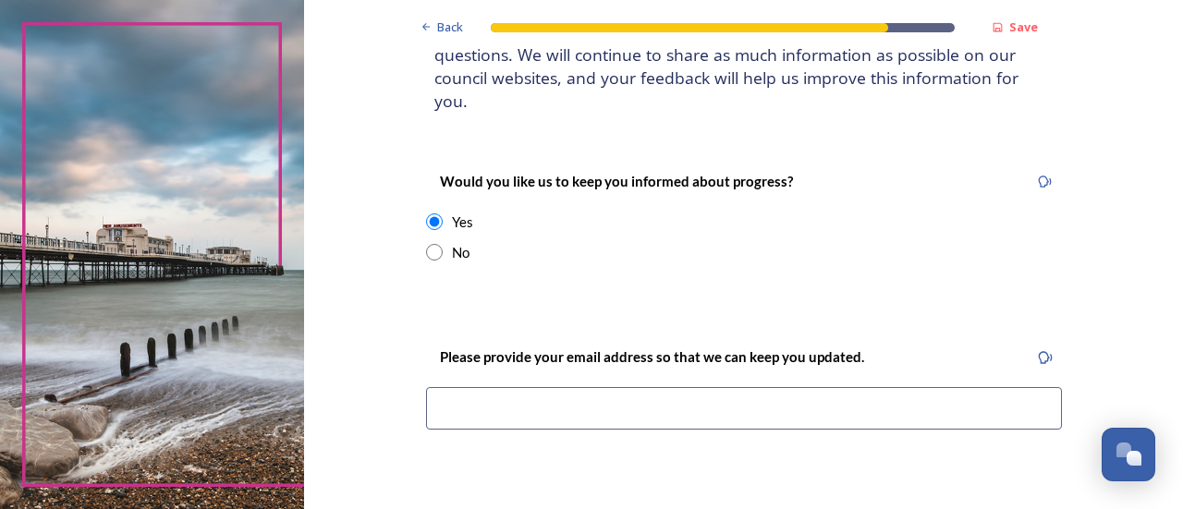
scroll to position [277, 0]
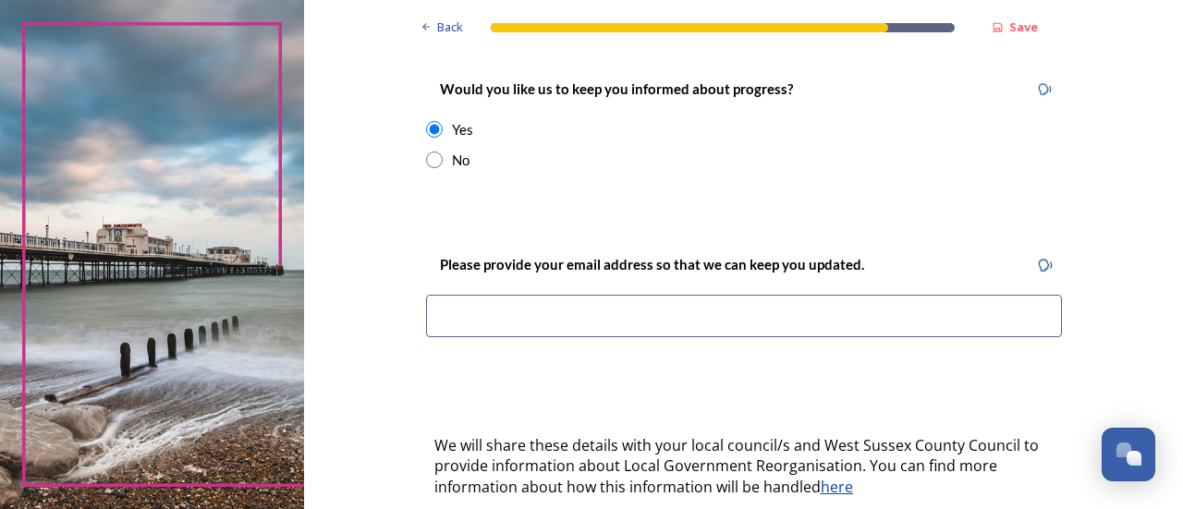
click at [590, 305] on input at bounding box center [744, 316] width 636 height 43
type input "[EMAIL_ADDRESS][DOMAIN_NAME]"
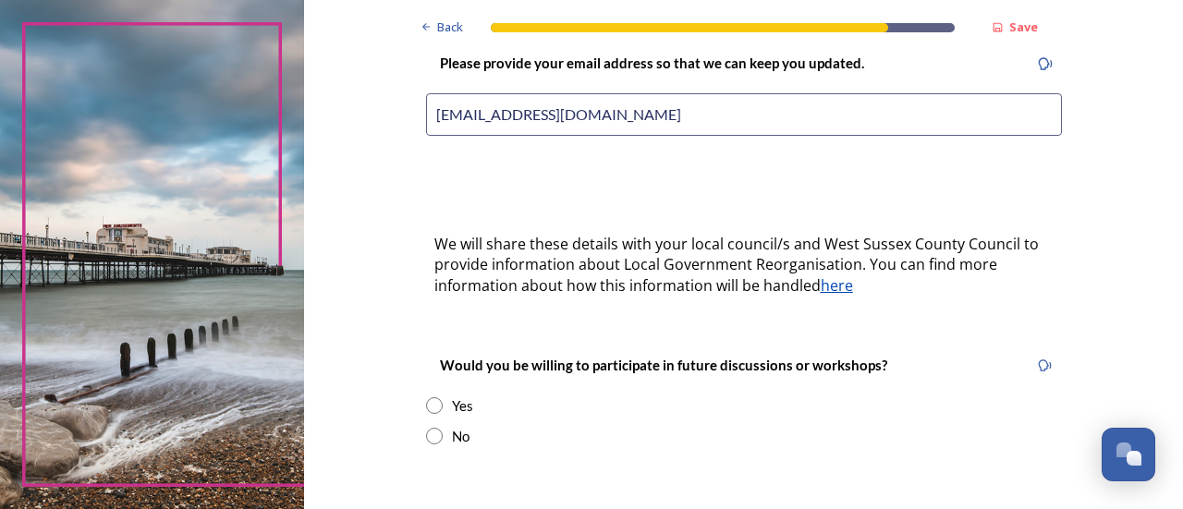
scroll to position [554, 0]
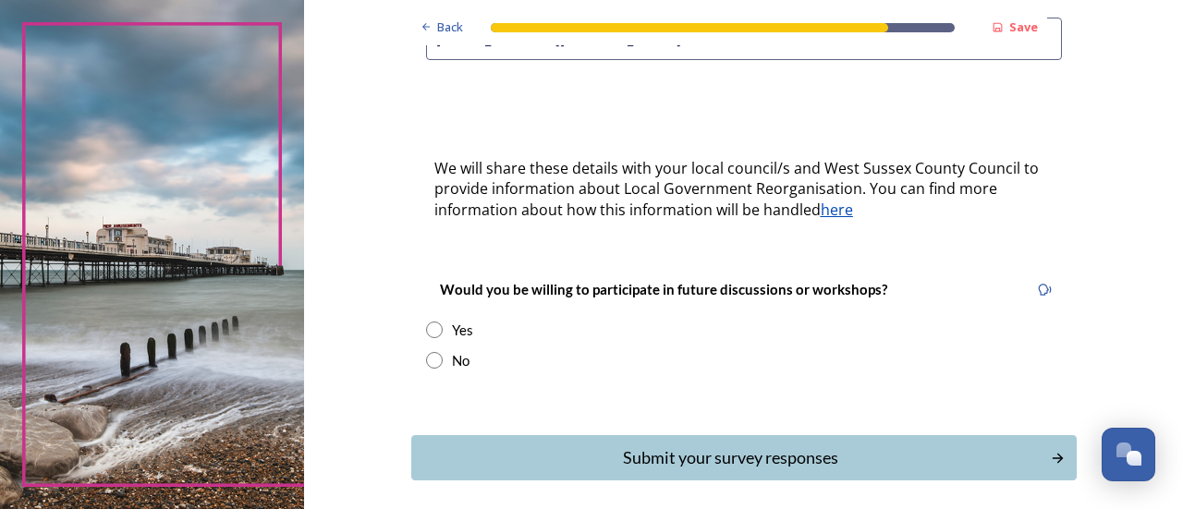
click at [426, 322] on input "radio" at bounding box center [434, 330] width 17 height 17
radio input "true"
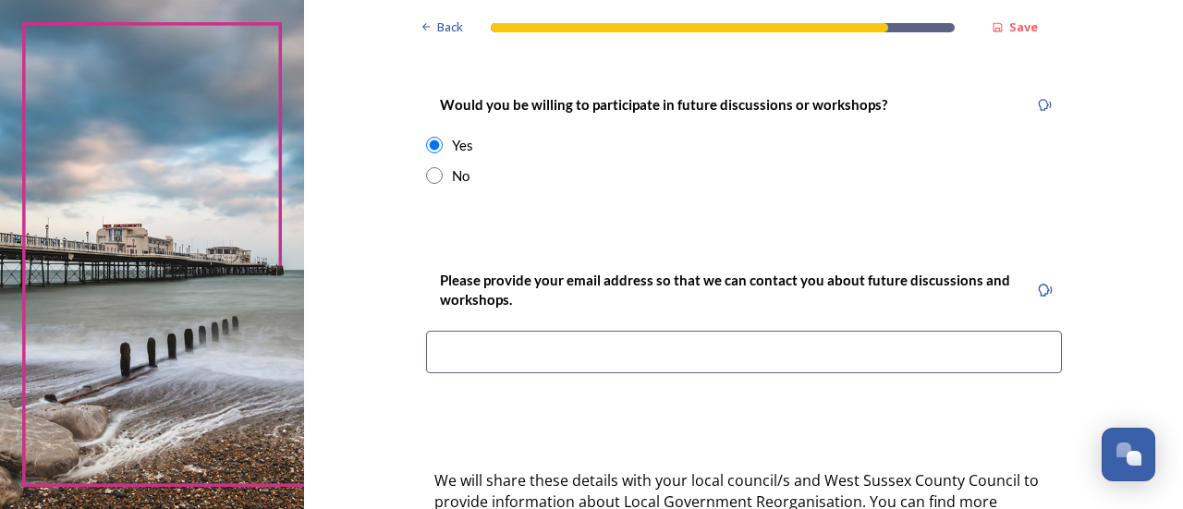
scroll to position [832, 0]
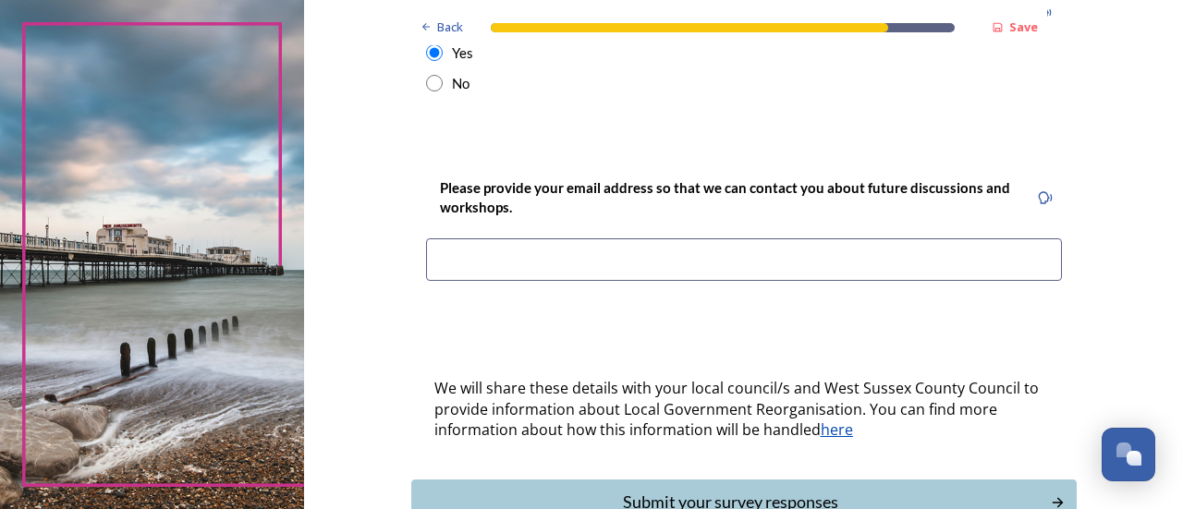
click at [499, 247] on input at bounding box center [744, 259] width 636 height 43
type input "[EMAIL_ADDRESS][DOMAIN_NAME]"
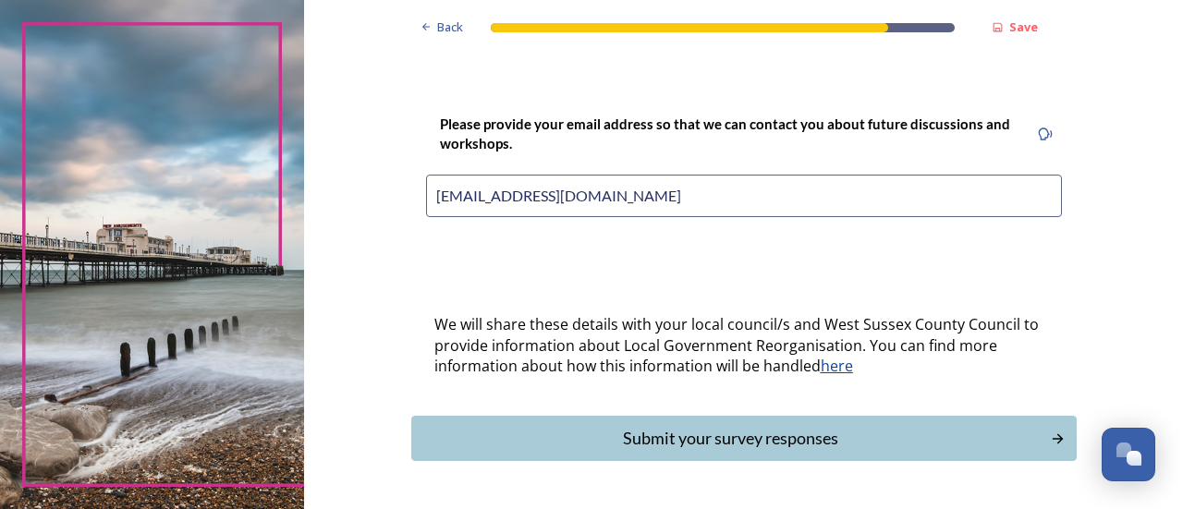
scroll to position [930, 0]
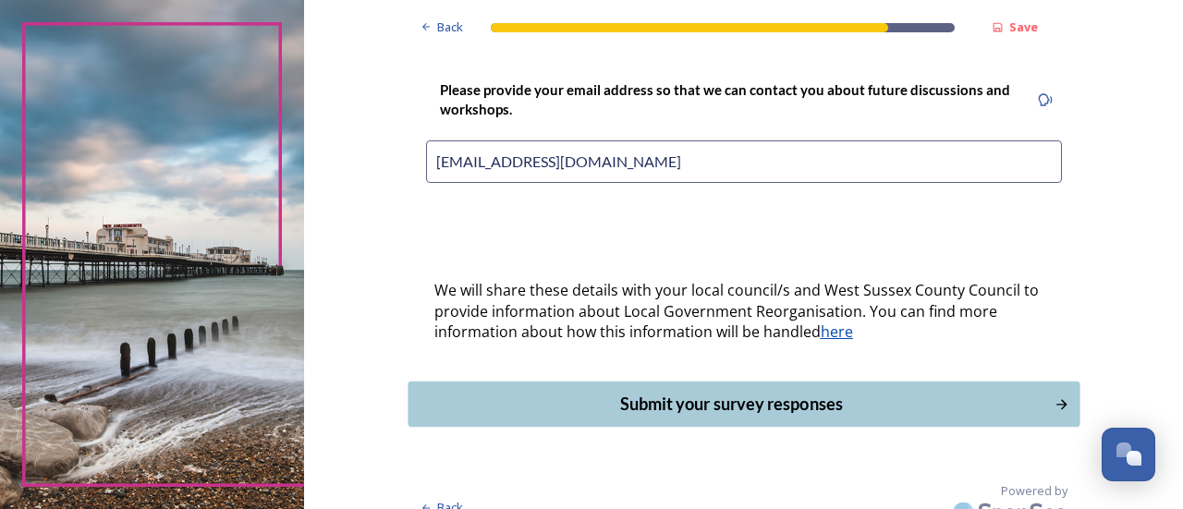
click at [789, 392] on div "Submit your survey responses" at bounding box center [731, 404] width 626 height 25
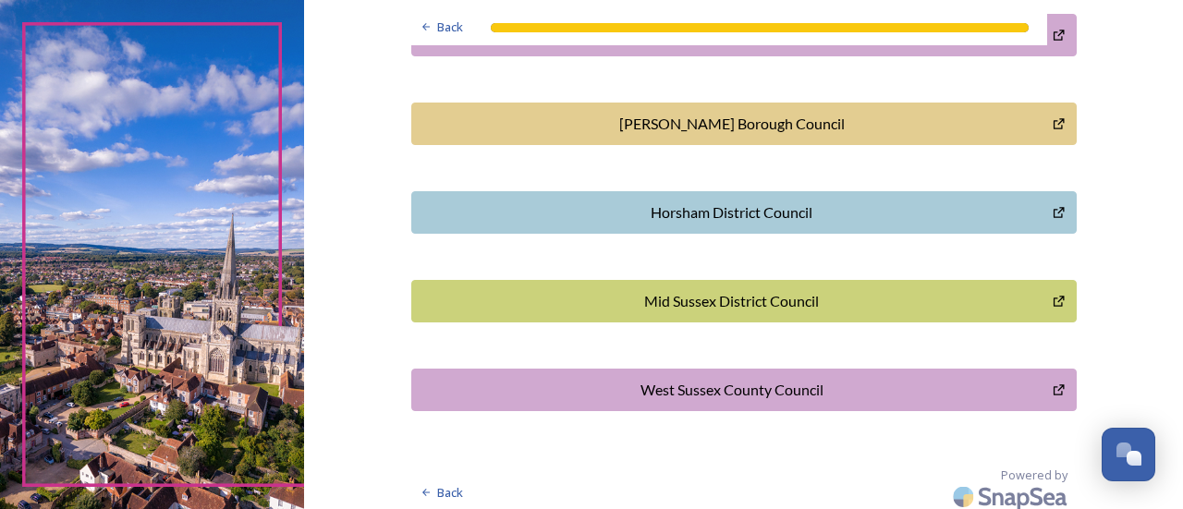
scroll to position [676, 0]
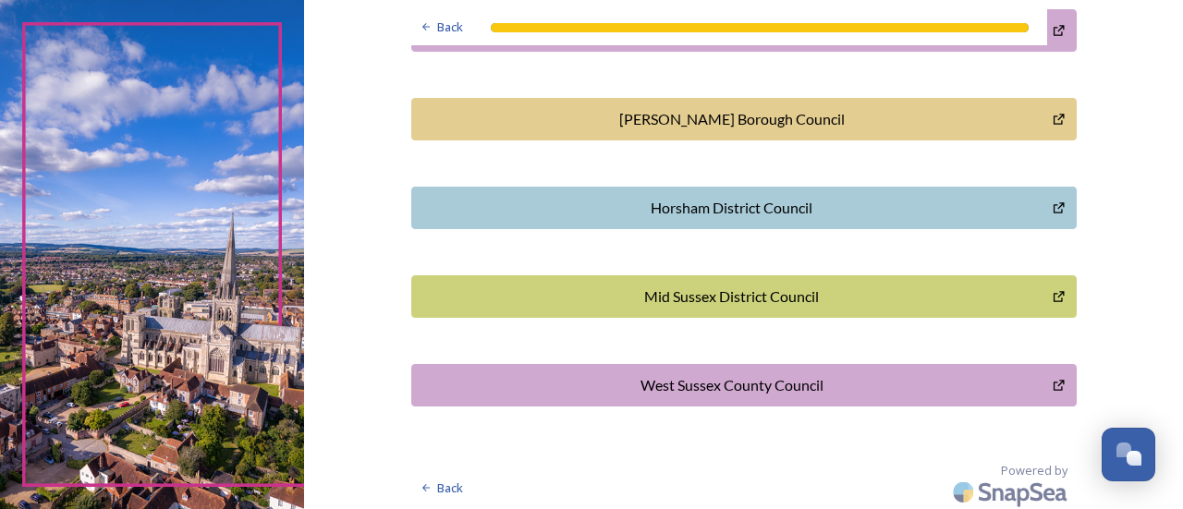
click at [749, 303] on div "Mid Sussex District Council" at bounding box center [732, 297] width 622 height 22
